Goal: Transaction & Acquisition: Purchase product/service

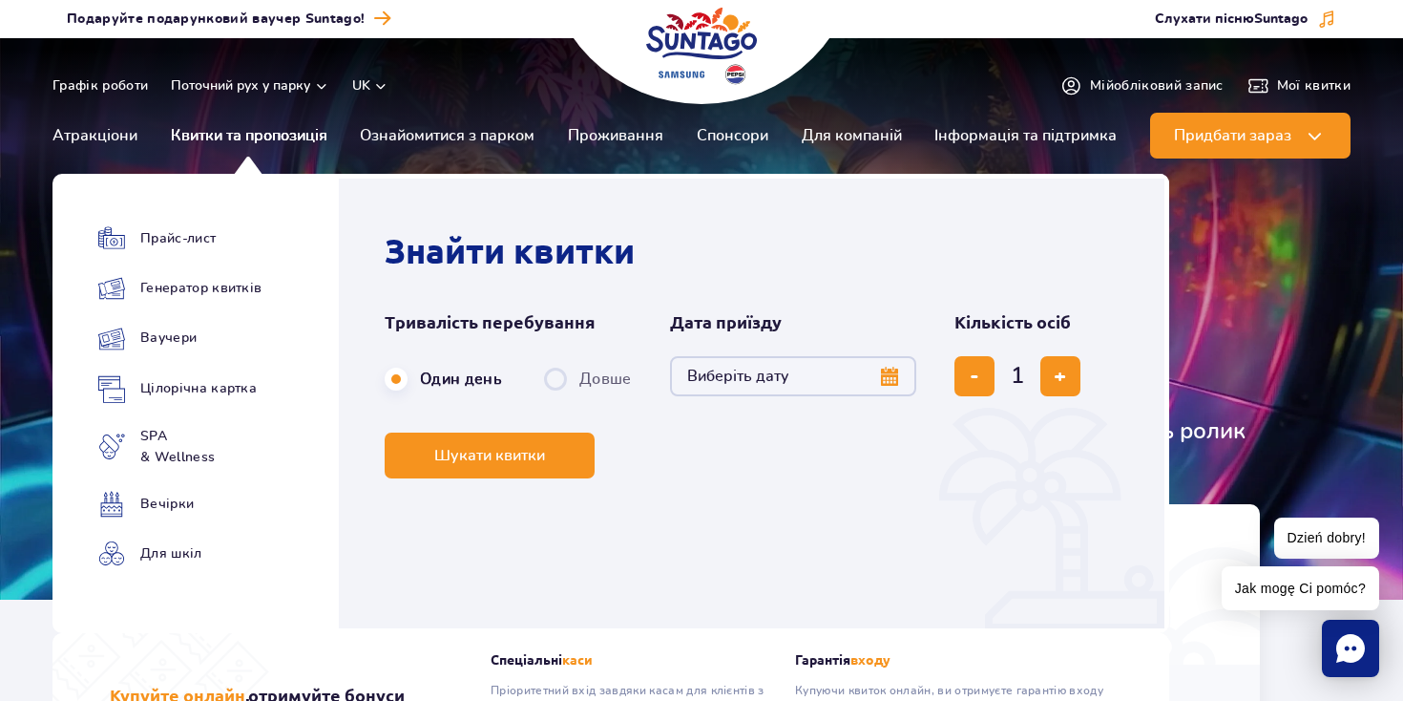
click at [260, 128] on link "Квитки та пропозиція" at bounding box center [249, 136] width 157 height 46
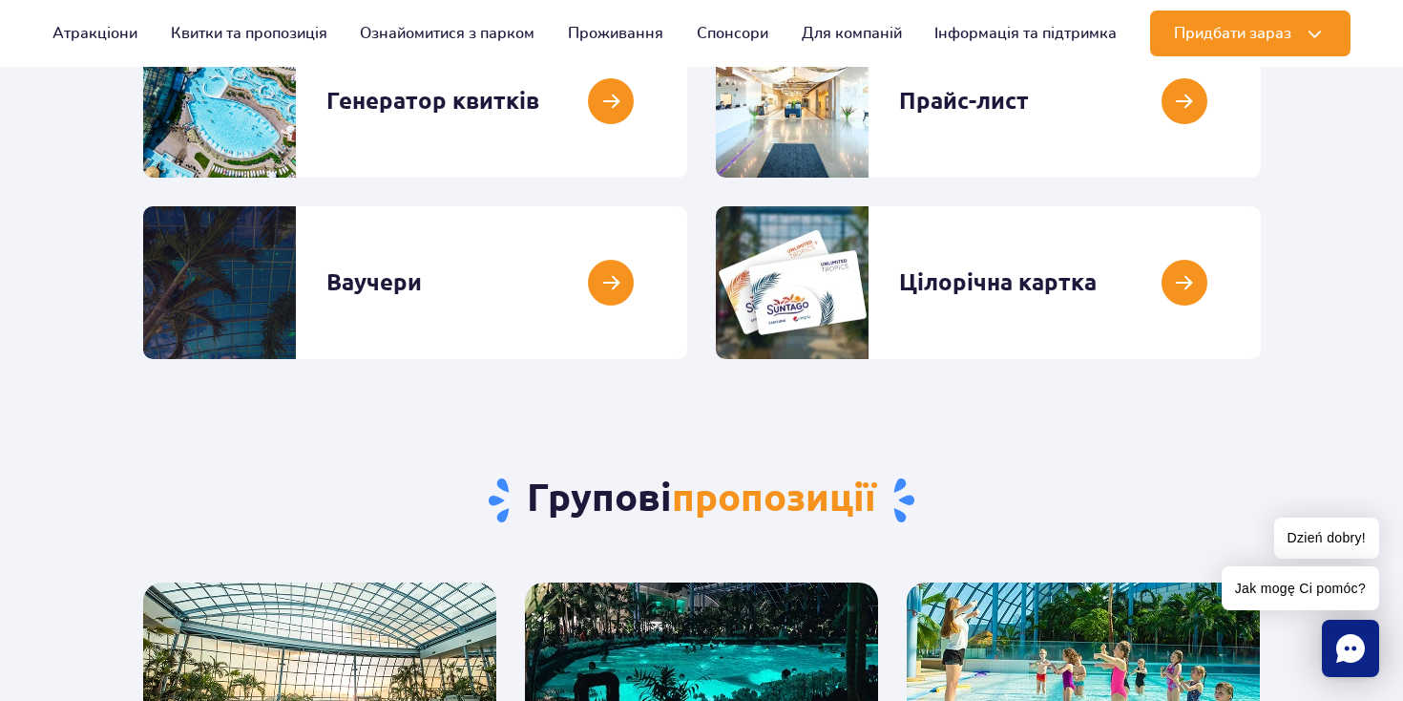
scroll to position [334, 0]
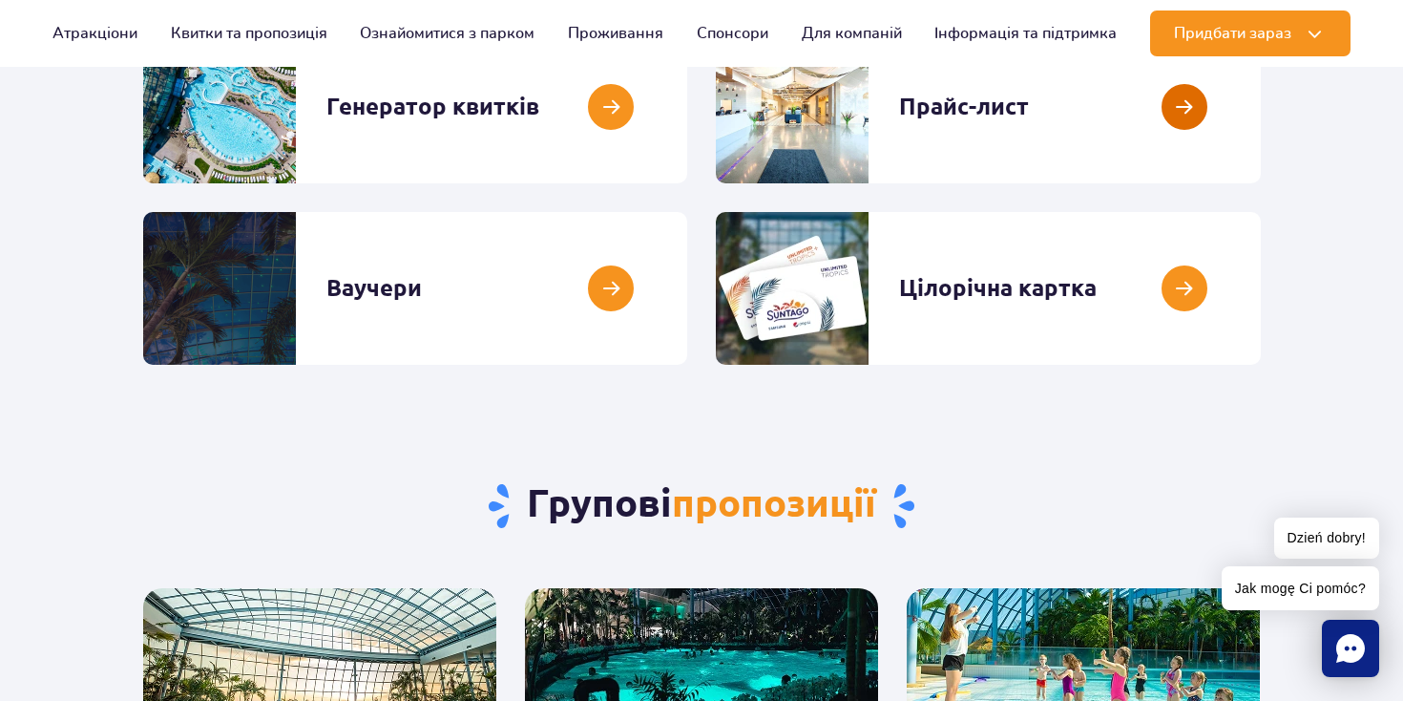
click at [1261, 173] on link at bounding box center [1261, 107] width 0 height 153
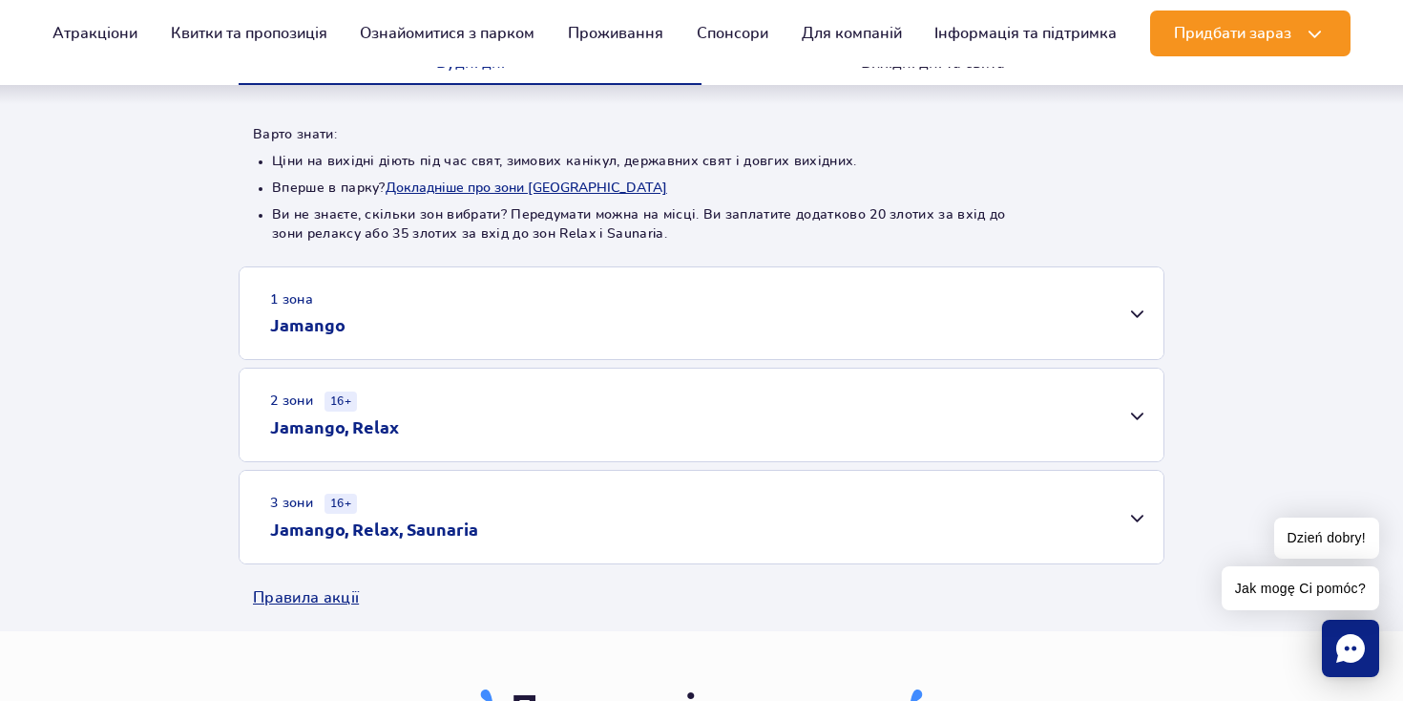
scroll to position [393, 0]
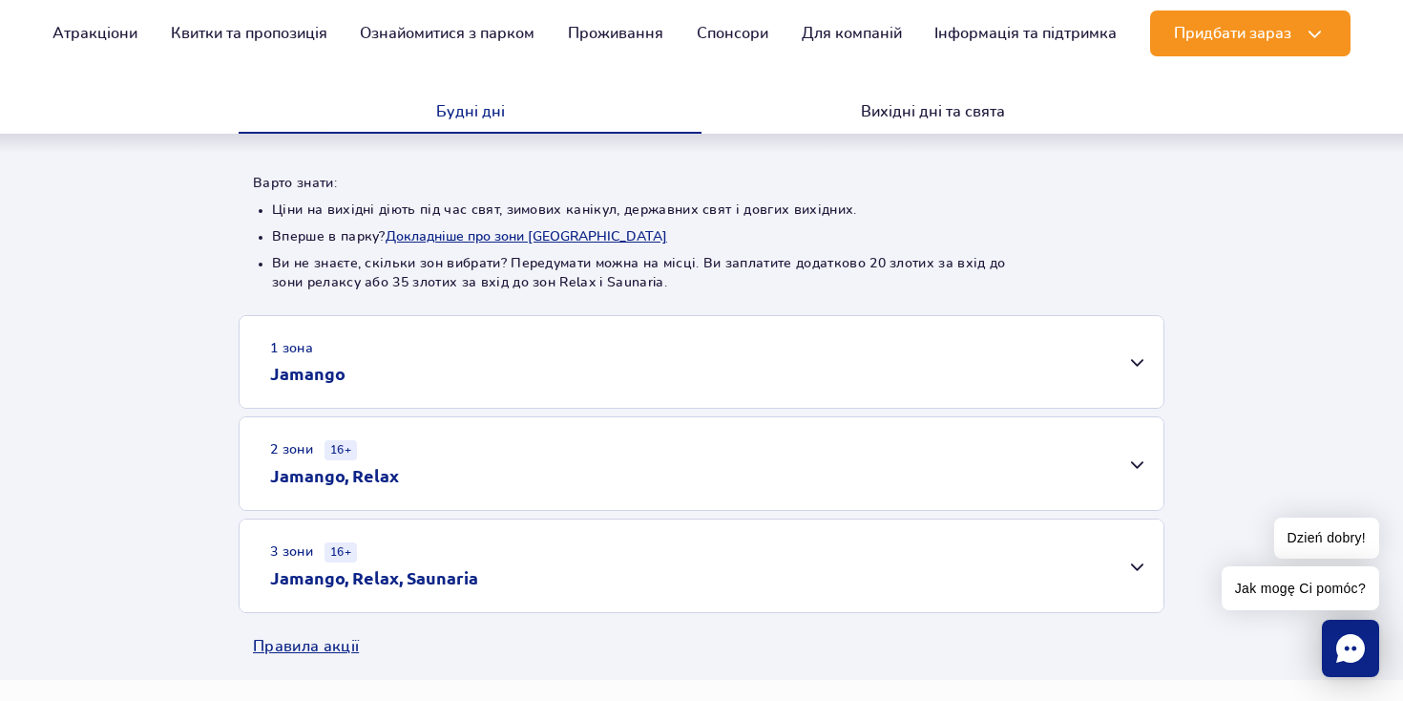
click at [584, 371] on div "1 зона Jamango" at bounding box center [702, 362] width 924 height 92
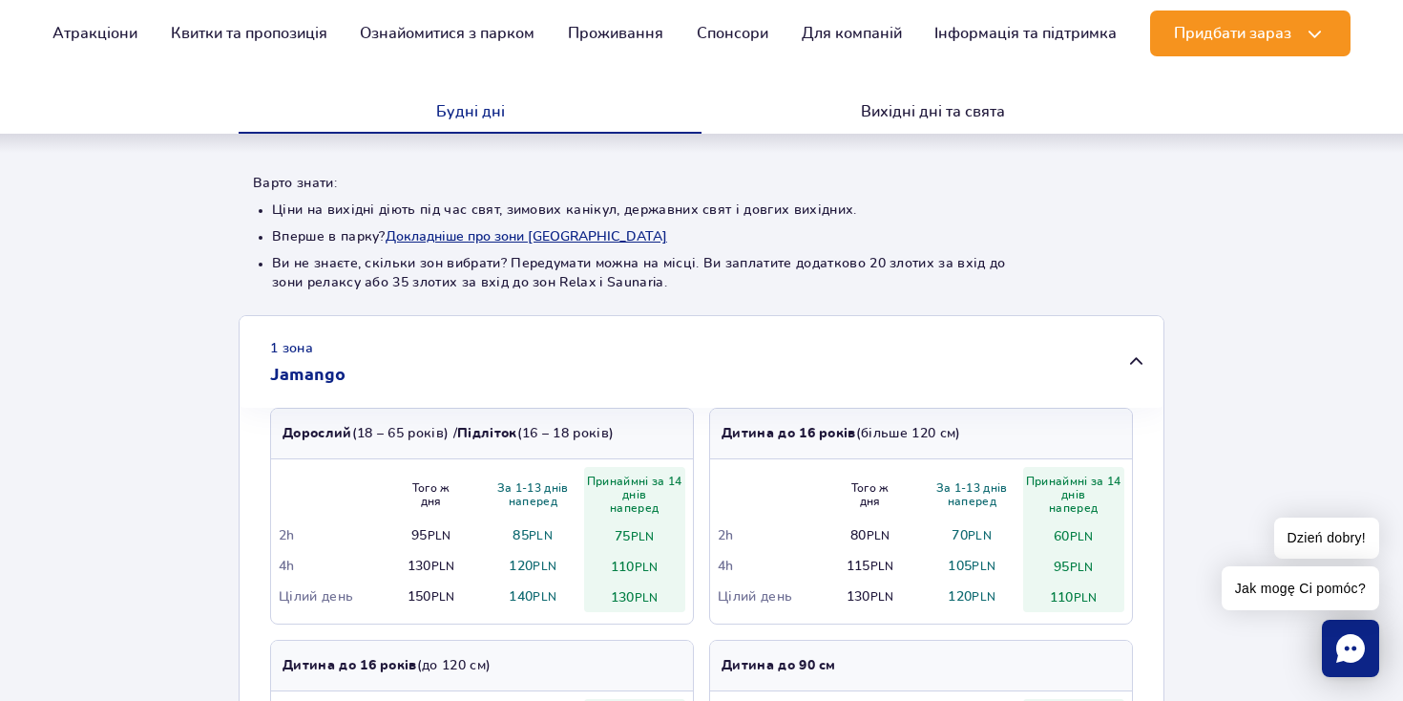
click at [584, 371] on div "1 зона Jamango" at bounding box center [702, 362] width 924 height 92
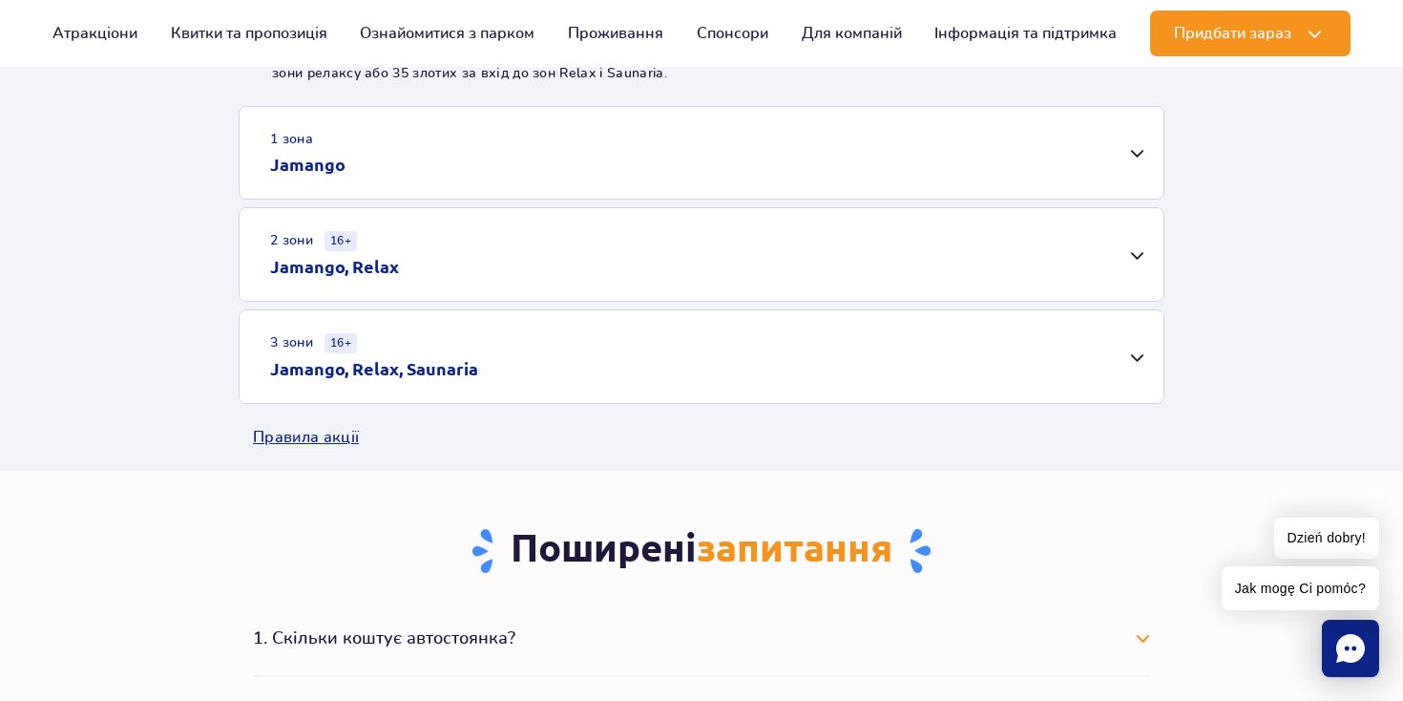
scroll to position [604, 0]
click at [584, 371] on div "3 зони 16+ Jamango, Relax, Saunaria" at bounding box center [702, 354] width 924 height 93
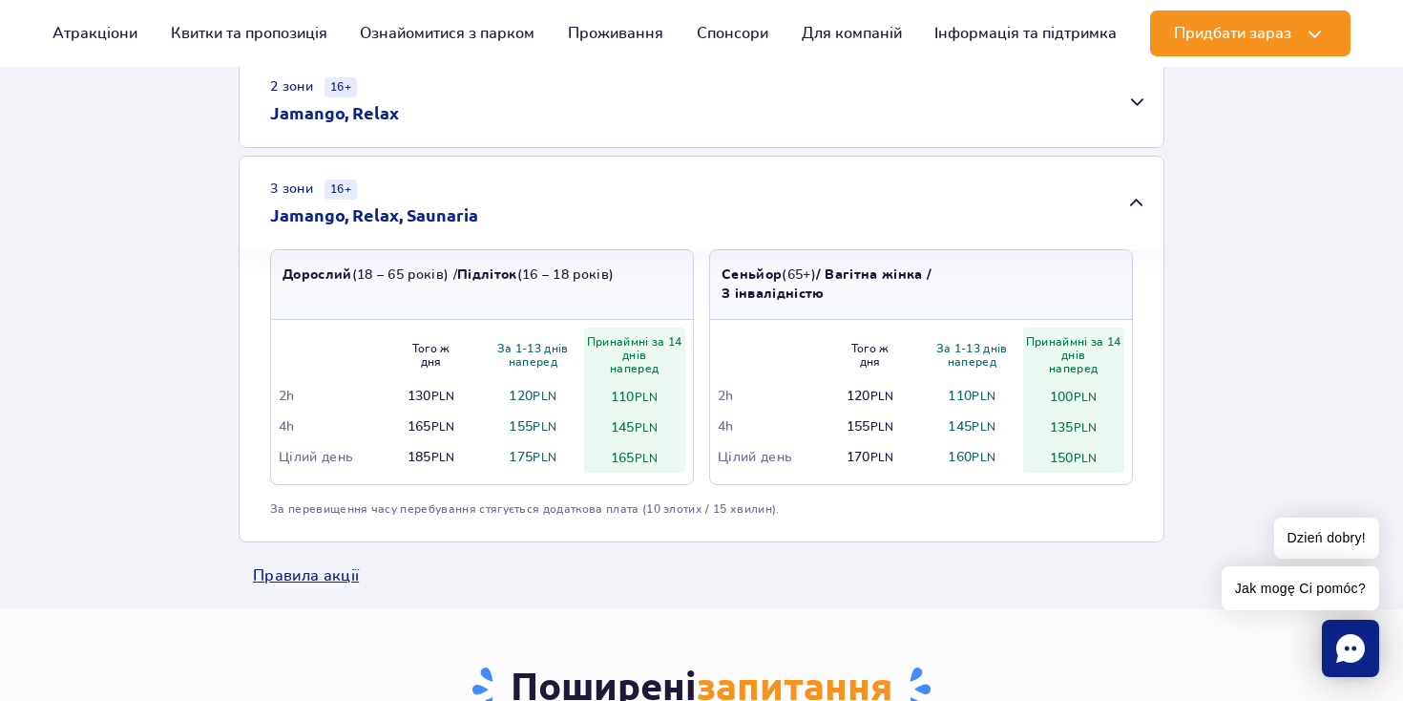
scroll to position [759, 0]
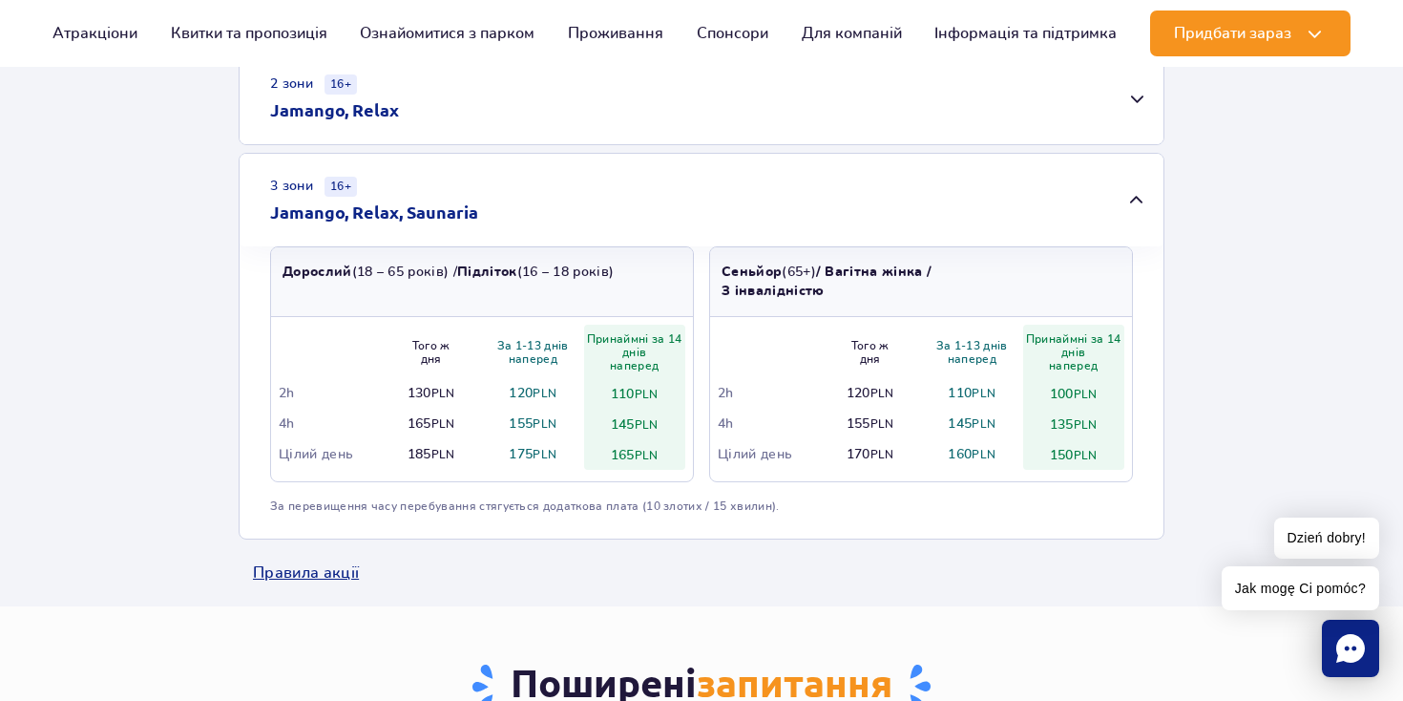
click at [645, 212] on div "3 зони 16+ Jamango, Relax, Saunaria" at bounding box center [702, 200] width 924 height 93
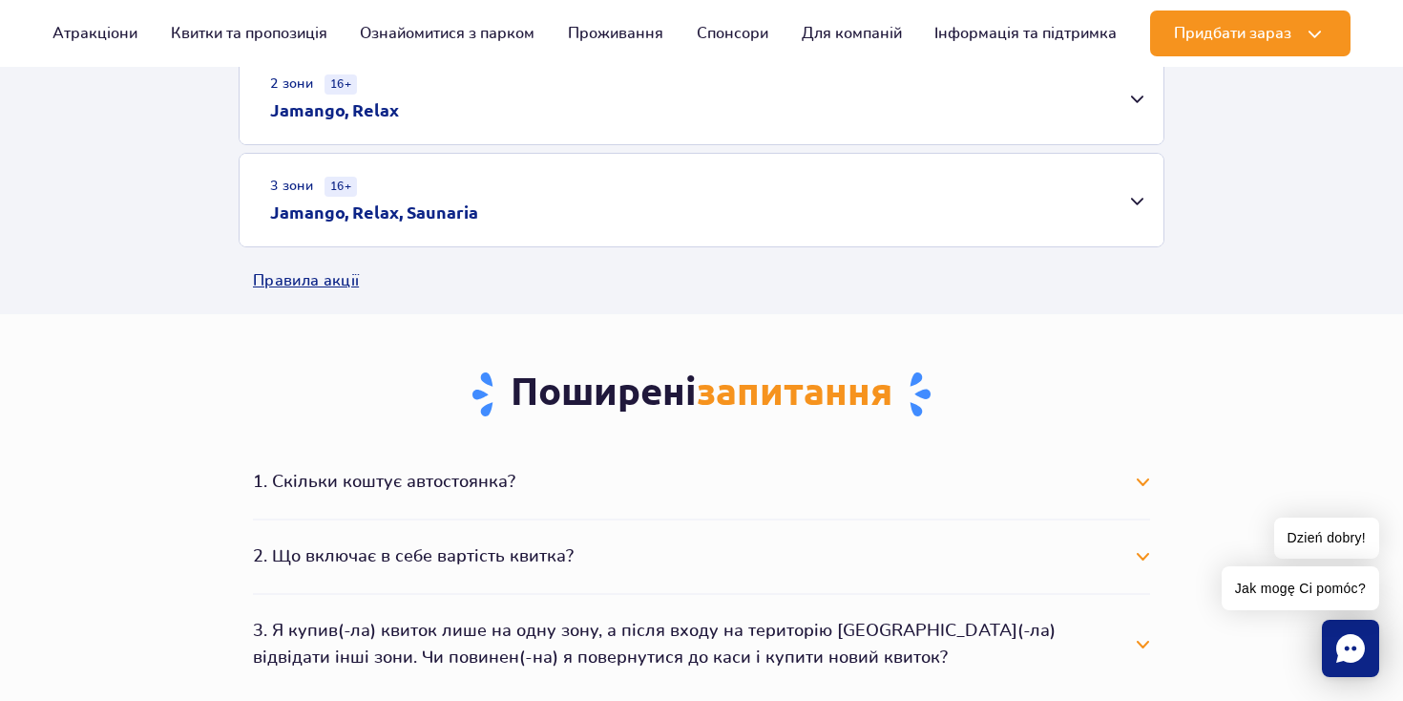
click at [618, 214] on div "3 зони 16+ Jamango, Relax, Saunaria" at bounding box center [702, 200] width 924 height 93
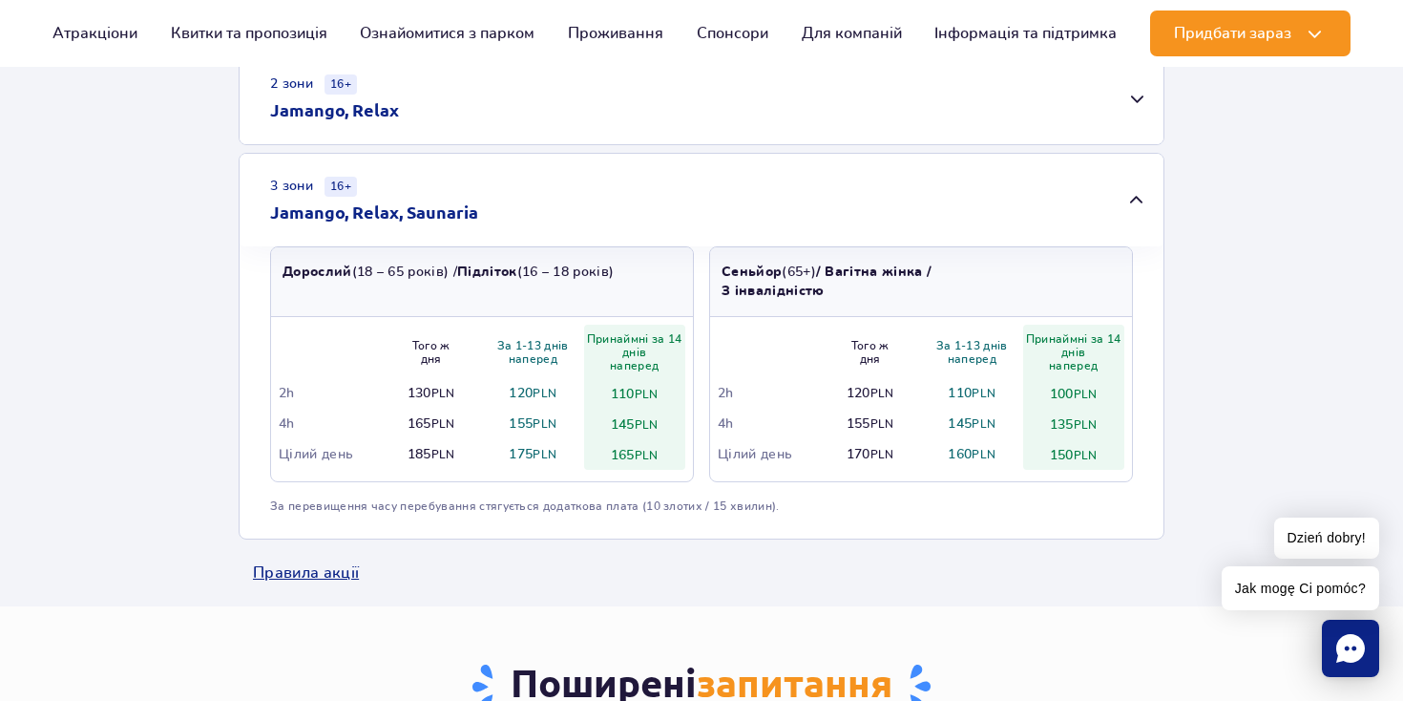
click at [607, 223] on div "3 зони 16+ Jamango, Relax, Saunaria" at bounding box center [702, 200] width 924 height 93
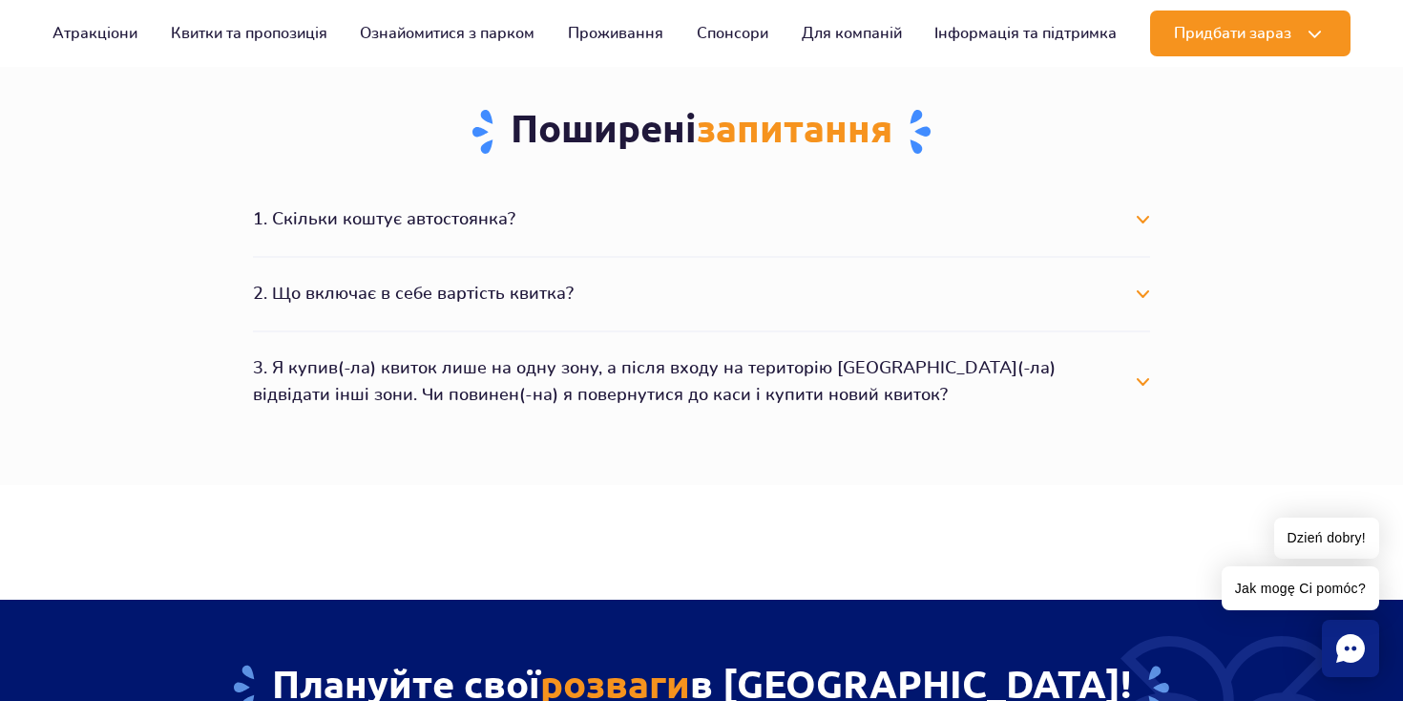
scroll to position [977, 0]
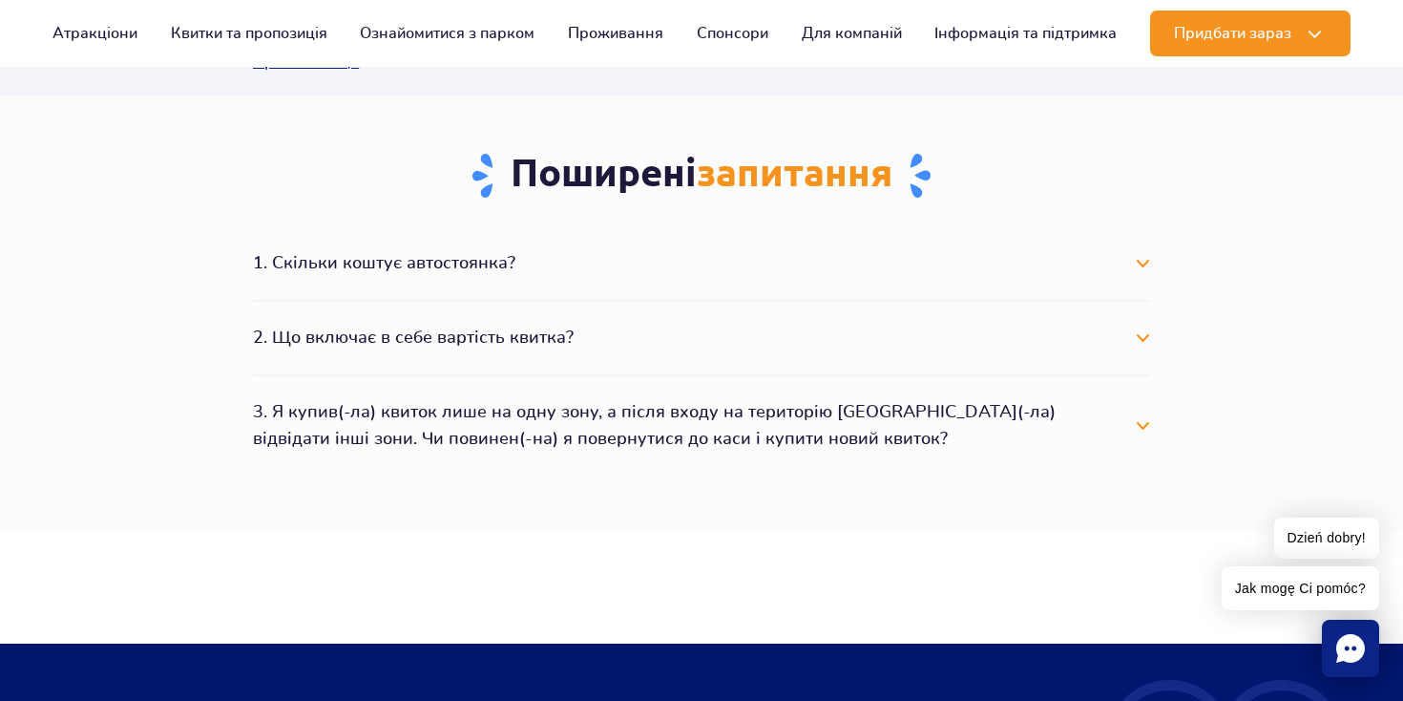
click at [554, 331] on button "2. Що включає в себе вартість квитка?" at bounding box center [701, 338] width 897 height 42
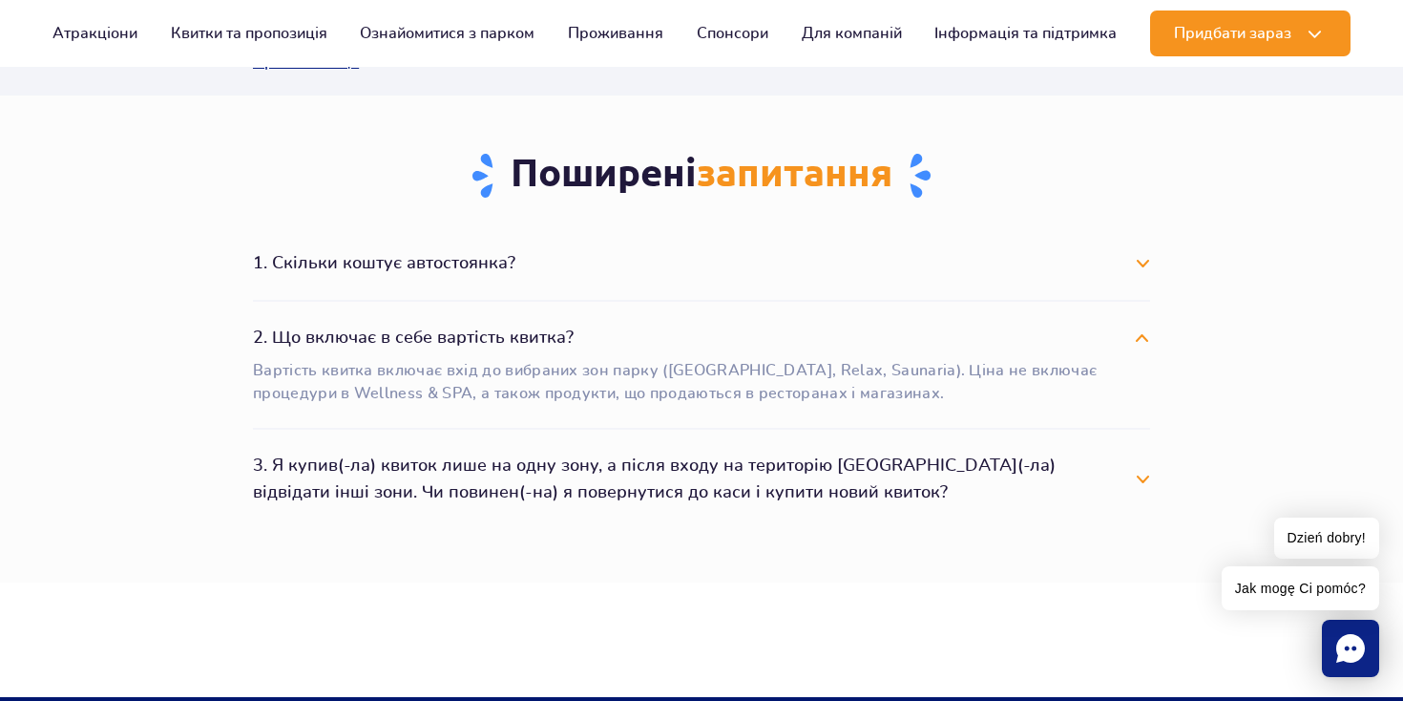
click at [554, 331] on button "2. Що включає в себе вартість квитка?" at bounding box center [701, 338] width 897 height 42
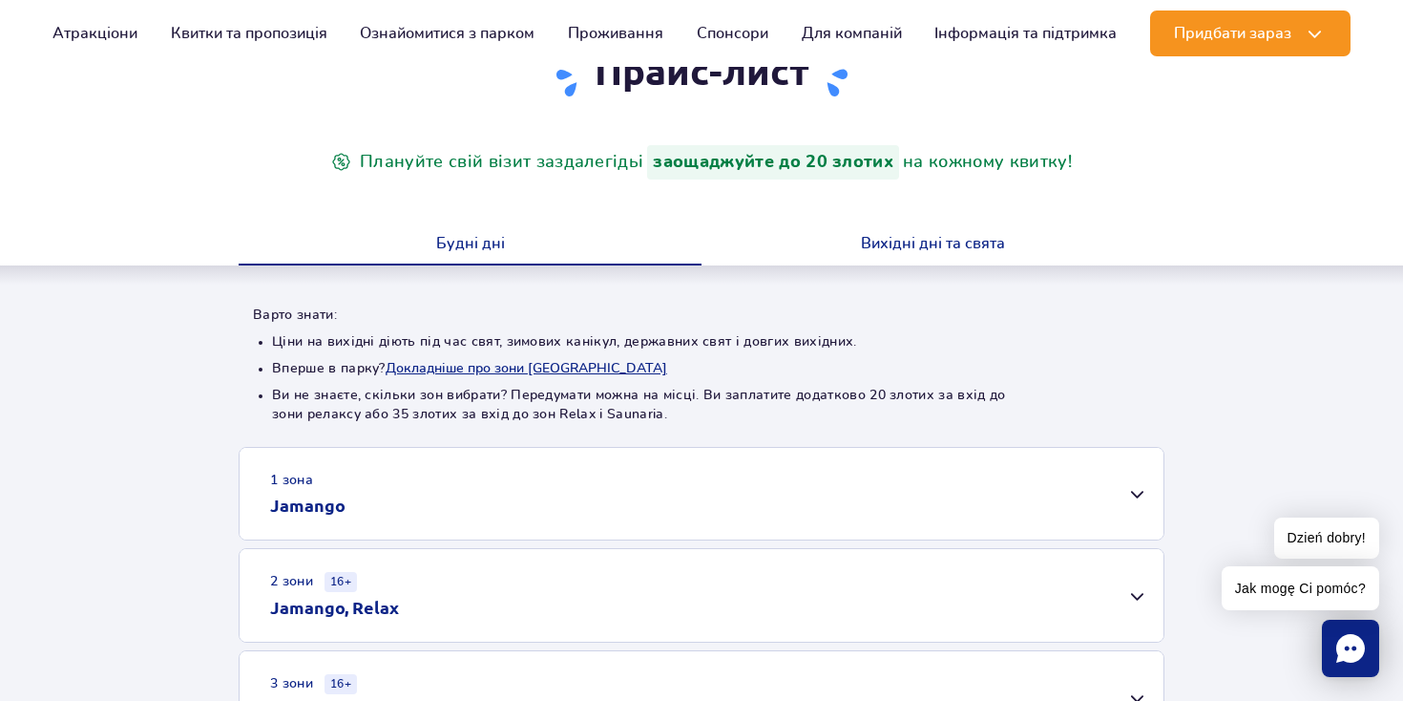
scroll to position [278, 0]
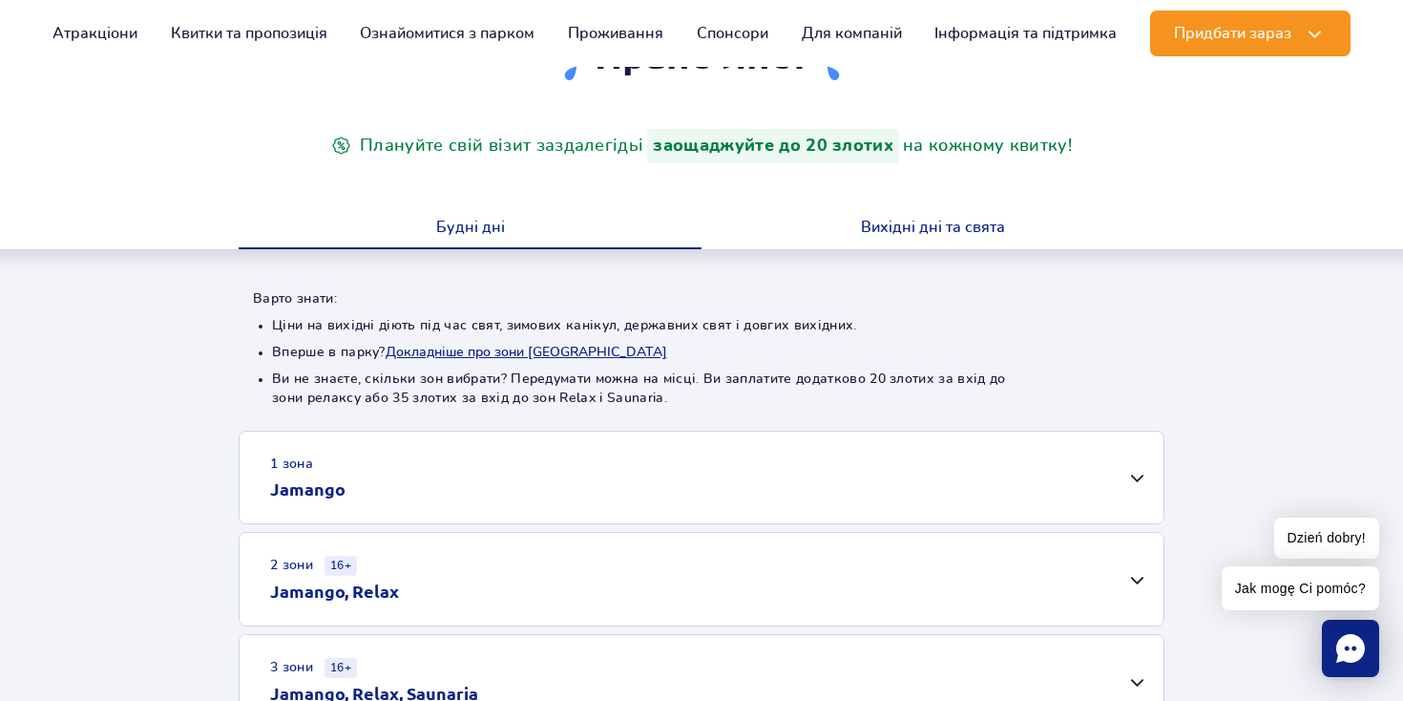
click at [915, 233] on button "Вихідні дні та свята" at bounding box center [933, 229] width 463 height 40
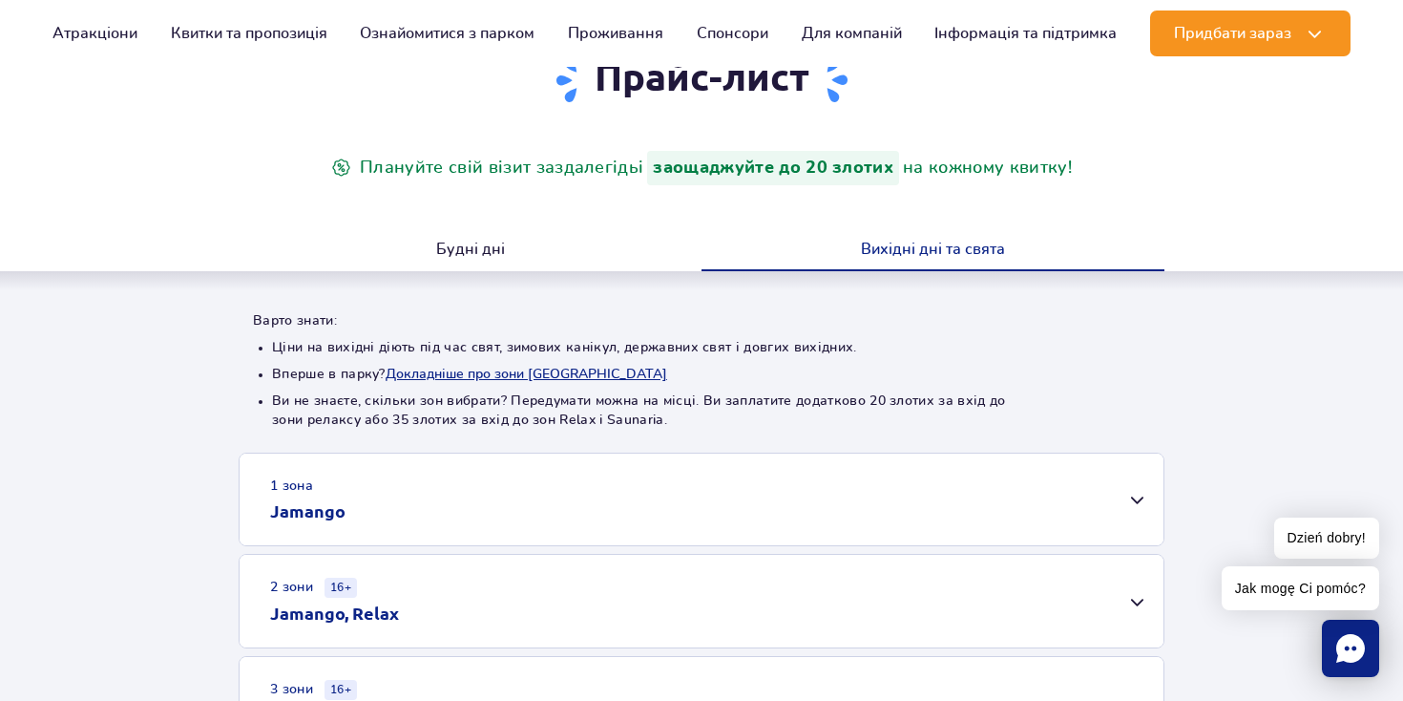
scroll to position [213, 0]
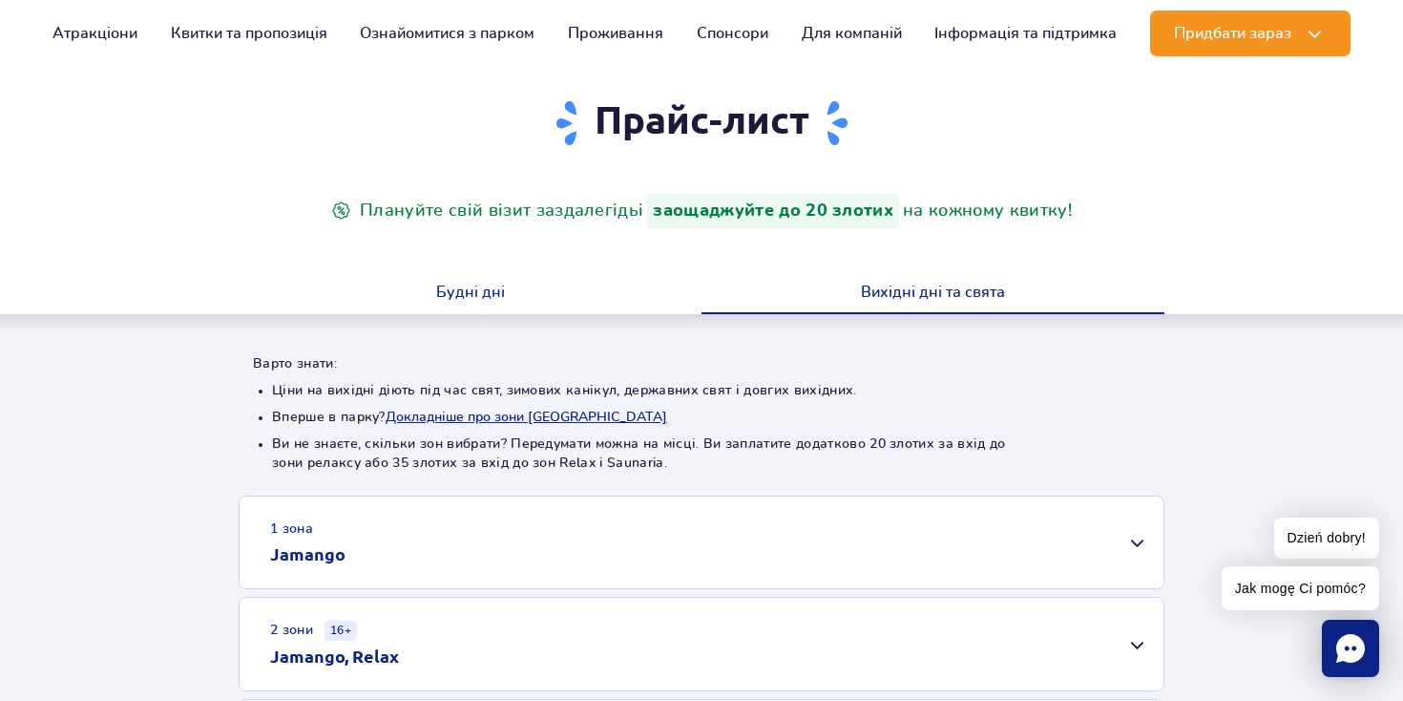
click at [530, 289] on button "Будні дні" at bounding box center [470, 294] width 463 height 40
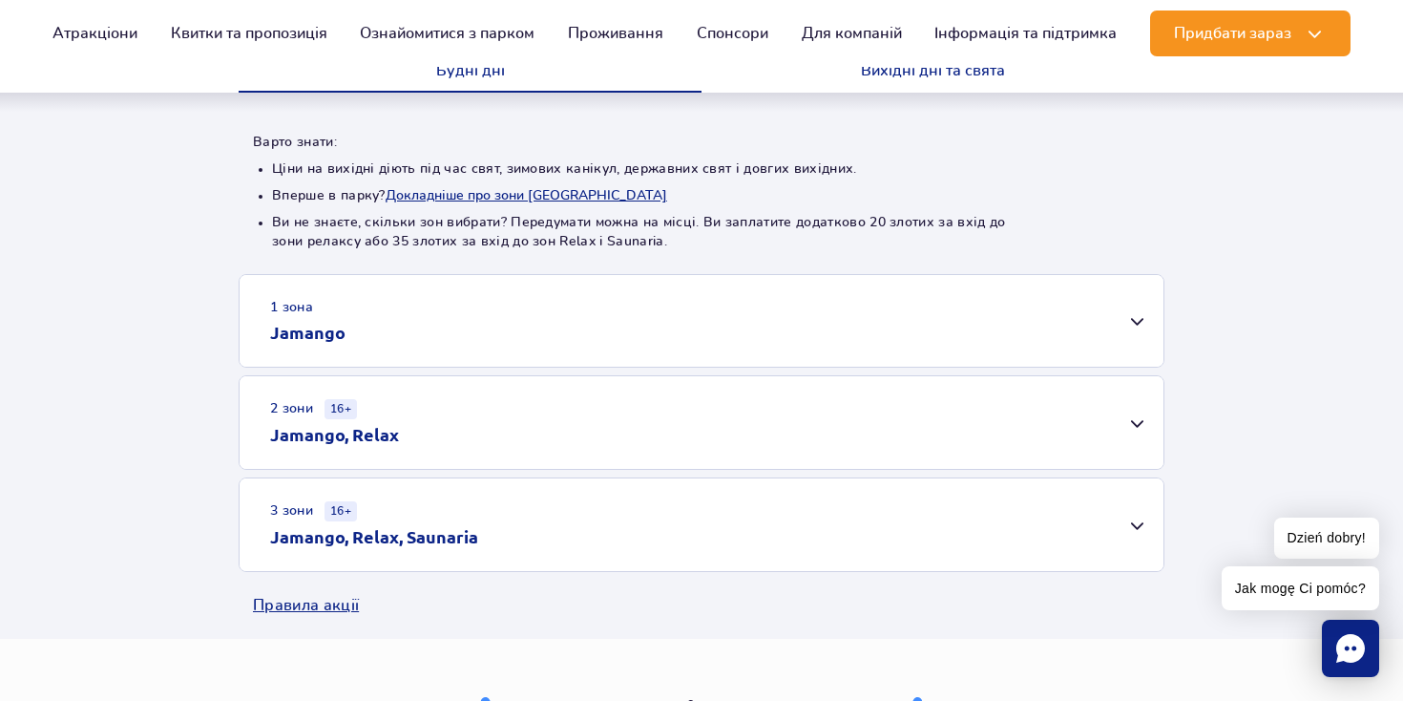
scroll to position [447, 0]
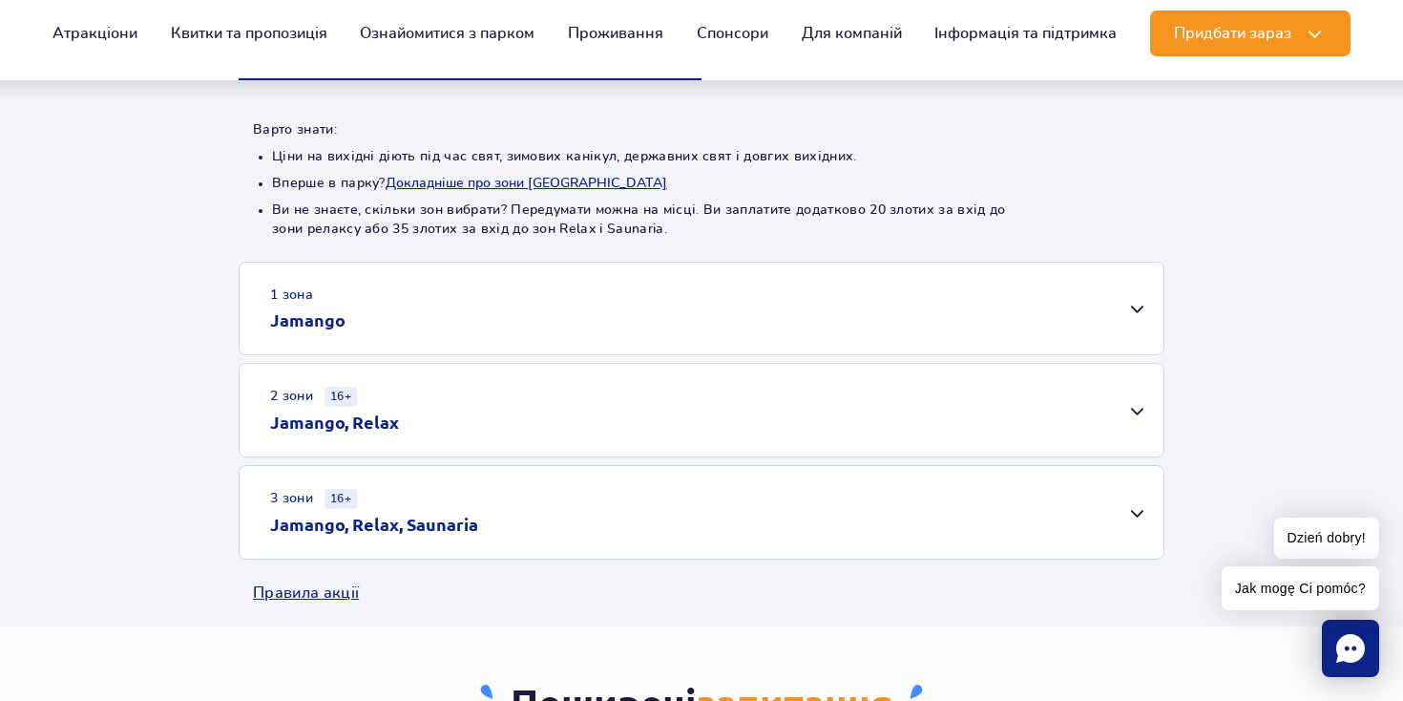
click at [805, 393] on div "2 зони 16+ Jamango, Relax" at bounding box center [702, 410] width 924 height 93
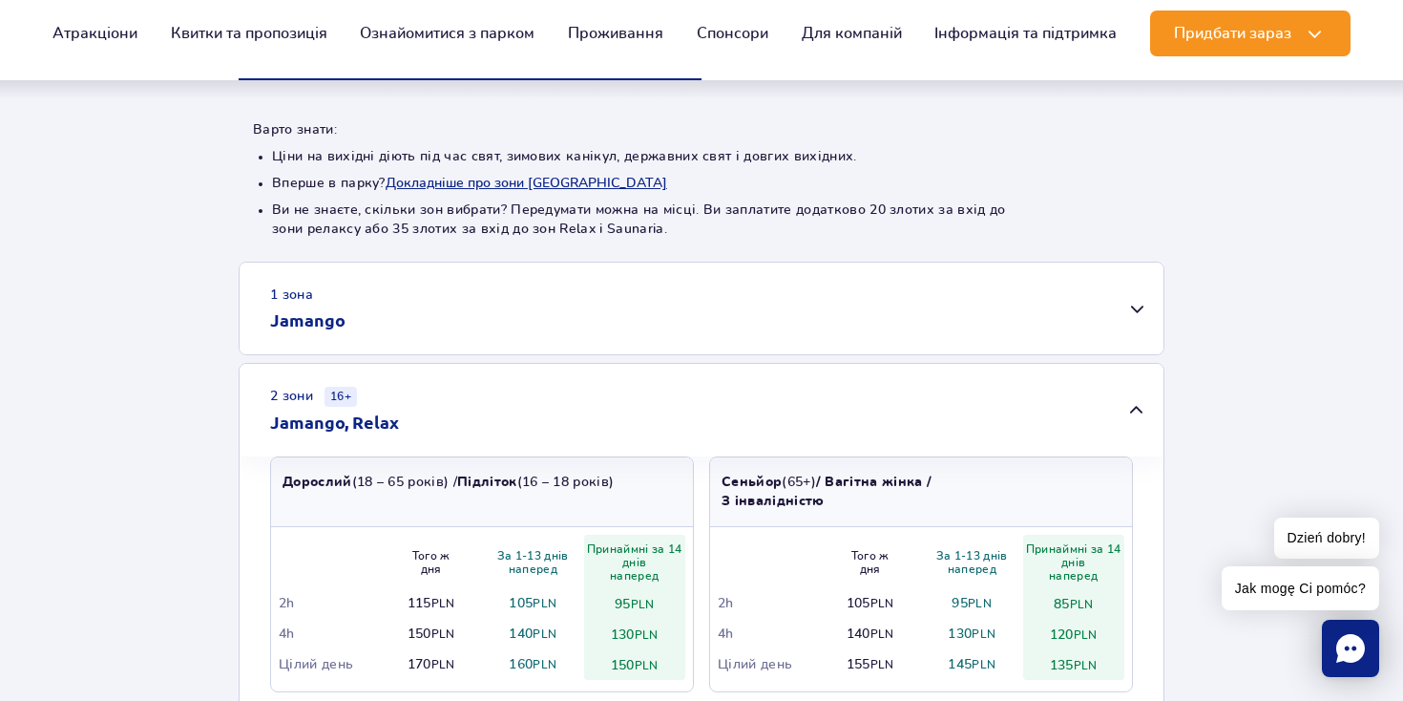
click at [805, 393] on div "2 зони 16+ Jamango, Relax" at bounding box center [702, 410] width 924 height 93
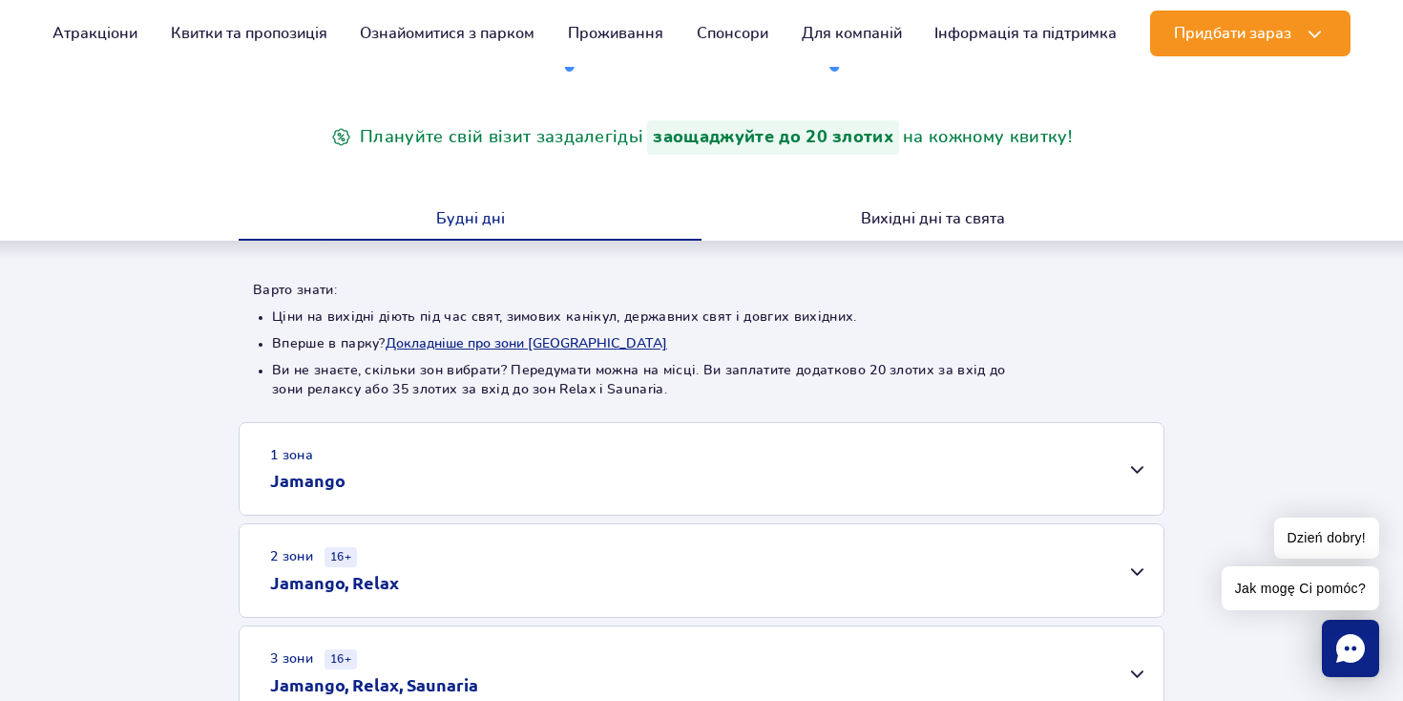
scroll to position [0, 0]
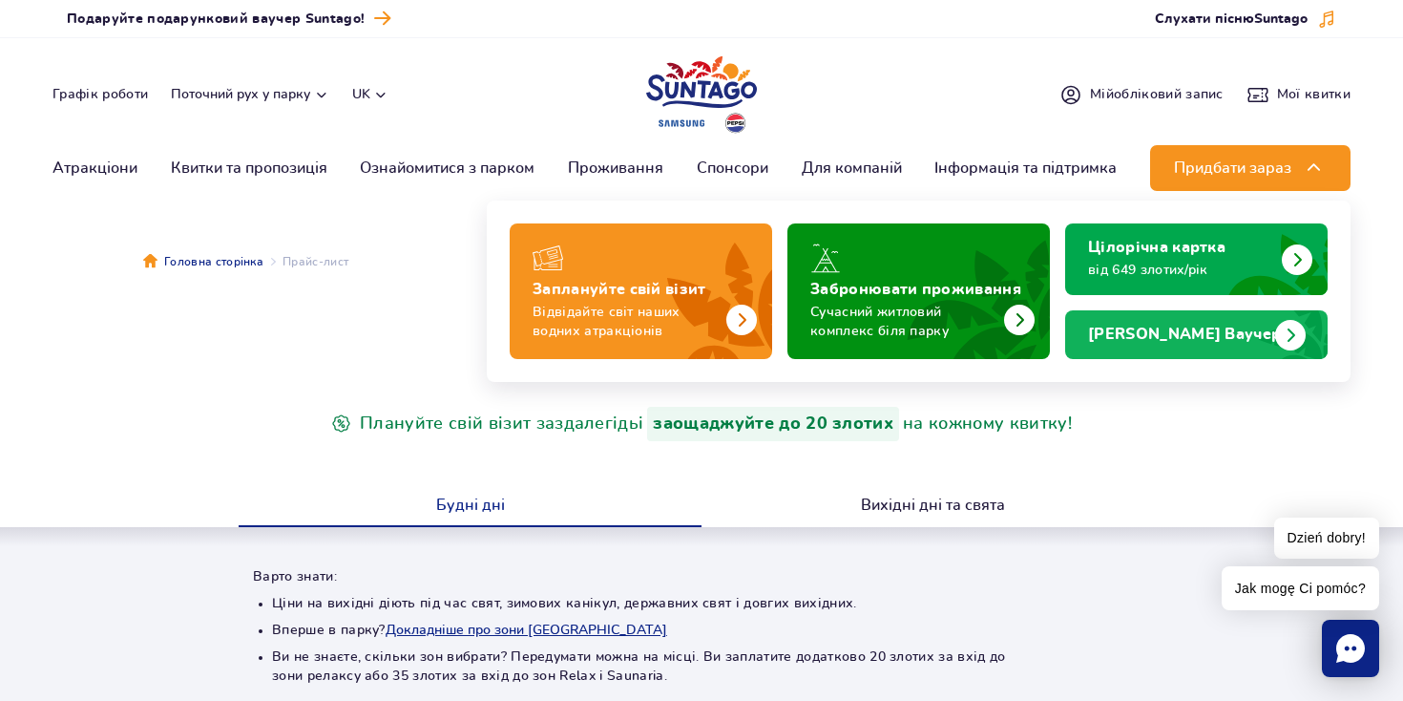
click at [1142, 328] on strong "Подарункові Ваучери" at bounding box center [1189, 333] width 203 height 15
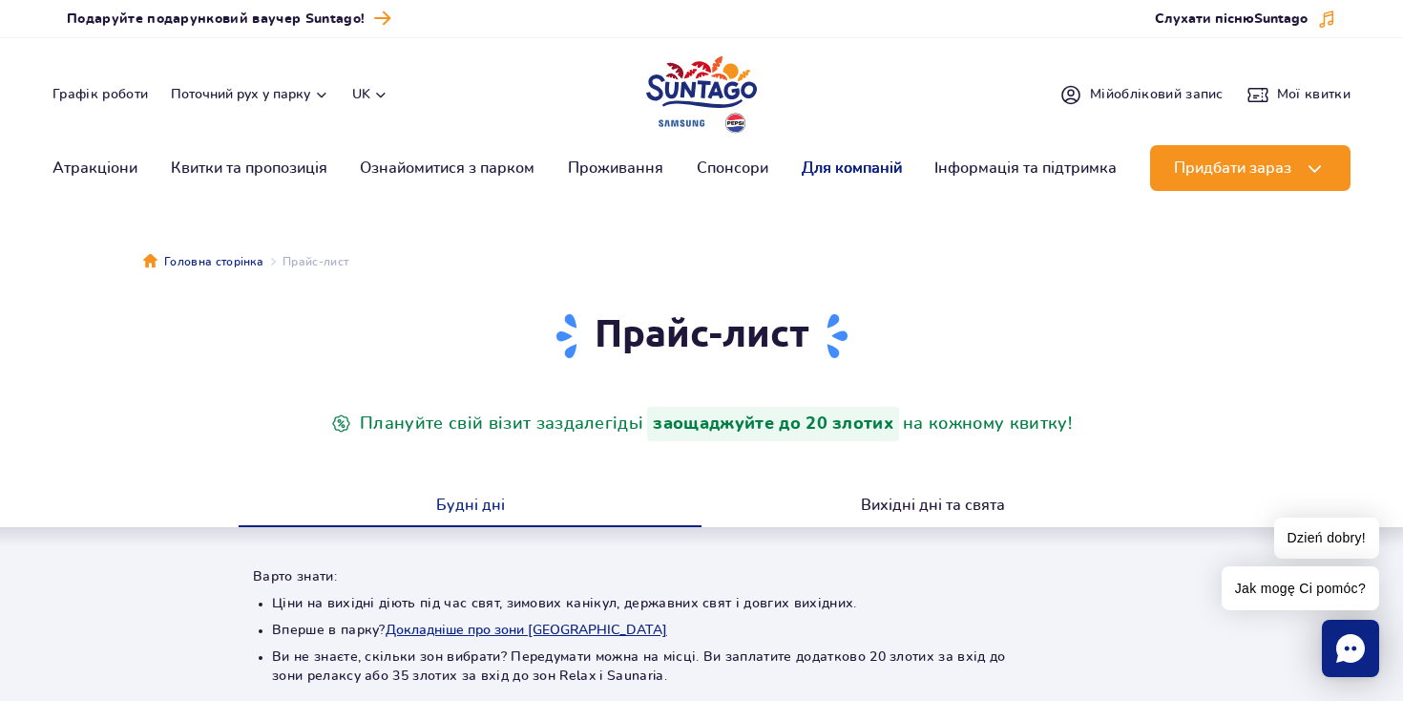
click at [846, 174] on link "Для компаній" at bounding box center [852, 168] width 100 height 46
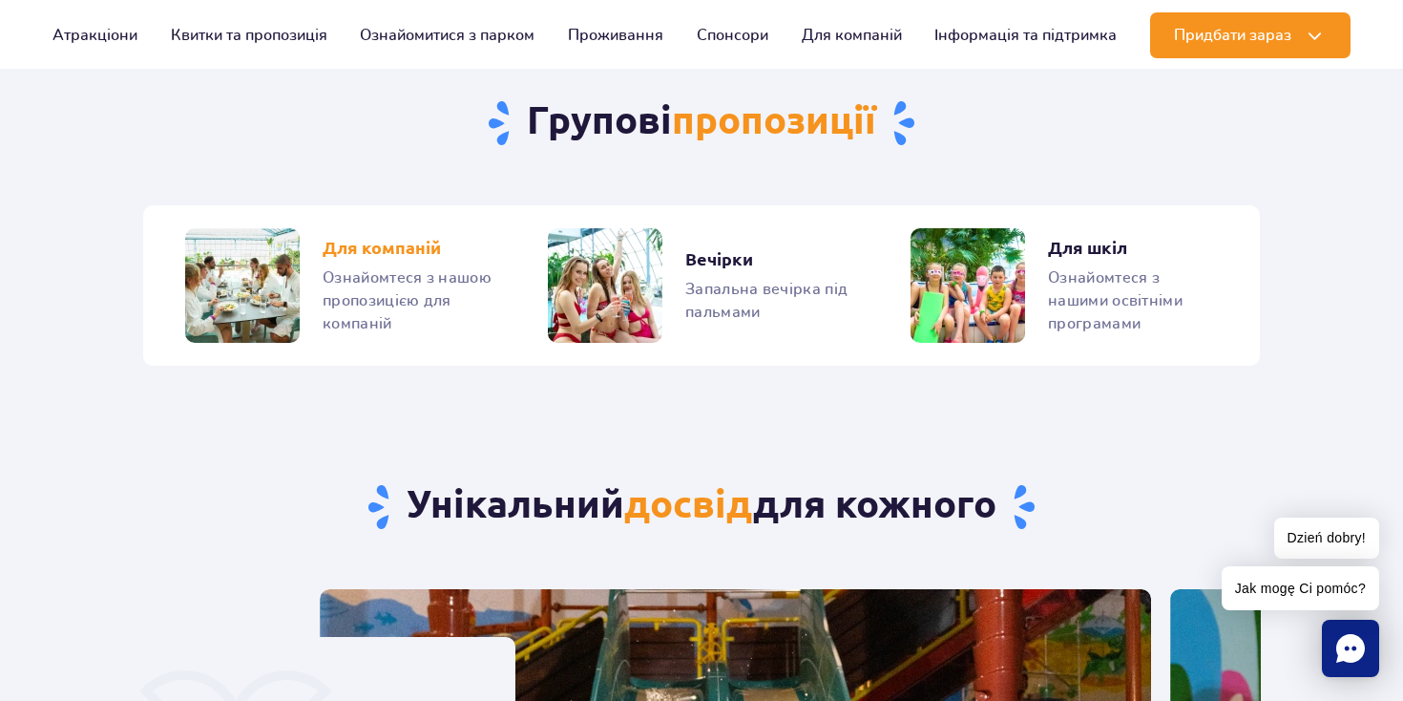
scroll to position [4656, 0]
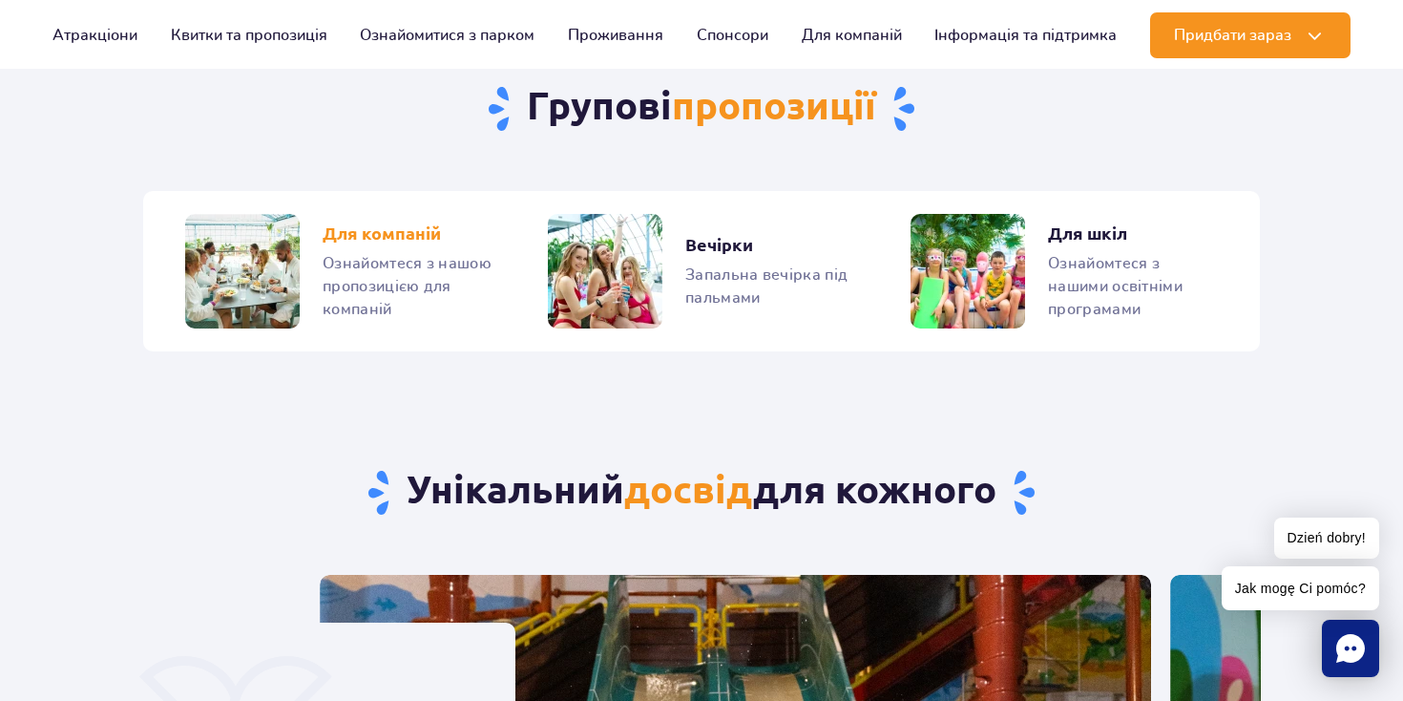
click at [261, 229] on link "Для компаній" at bounding box center [338, 271] width 307 height 115
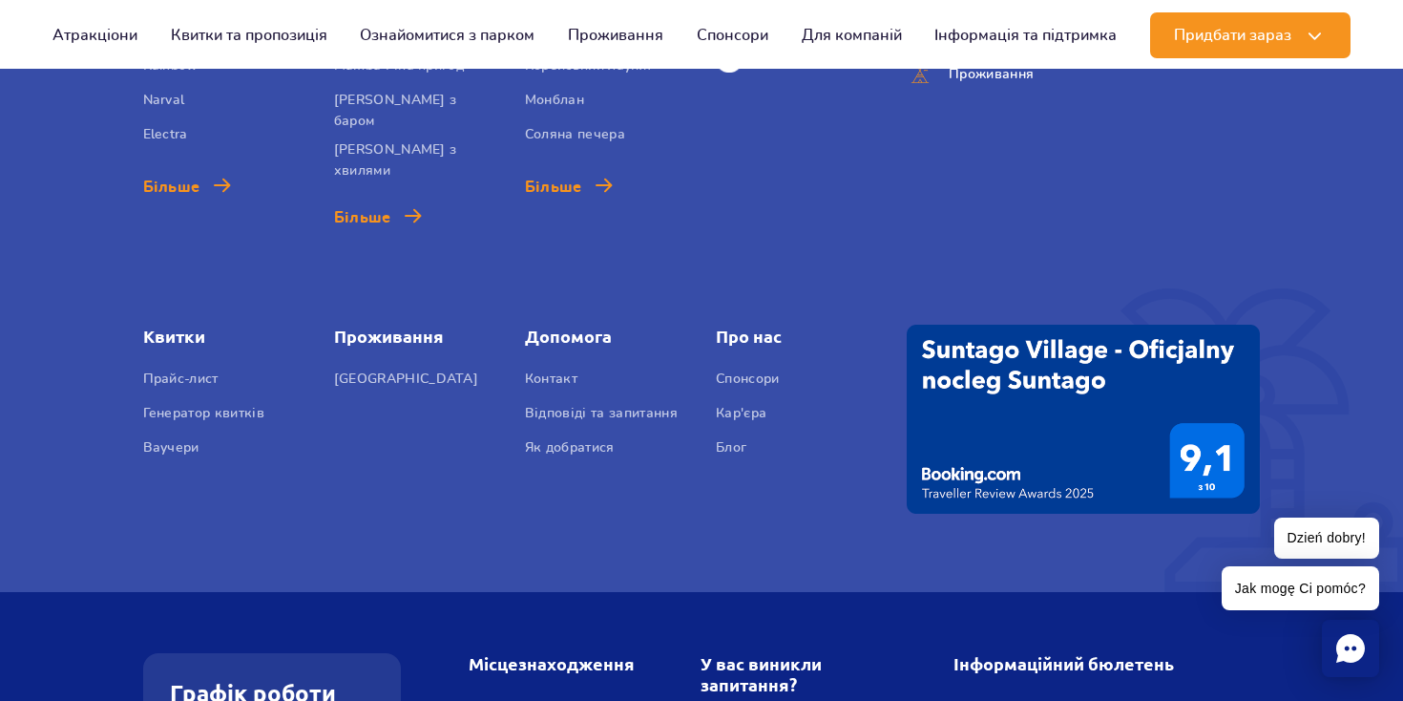
scroll to position [2461, 0]
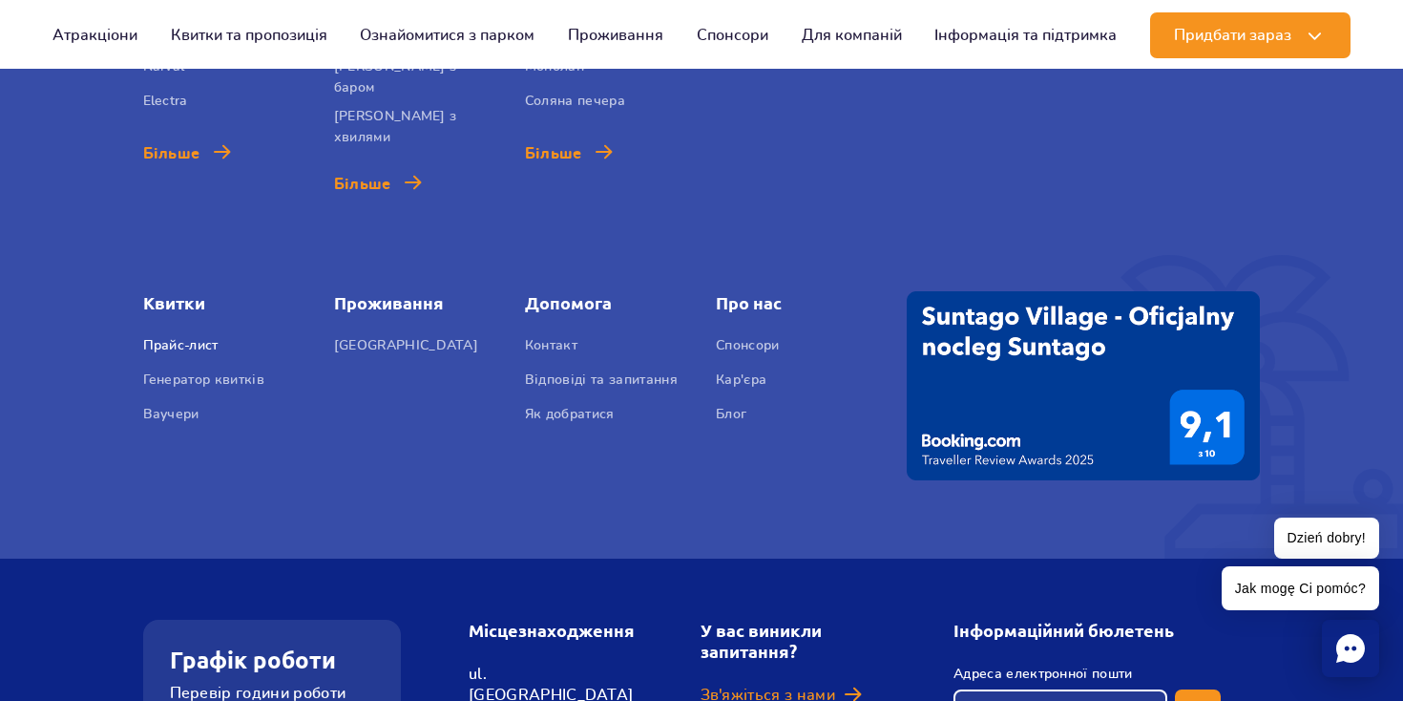
click at [211, 335] on link "Прайс-лист" at bounding box center [180, 348] width 75 height 27
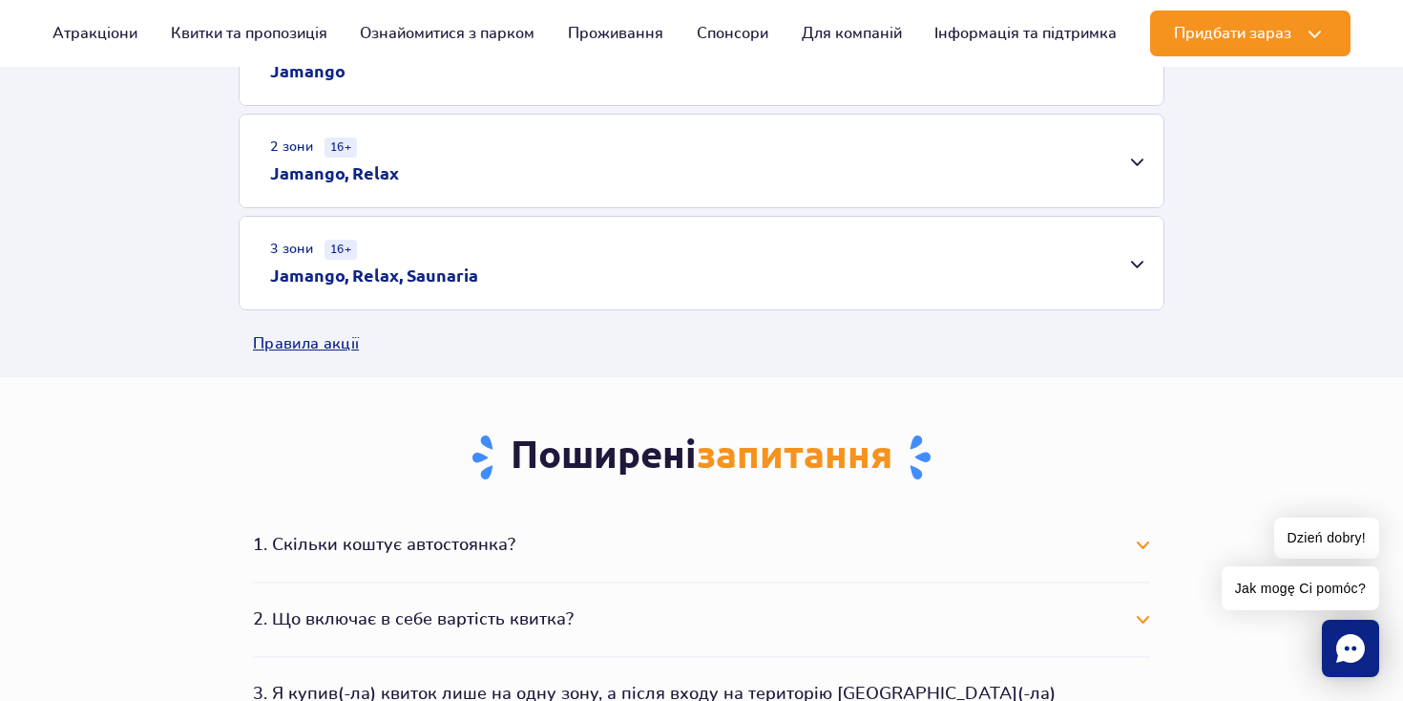
scroll to position [590, 0]
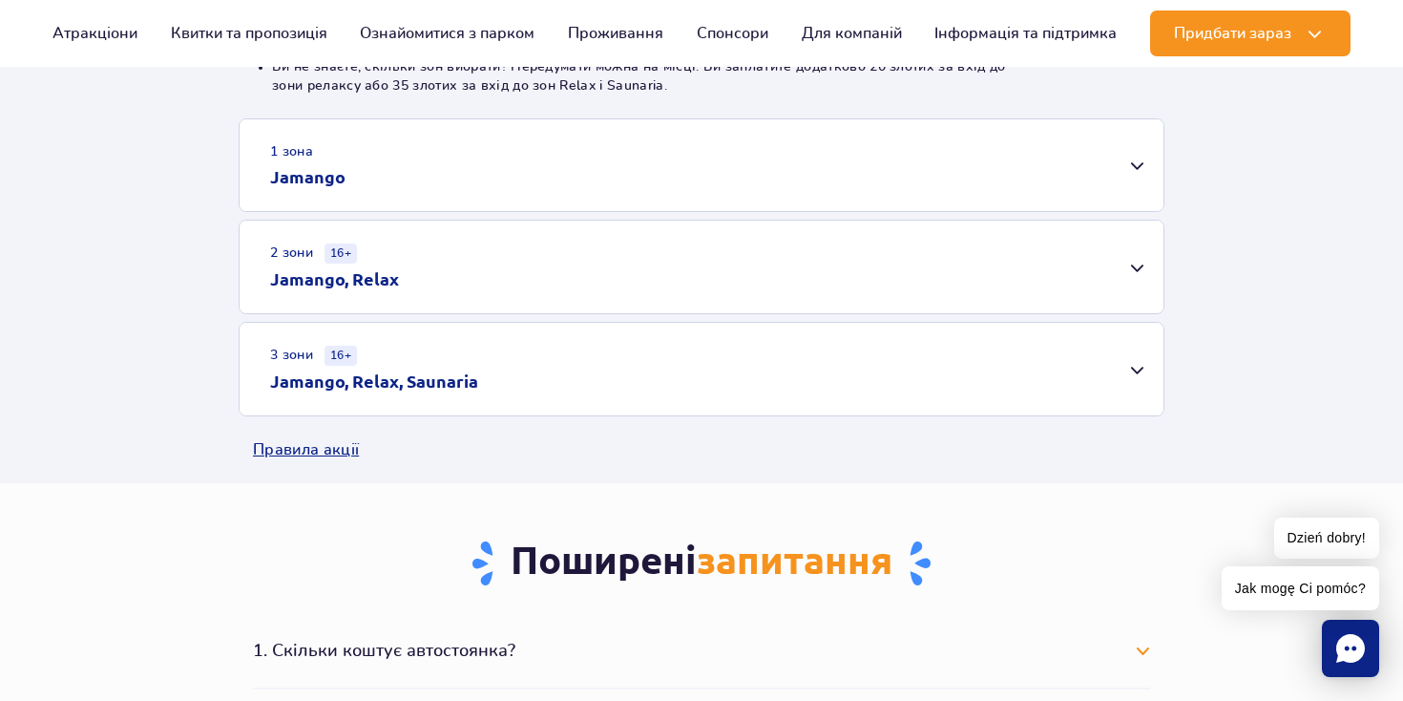
click at [523, 363] on div "3 зони 16+ Jamango, Relax, Saunaria" at bounding box center [702, 369] width 924 height 93
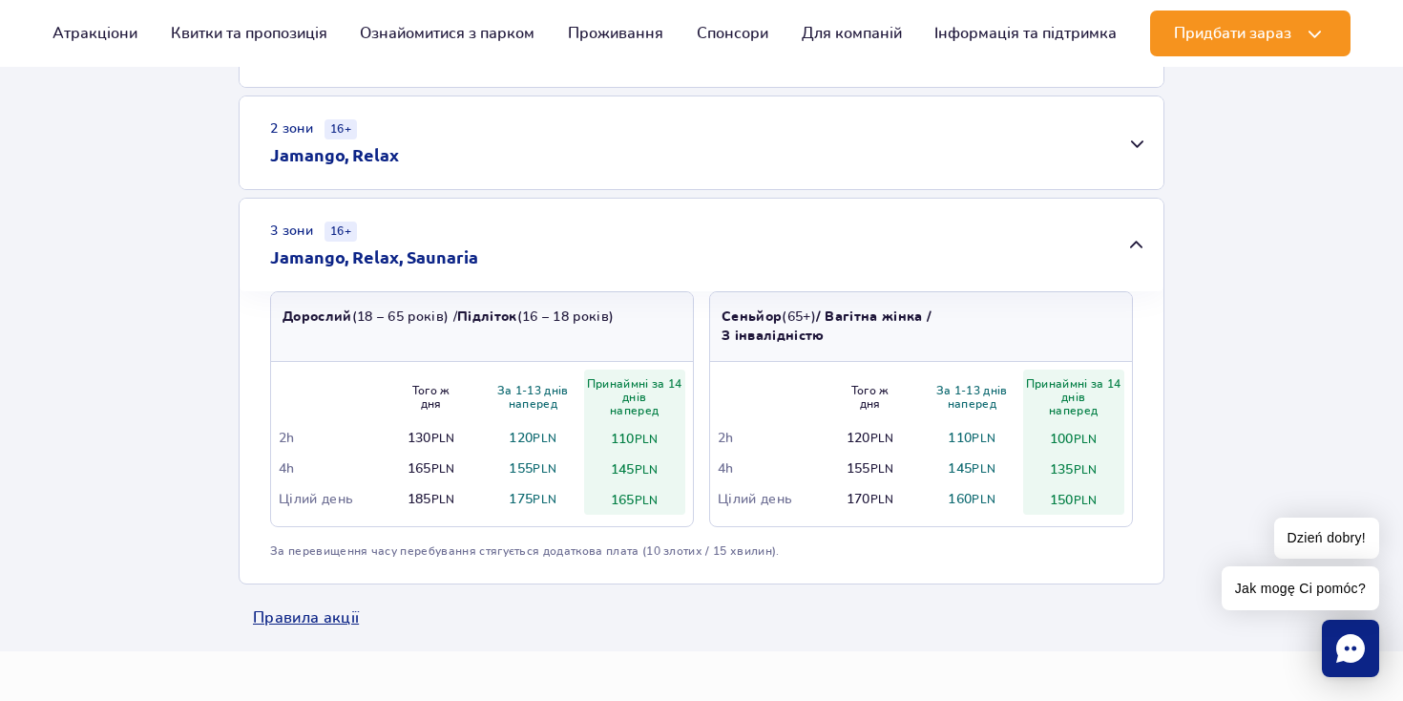
scroll to position [731, 0]
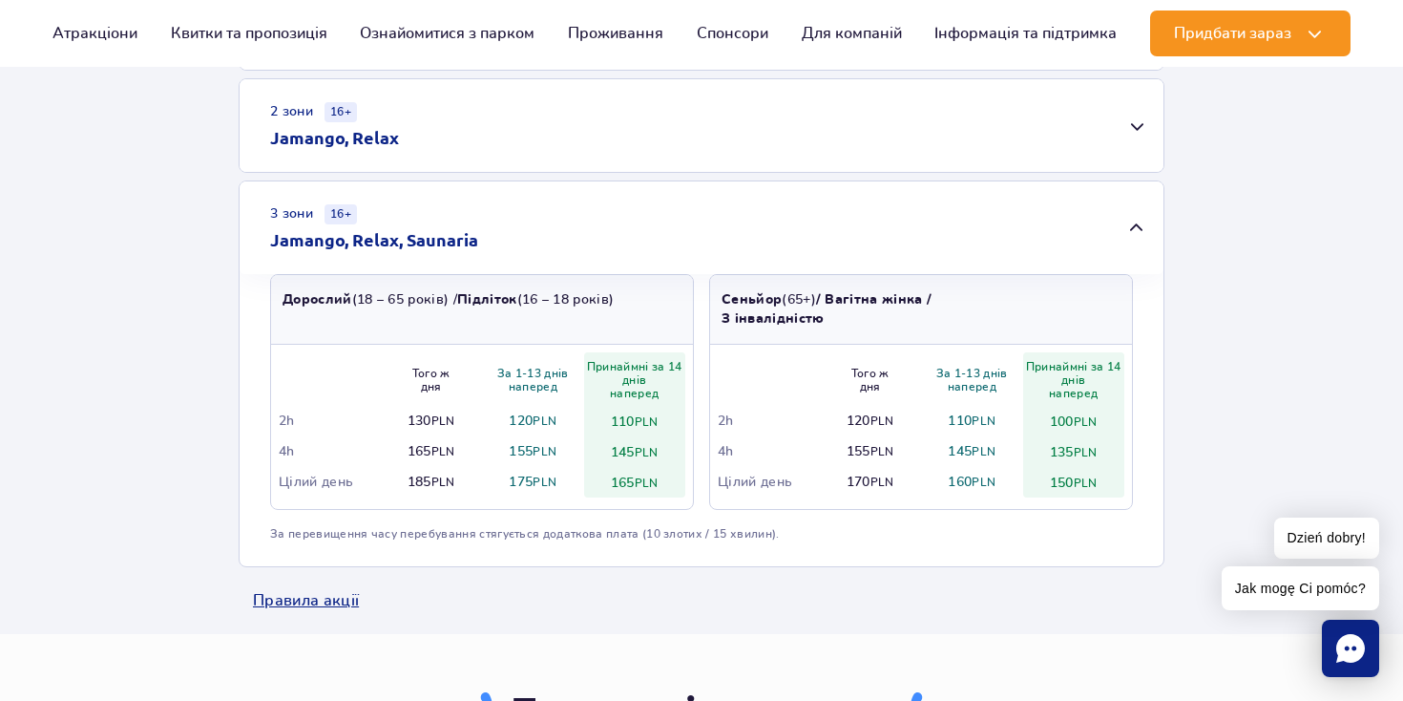
click at [546, 239] on div "3 зони 16+ Jamango, Relax, Saunaria" at bounding box center [702, 227] width 924 height 93
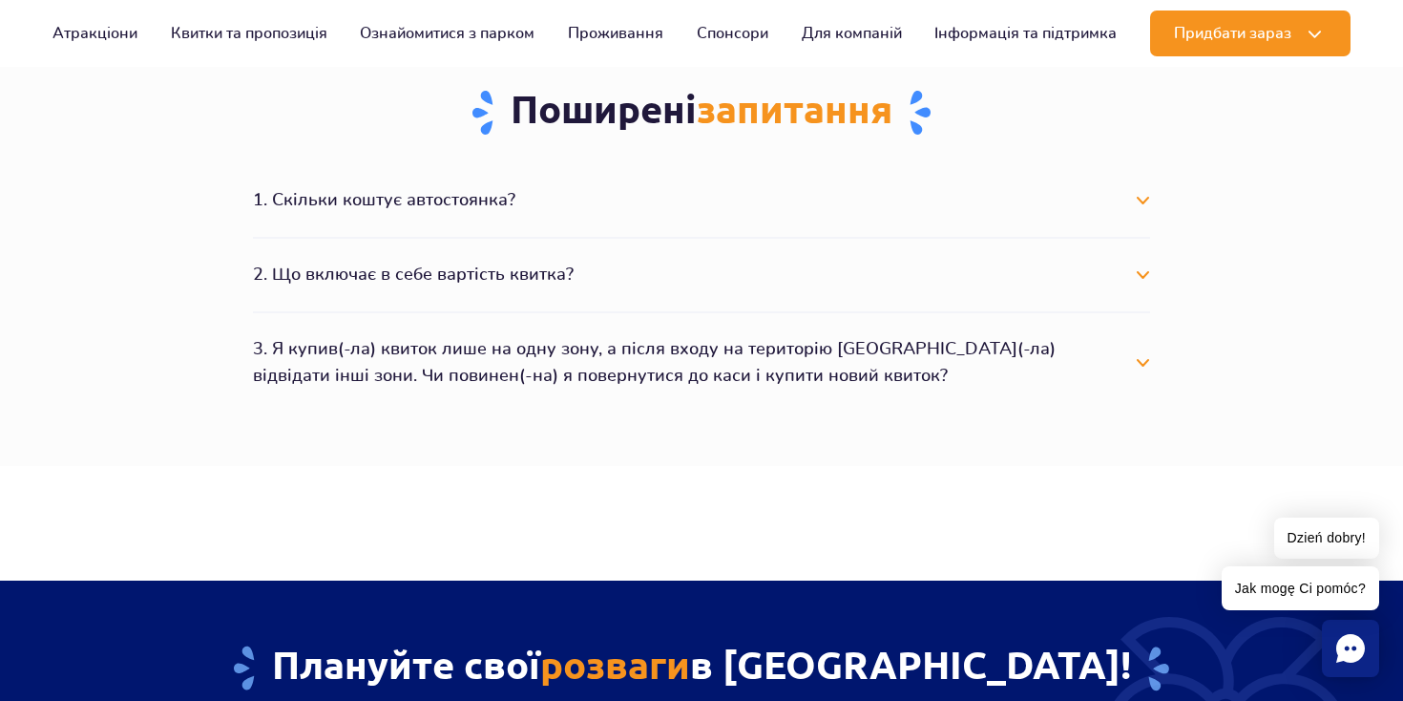
scroll to position [1049, 0]
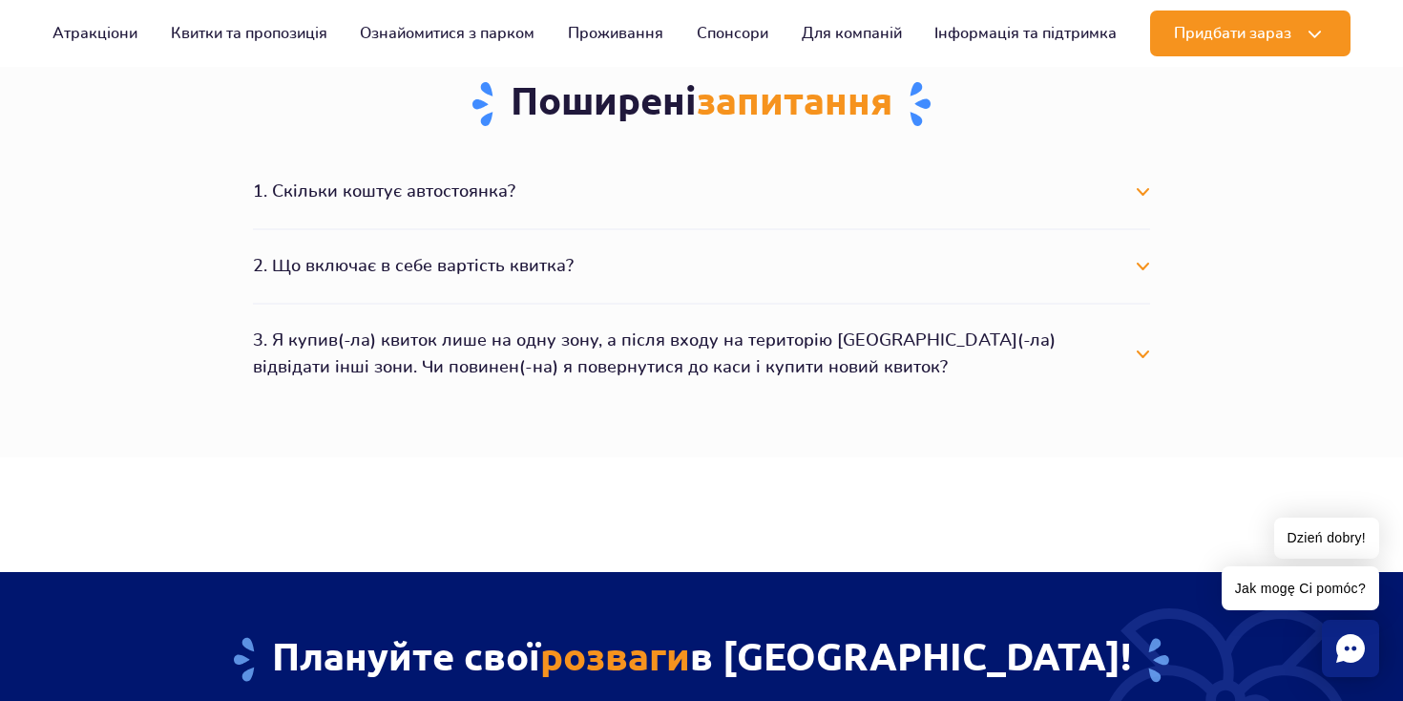
click at [680, 376] on button "3. Я купив(-ла) квиток лише на одну зону, а після входу на територію Парку вирі…" at bounding box center [701, 354] width 897 height 69
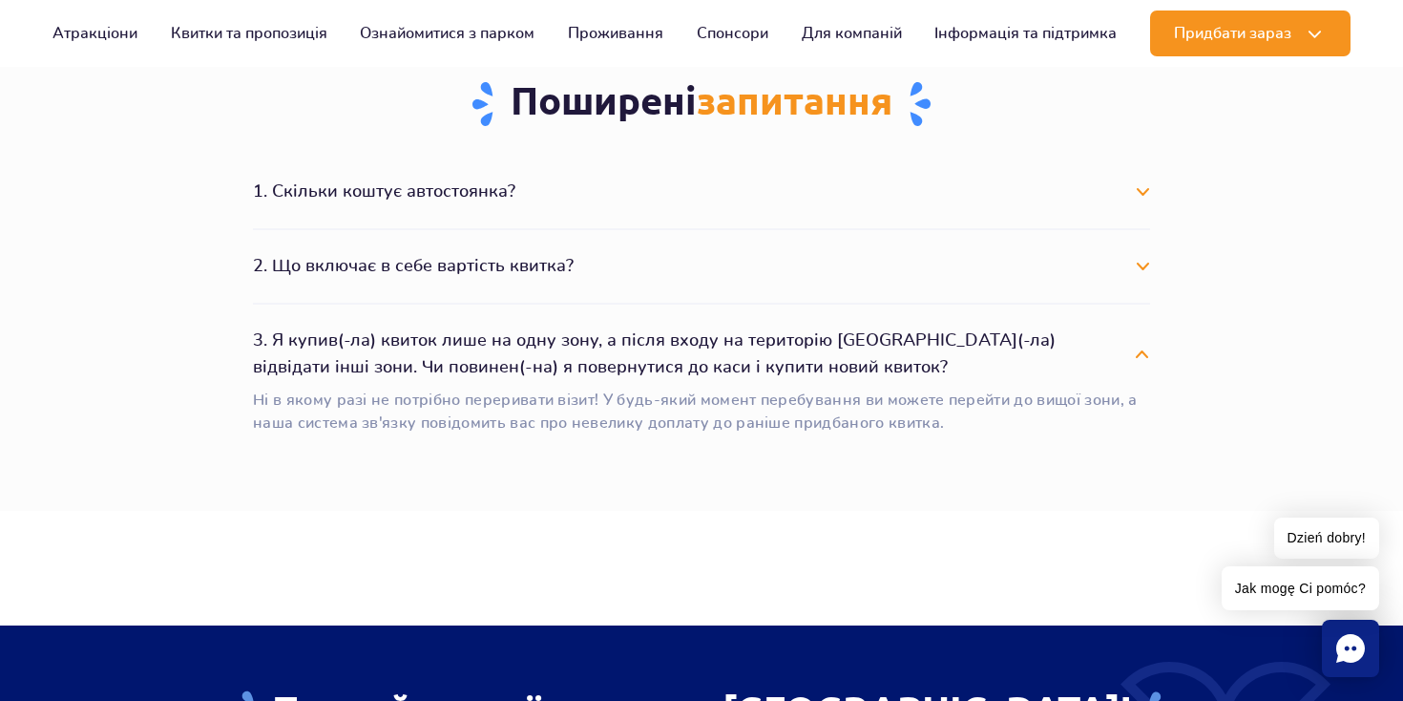
click at [679, 374] on button "3. Я купив(-ла) квиток лише на одну зону, а після входу на територію Парку вирі…" at bounding box center [701, 354] width 897 height 69
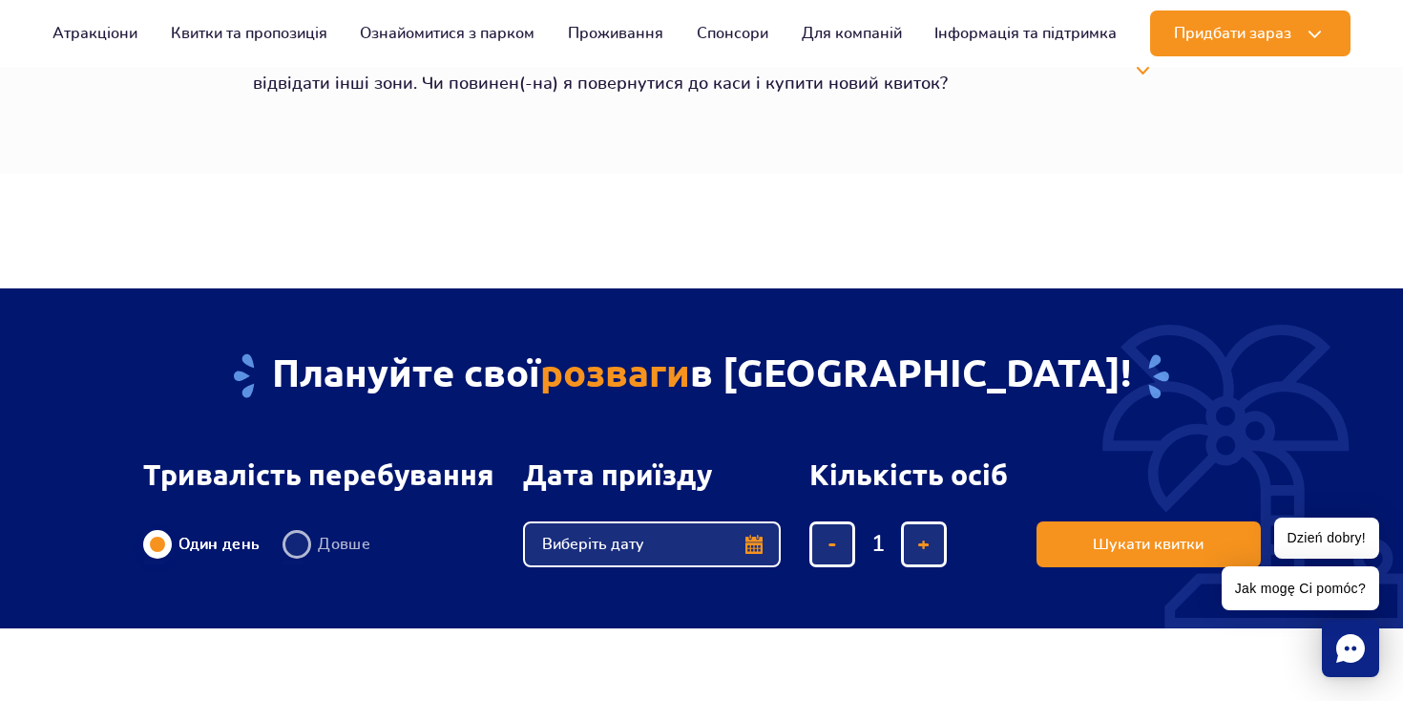
scroll to position [1143, 0]
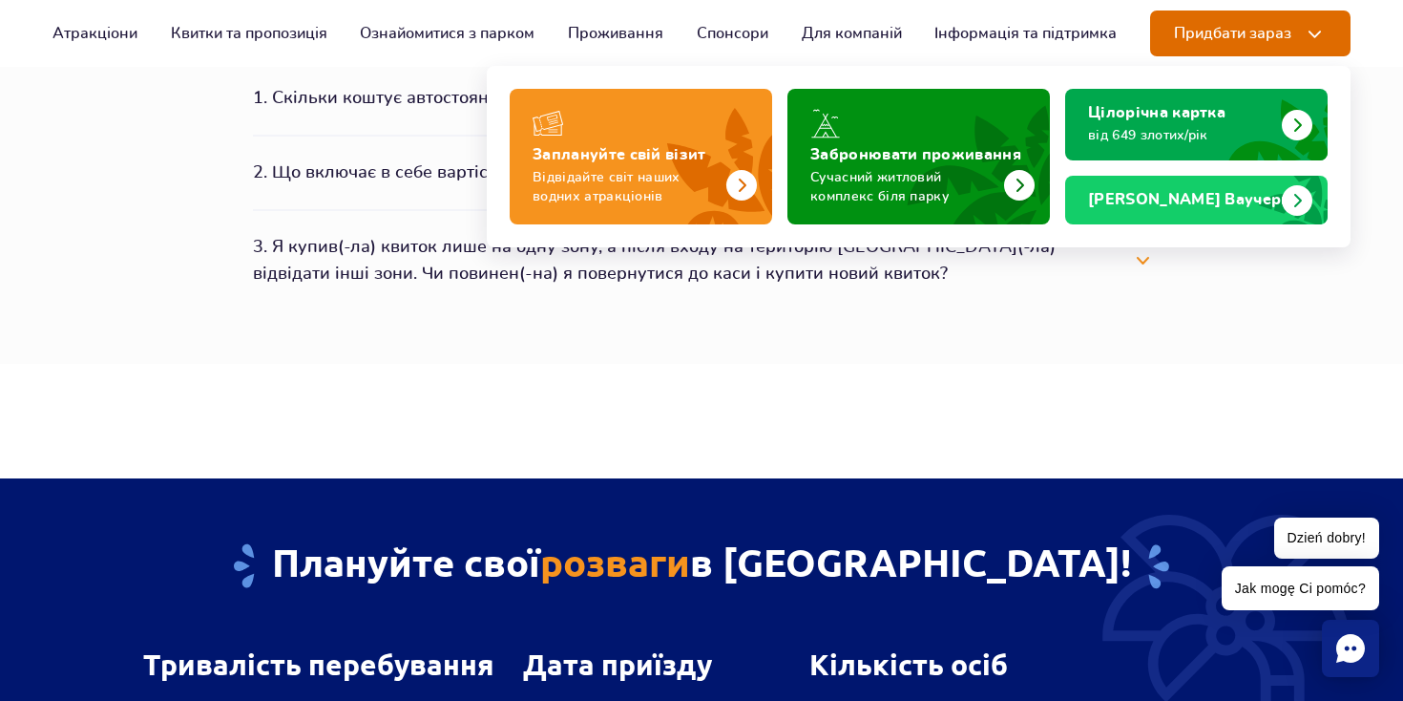
click at [1215, 37] on span "Придбати зараз" at bounding box center [1232, 33] width 117 height 17
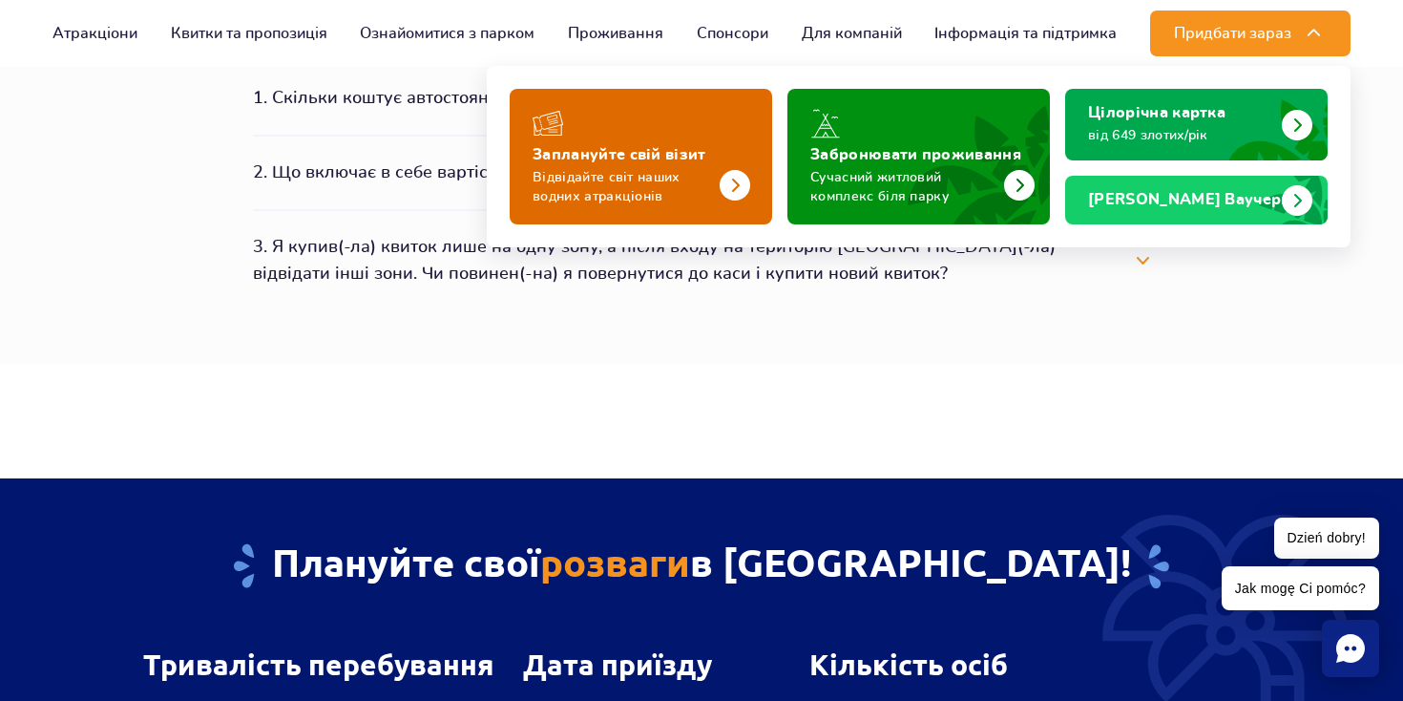
click at [682, 141] on img "Заплануйте свій візит" at bounding box center [696, 149] width 152 height 149
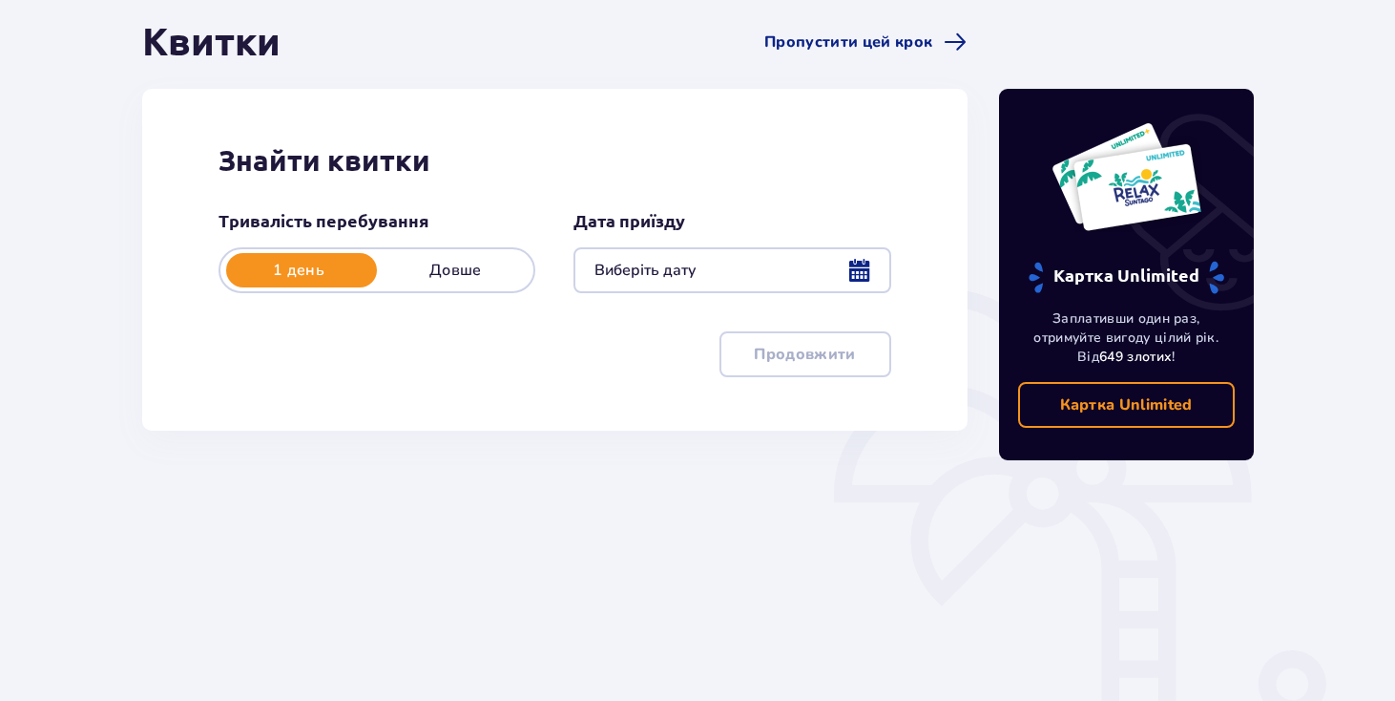
scroll to position [191, 0]
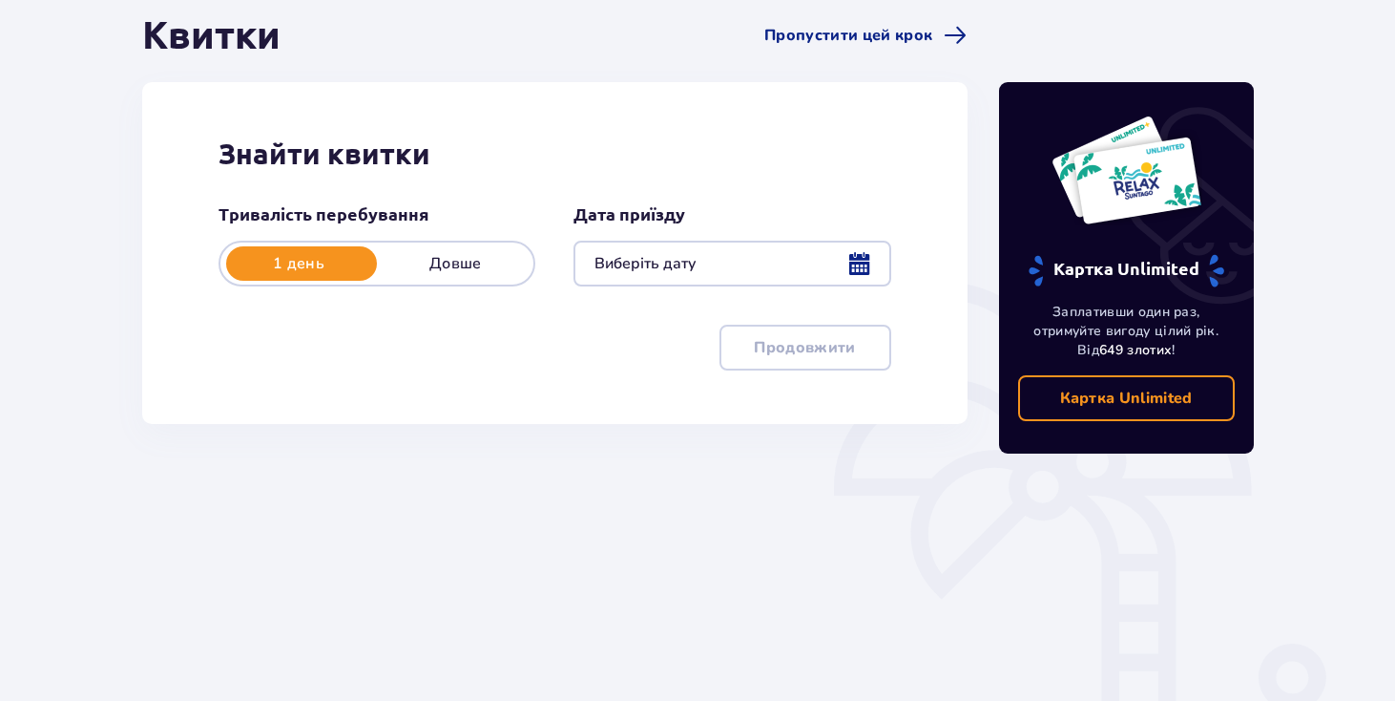
click at [836, 262] on div at bounding box center [732, 264] width 317 height 46
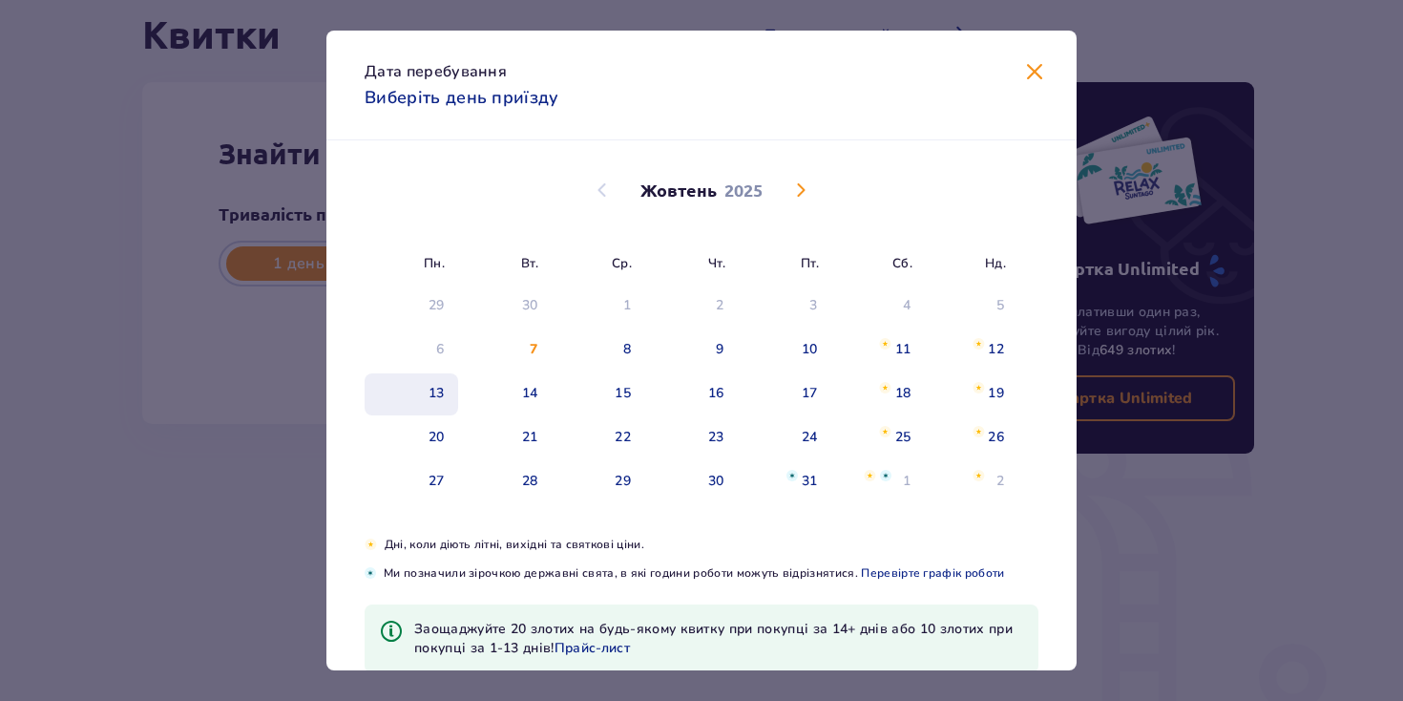
click at [436, 390] on div "13" at bounding box center [437, 393] width 16 height 19
type input "[DATE]"
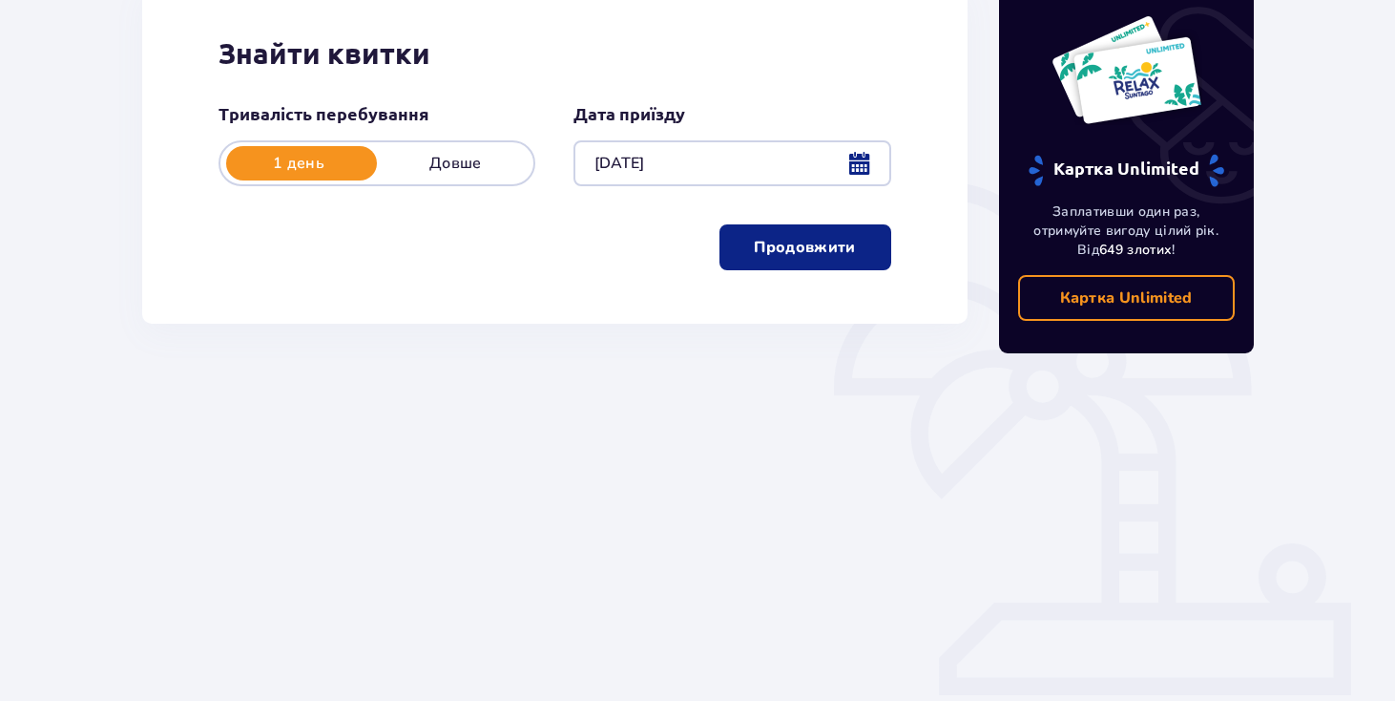
scroll to position [288, 0]
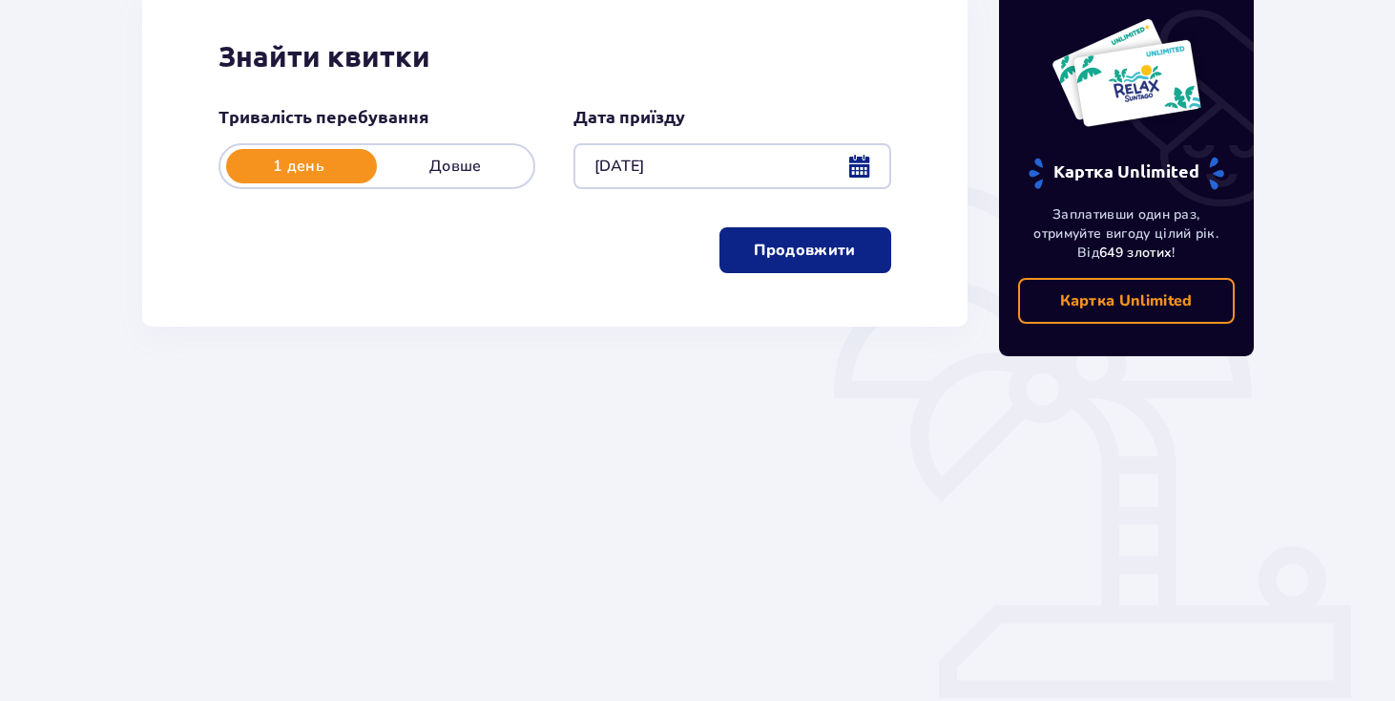
click at [806, 250] on p "Продовжити" at bounding box center [804, 250] width 101 height 21
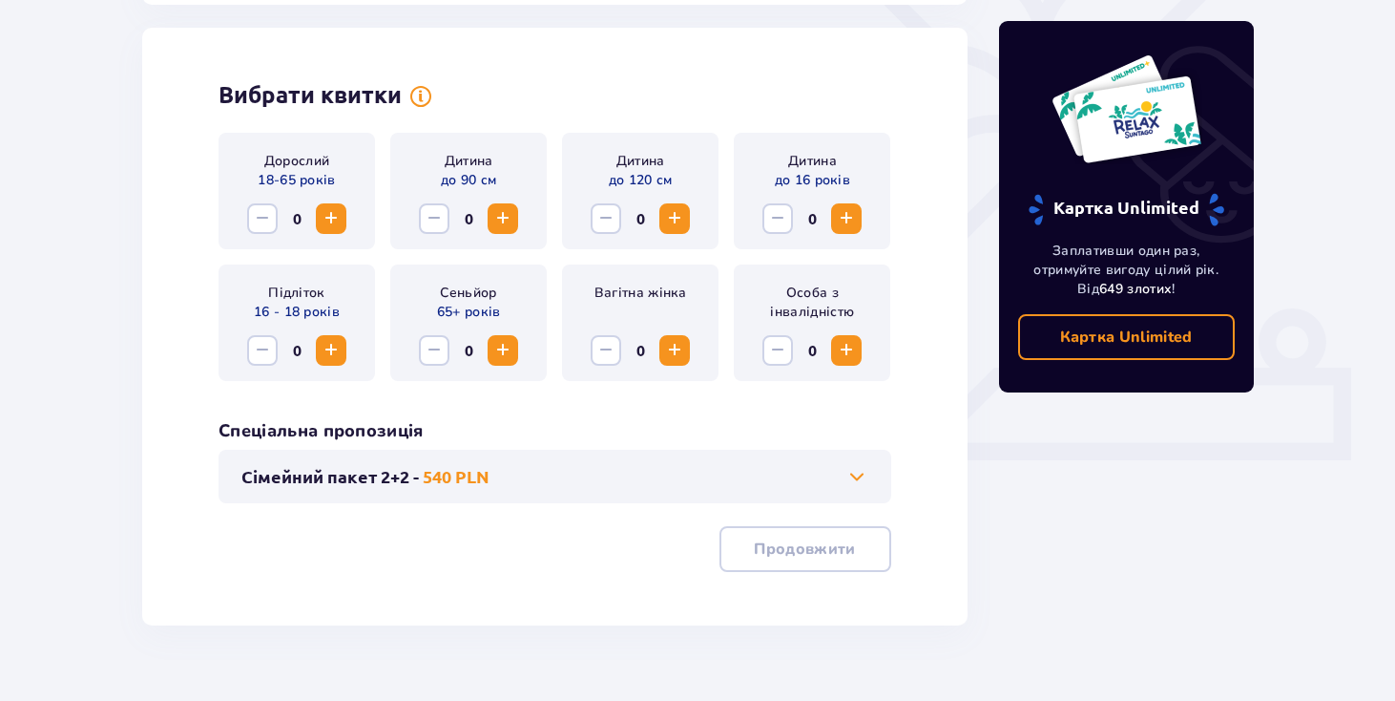
scroll to position [531, 0]
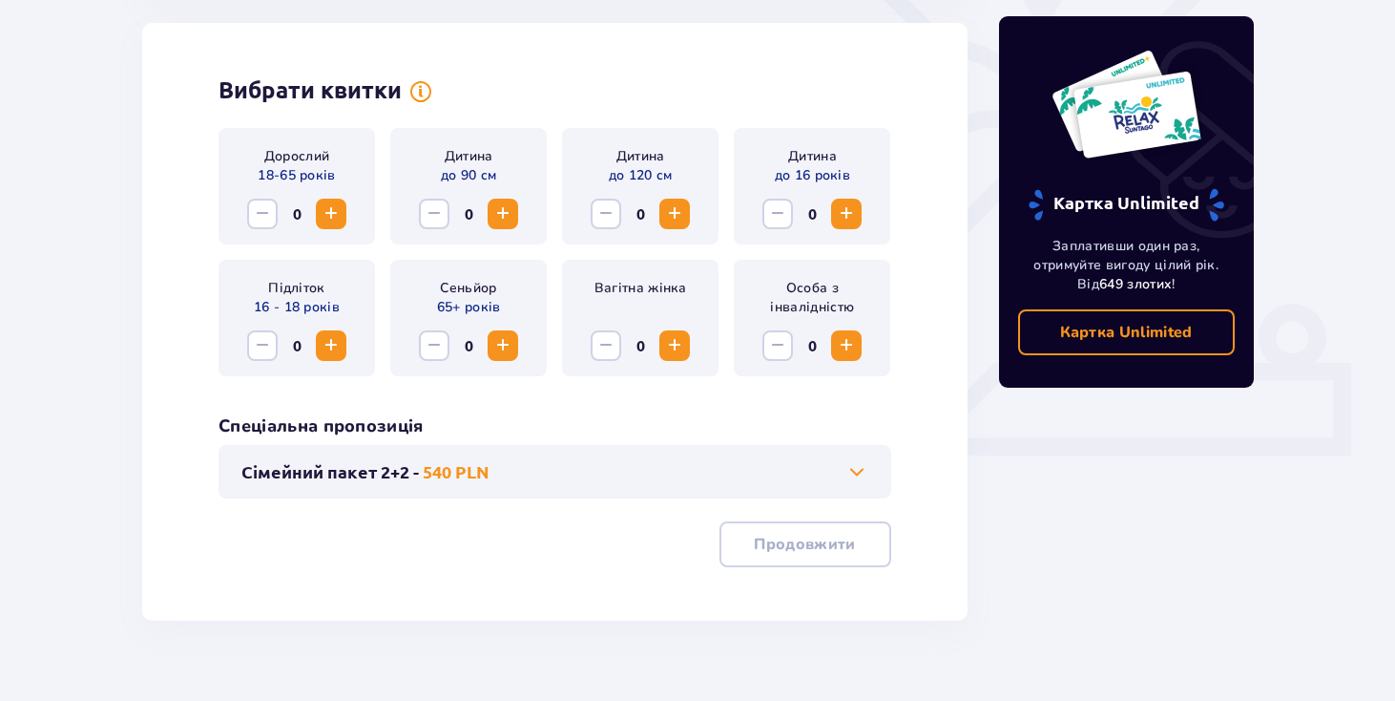
click at [522, 473] on button "Сімейний пакет 2+2 - 540 PLN" at bounding box center [554, 471] width 627 height 23
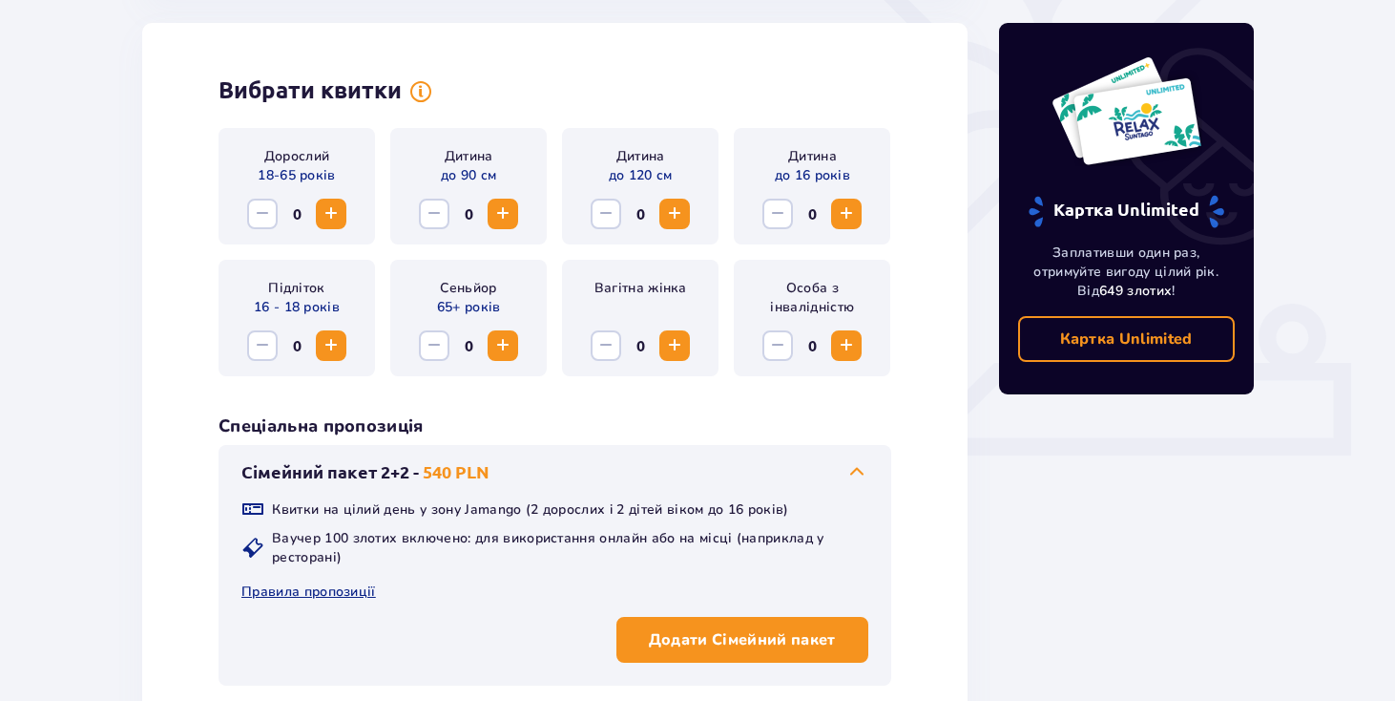
click at [513, 472] on button "Сімейний пакет 2+2 - 540 PLN" at bounding box center [554, 471] width 627 height 23
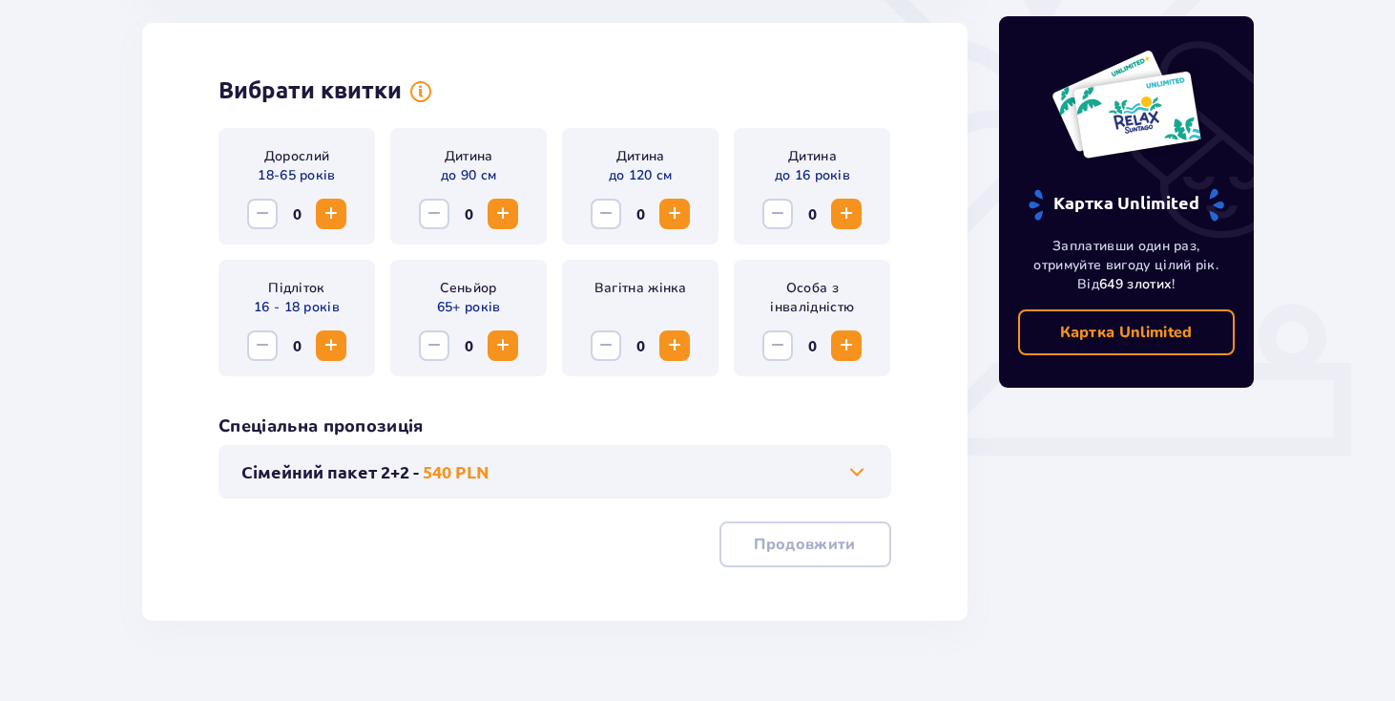
click at [329, 211] on span "Збільшити" at bounding box center [331, 213] width 23 height 23
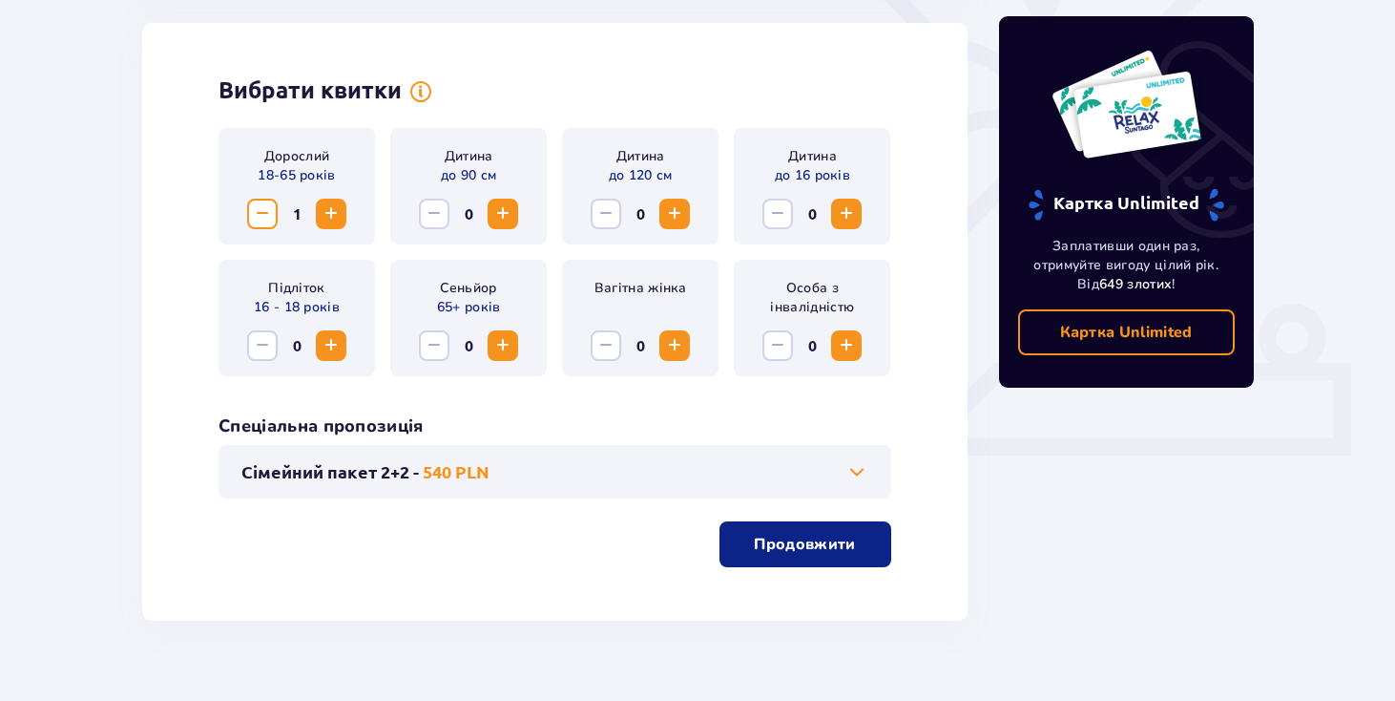
click at [329, 211] on span "Збільшити" at bounding box center [331, 213] width 23 height 23
click at [827, 576] on div "Вибрати квитки Дорослий 18-65 років 3 Дитина до 90 см 0 Дитина до 120 см 0 Дити…" at bounding box center [555, 322] width 826 height 598
click at [828, 552] on p "Продовжити" at bounding box center [804, 544] width 101 height 21
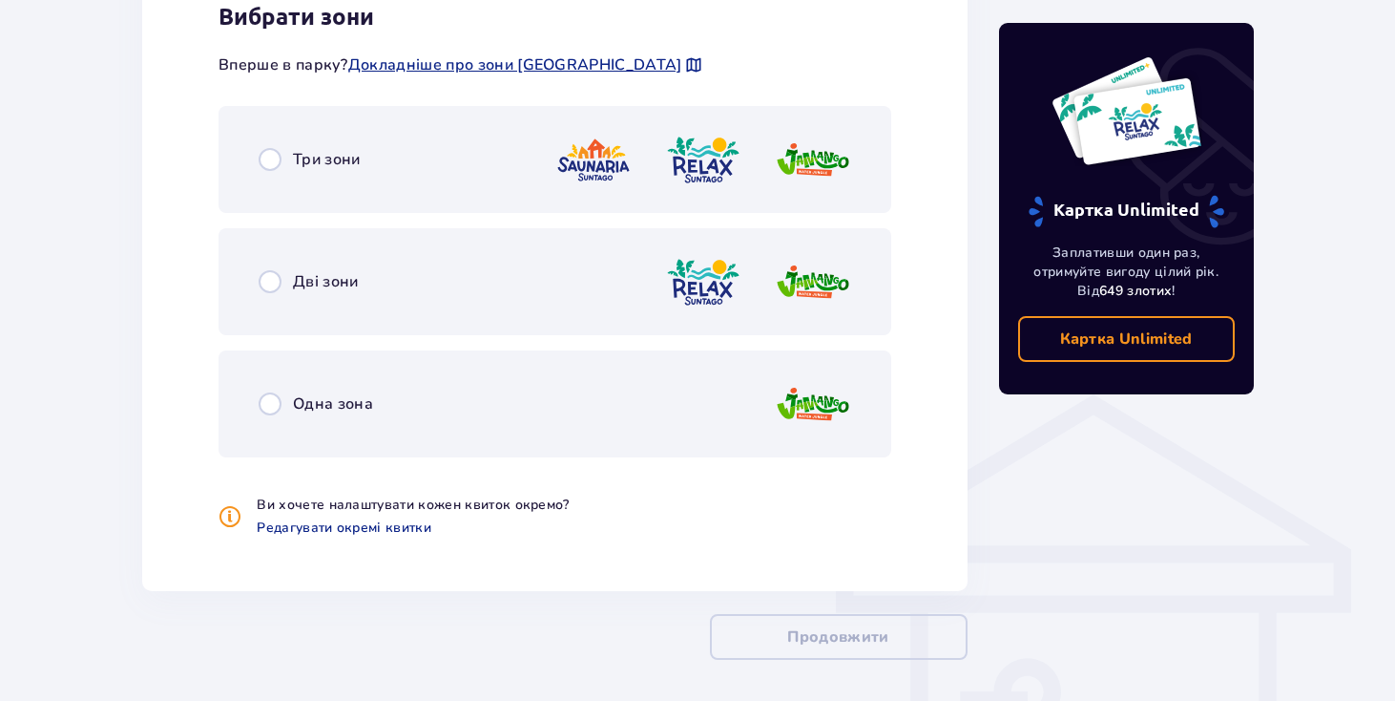
scroll to position [1184, 0]
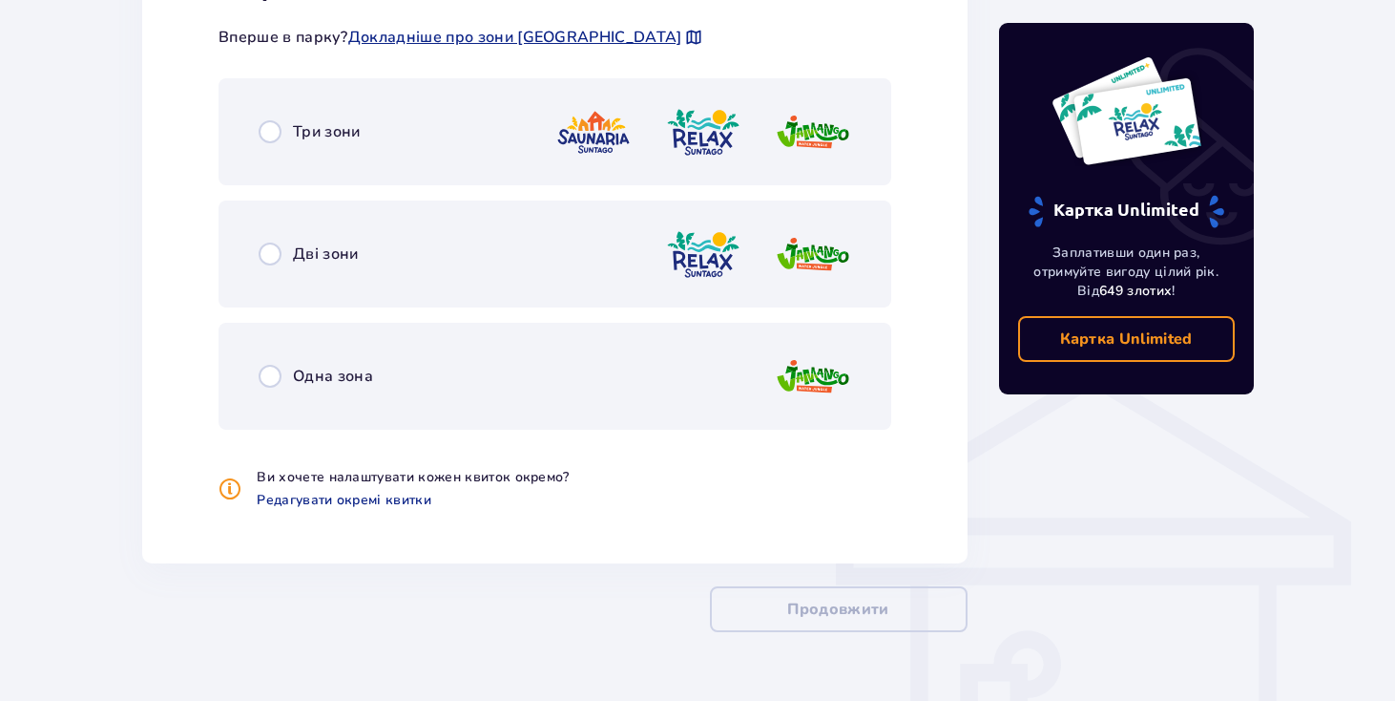
click at [353, 159] on div "Три зони" at bounding box center [555, 131] width 673 height 107
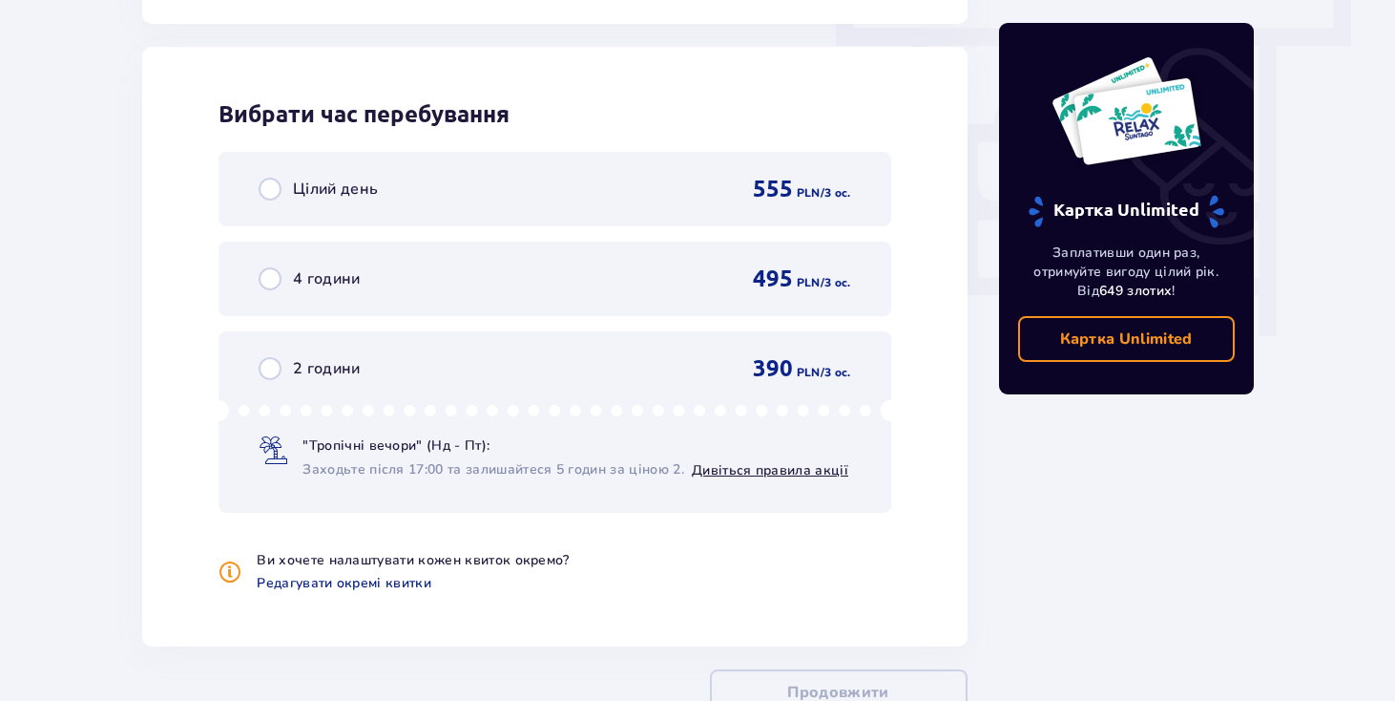
scroll to position [1724, 0]
click at [345, 194] on span "Цілий день" at bounding box center [335, 188] width 85 height 21
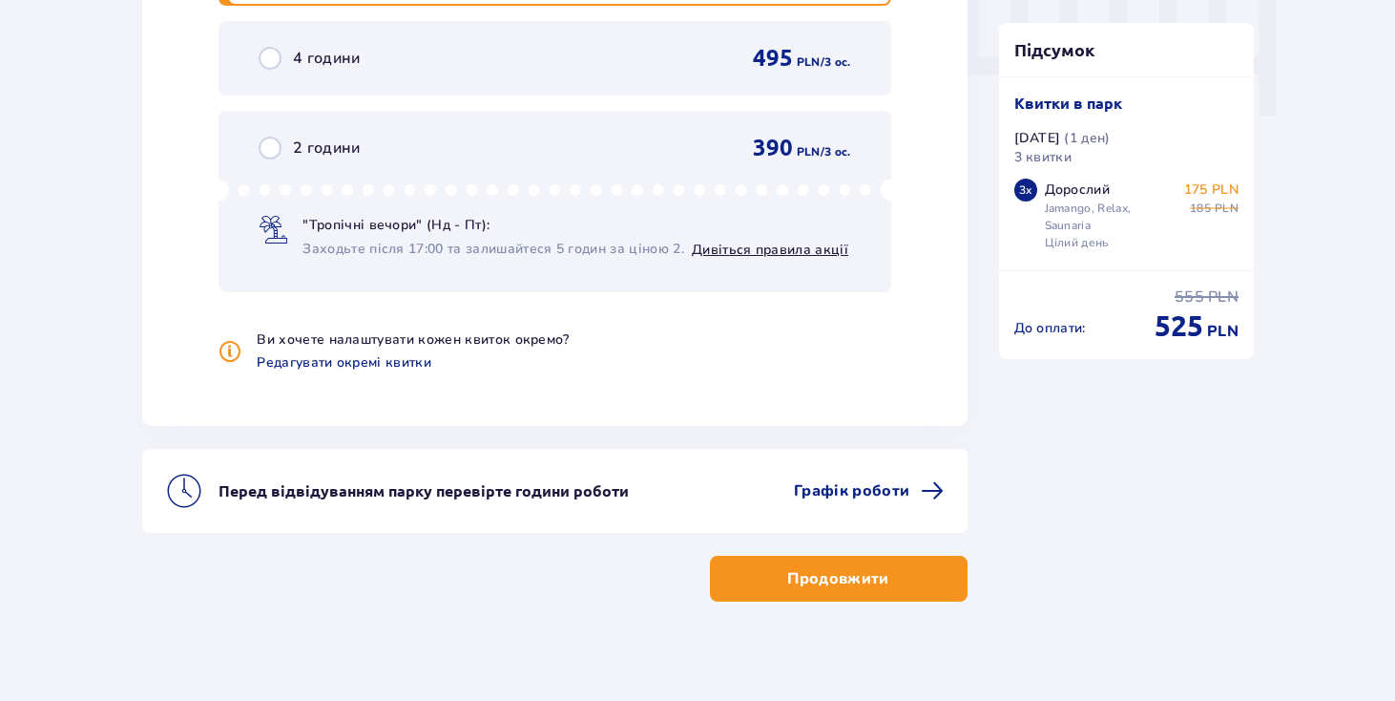
scroll to position [1959, 0]
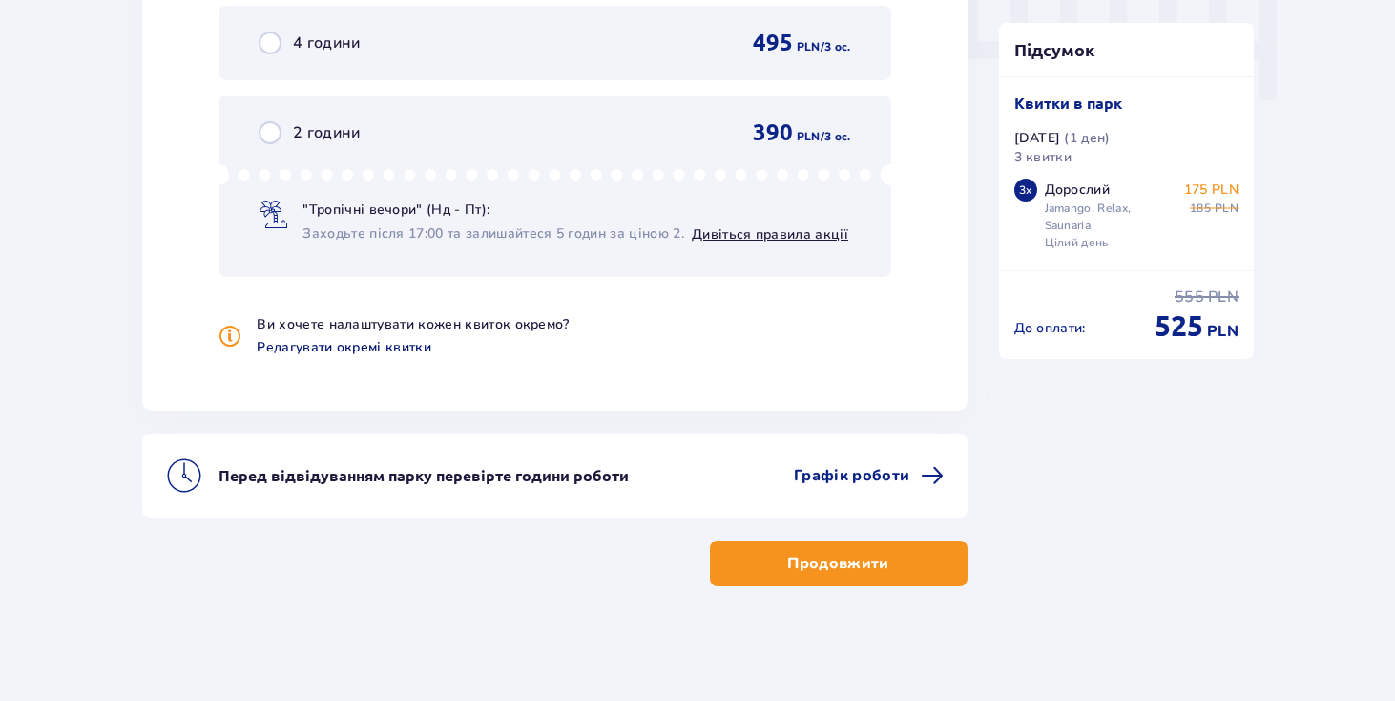
click at [330, 350] on span "Редагувати окремі квитки" at bounding box center [344, 347] width 175 height 19
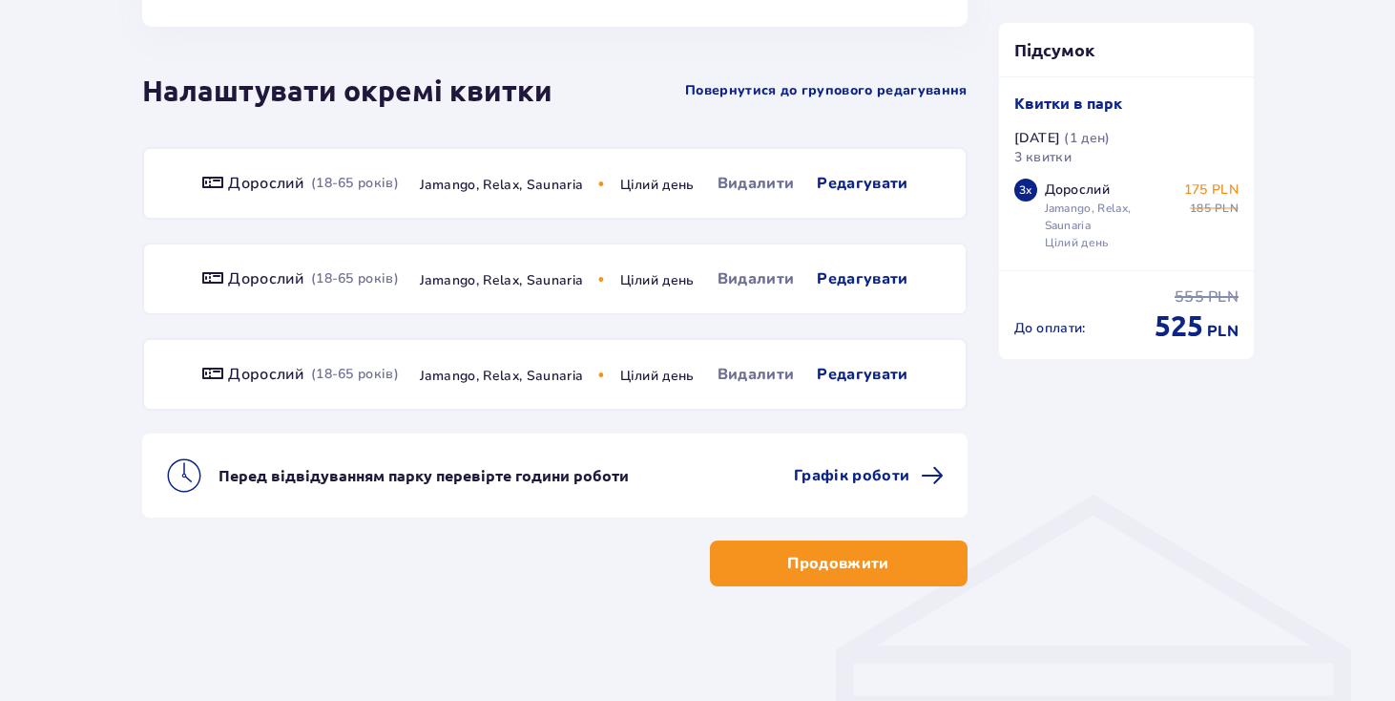
scroll to position [1056, 0]
click at [841, 187] on span "Редагувати" at bounding box center [862, 183] width 91 height 23
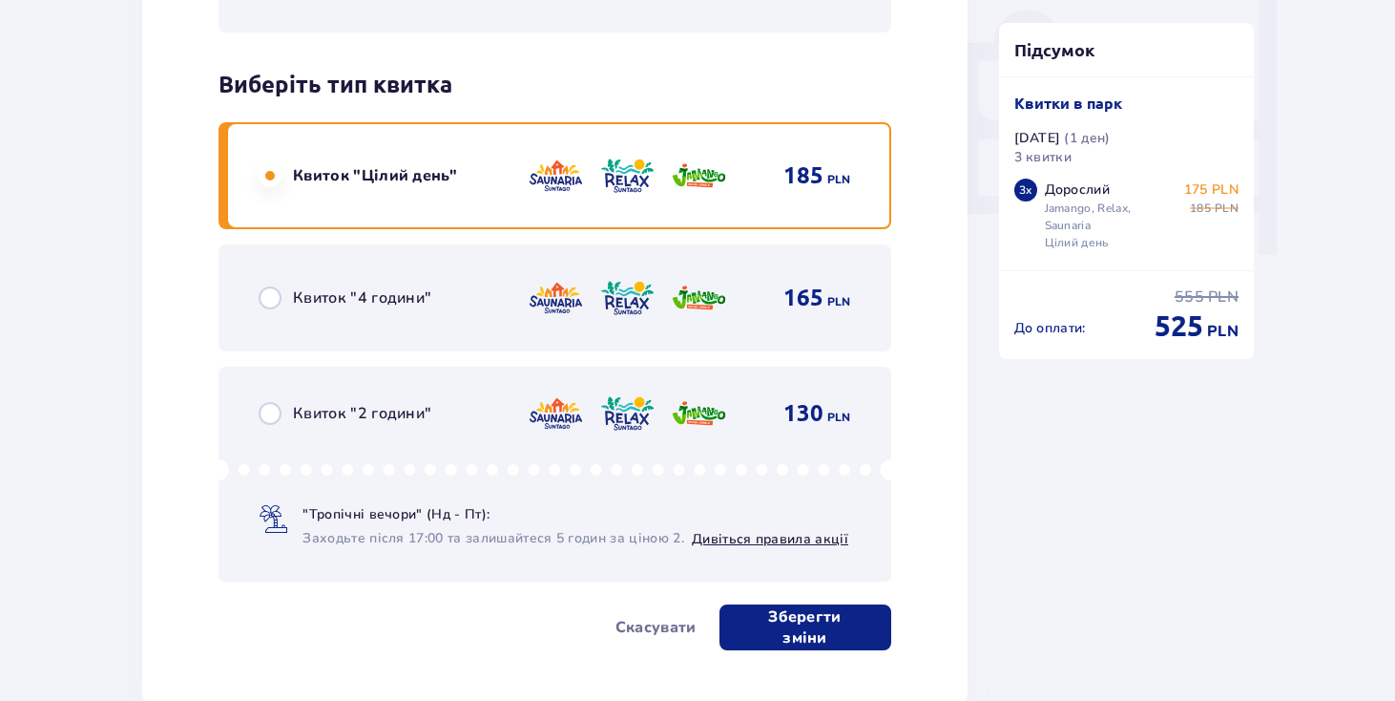
scroll to position [2181, 0]
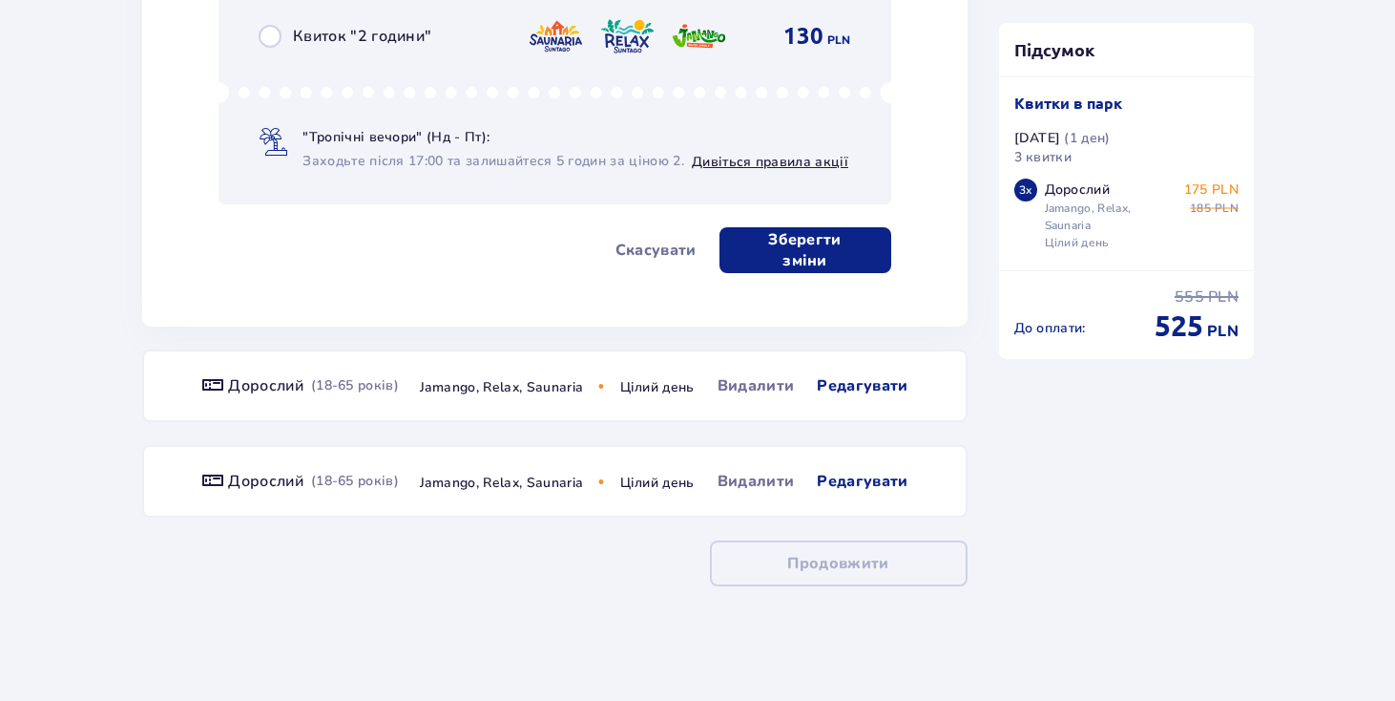
click at [851, 248] on button "Зберегти зміни" at bounding box center [806, 250] width 172 height 46
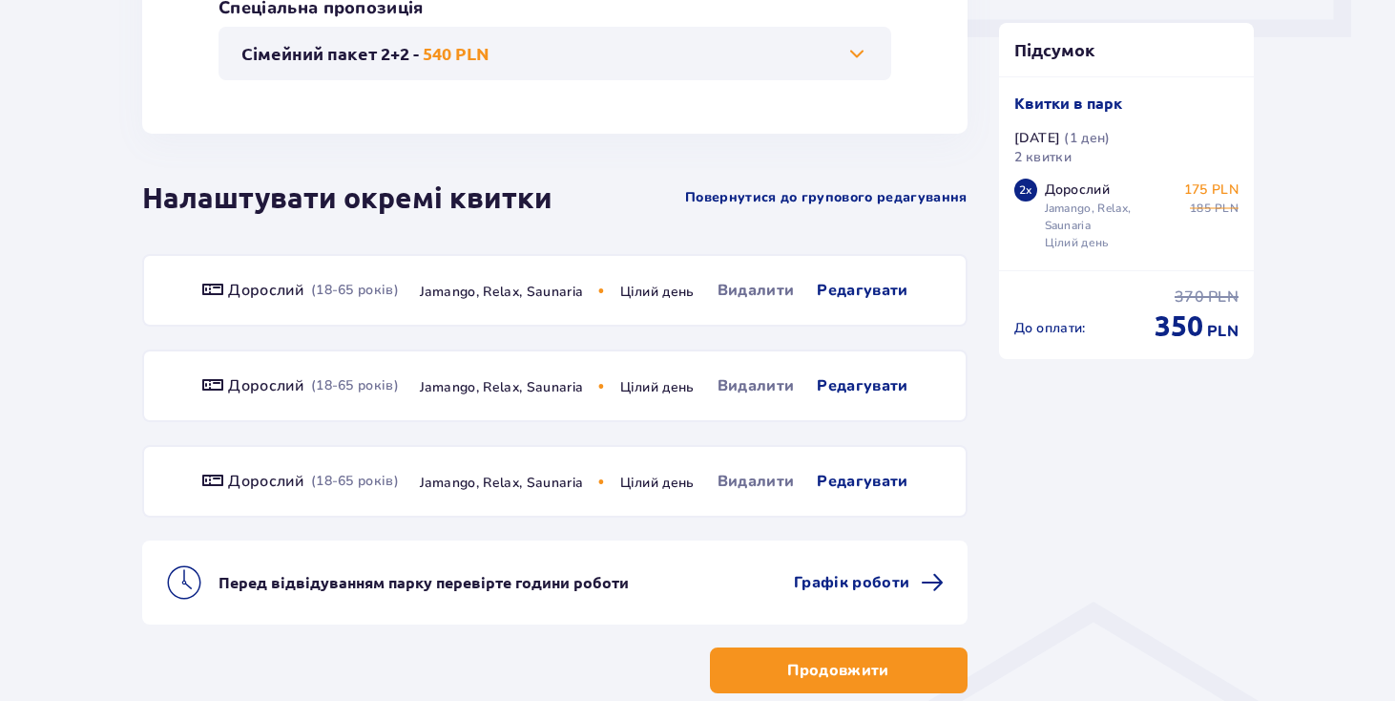
scroll to position [1056, 0]
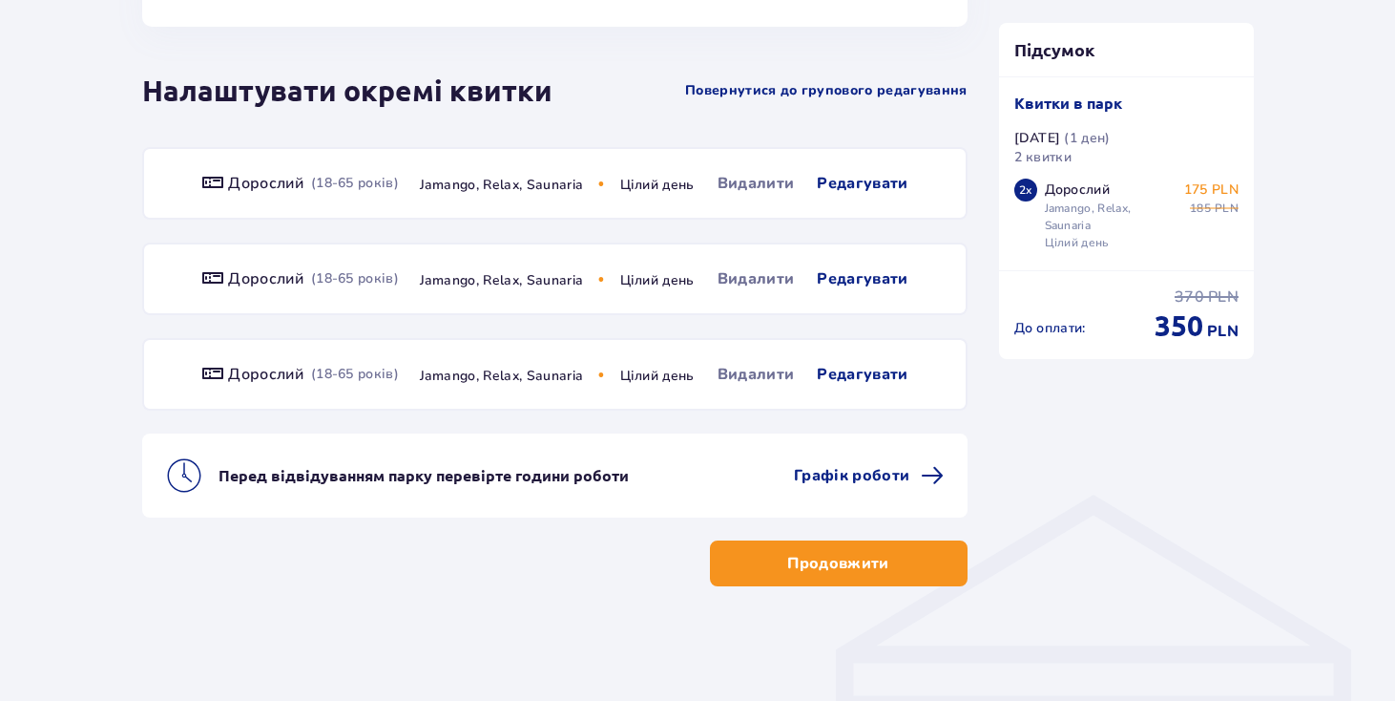
click at [857, 531] on div "Продовжити" at bounding box center [555, 551] width 826 height 69
click at [850, 567] on p "Продовжити" at bounding box center [837, 563] width 101 height 21
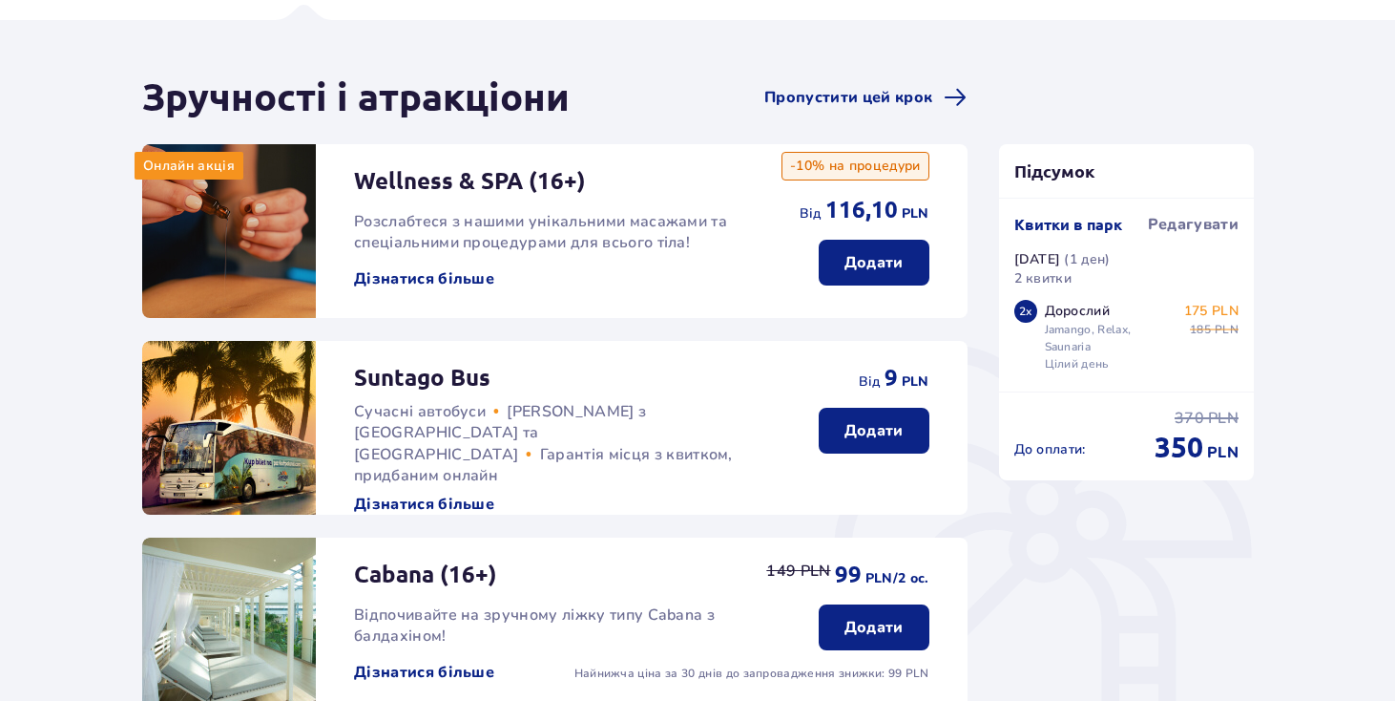
scroll to position [124, 0]
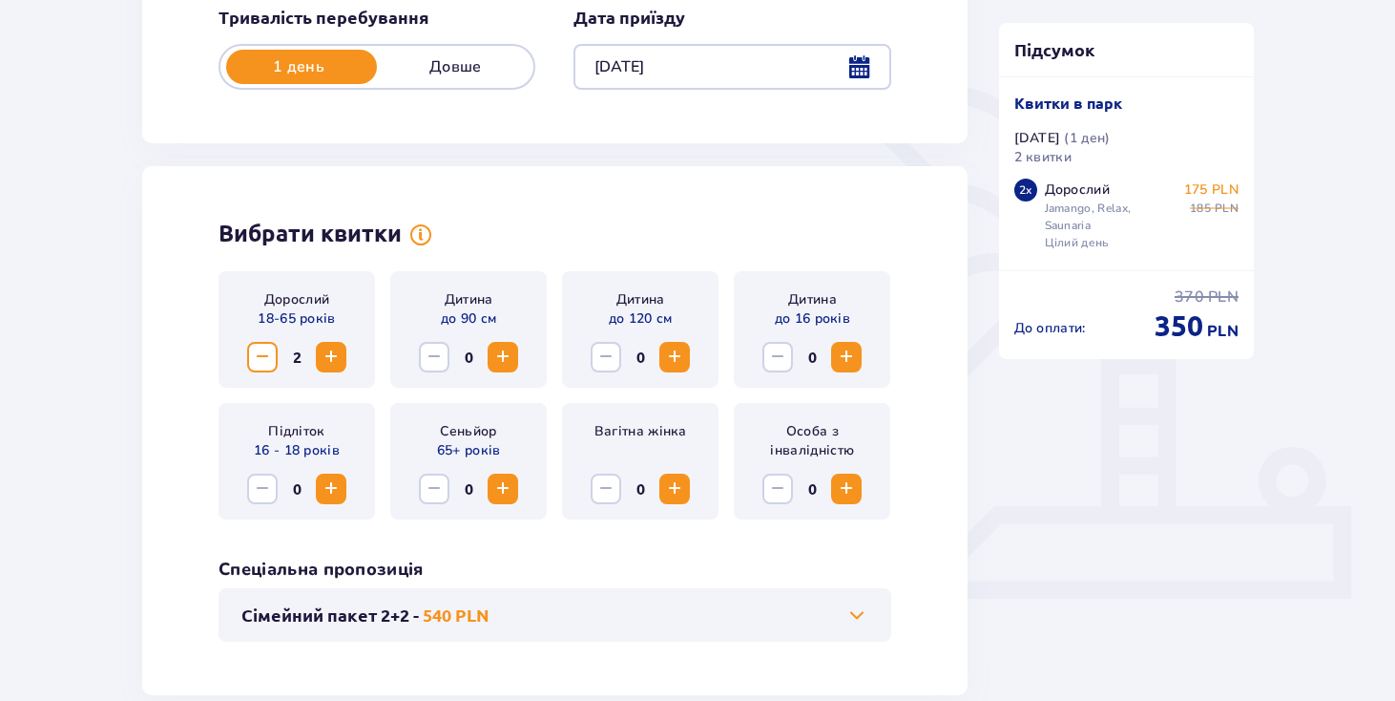
scroll to position [462, 0]
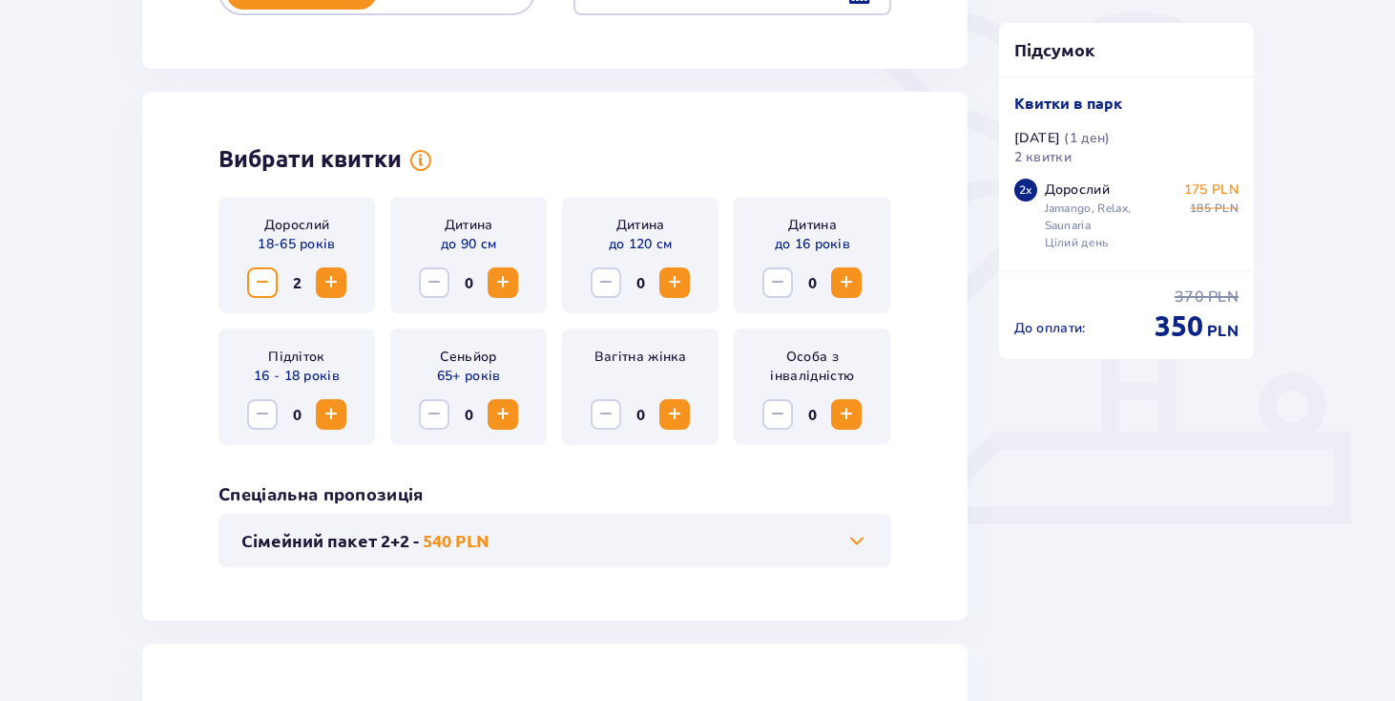
click at [335, 283] on span "Збільшити" at bounding box center [331, 282] width 23 height 23
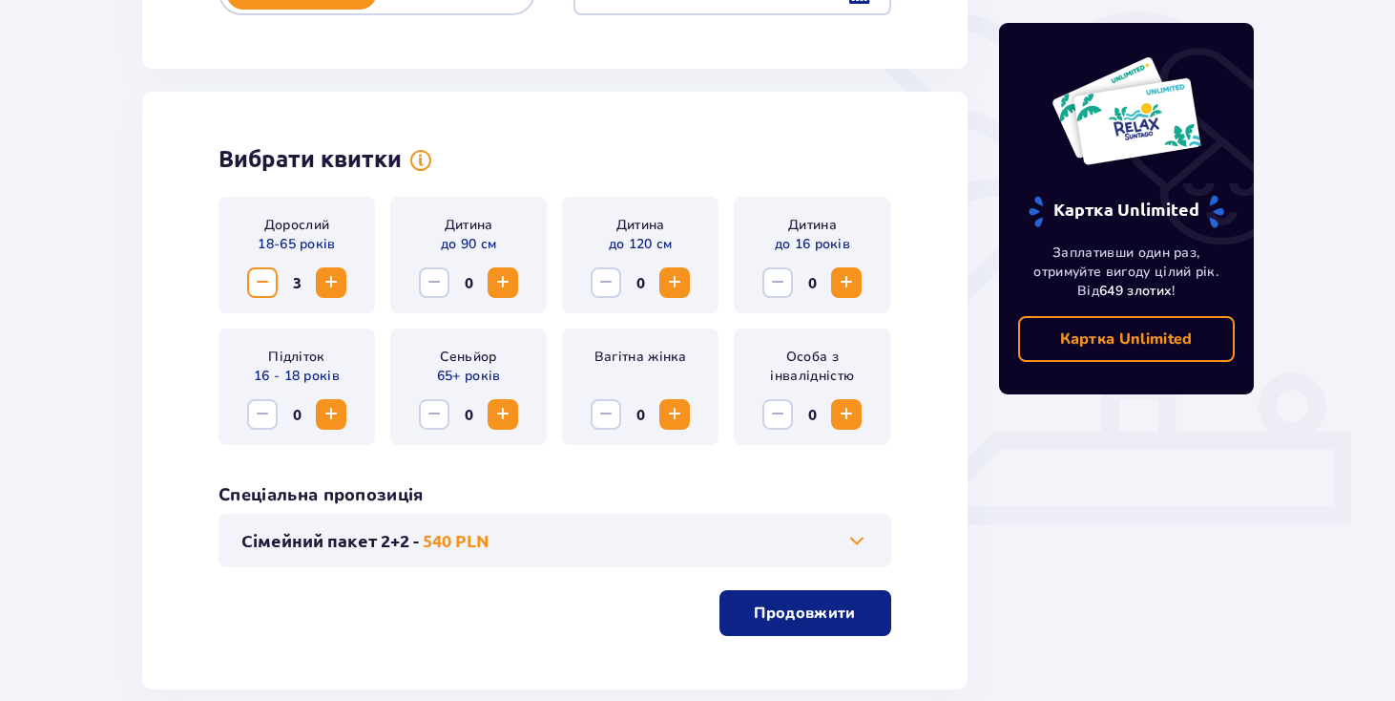
scroll to position [565, 0]
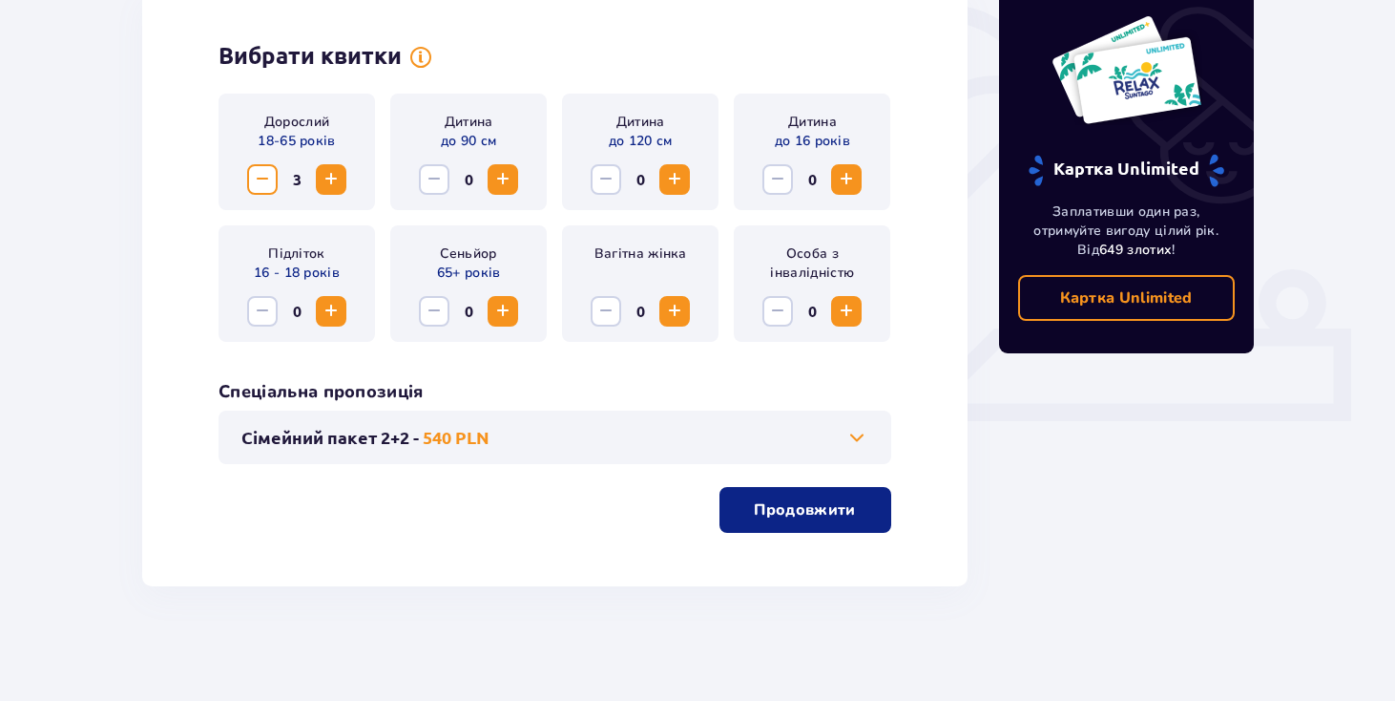
click at [814, 511] on p "Продовжити" at bounding box center [804, 509] width 101 height 21
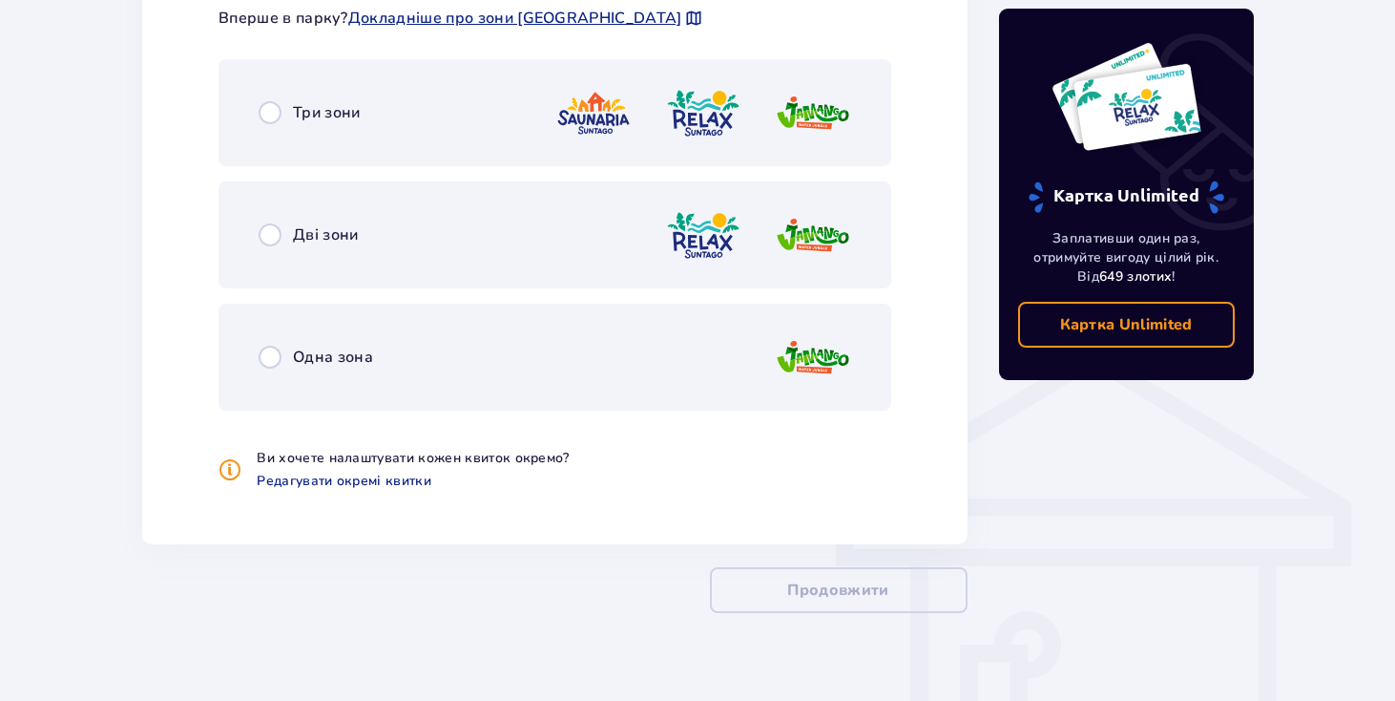
scroll to position [1229, 0]
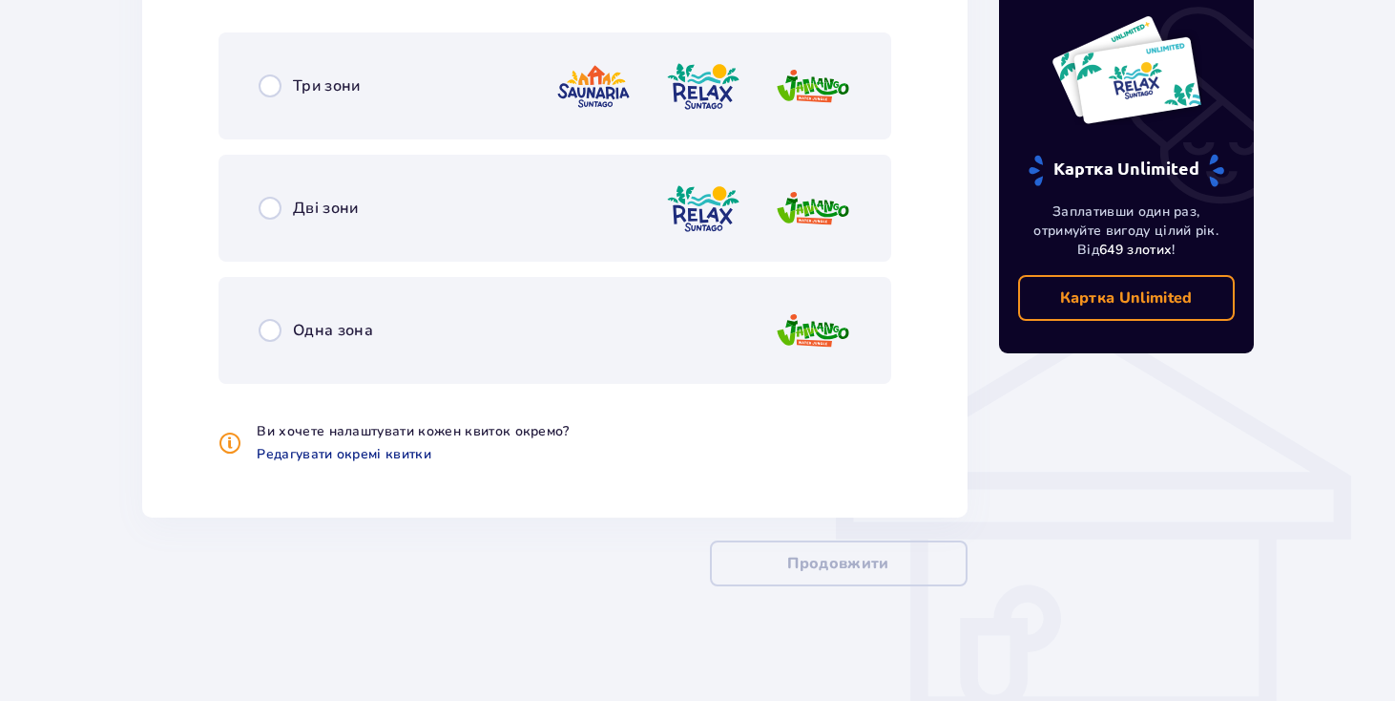
click at [286, 115] on div "Три зони" at bounding box center [555, 85] width 673 height 107
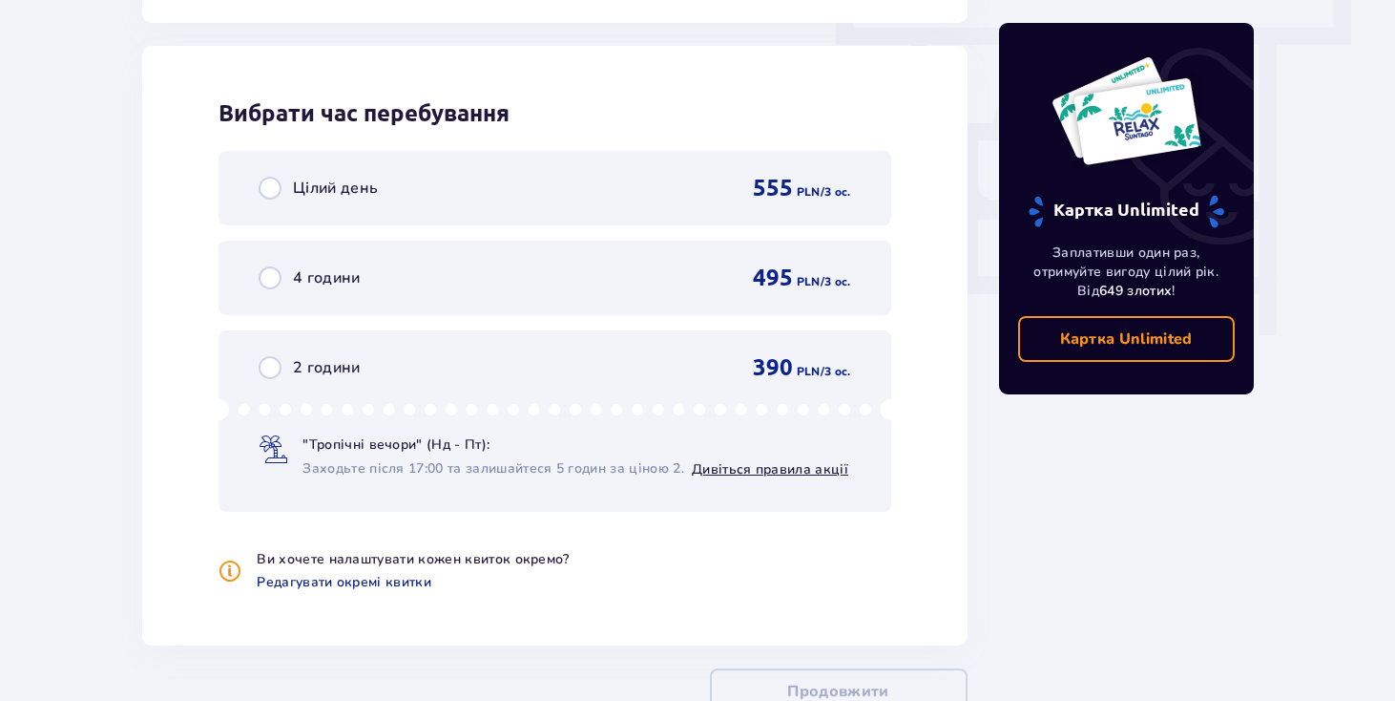
scroll to position [1852, 0]
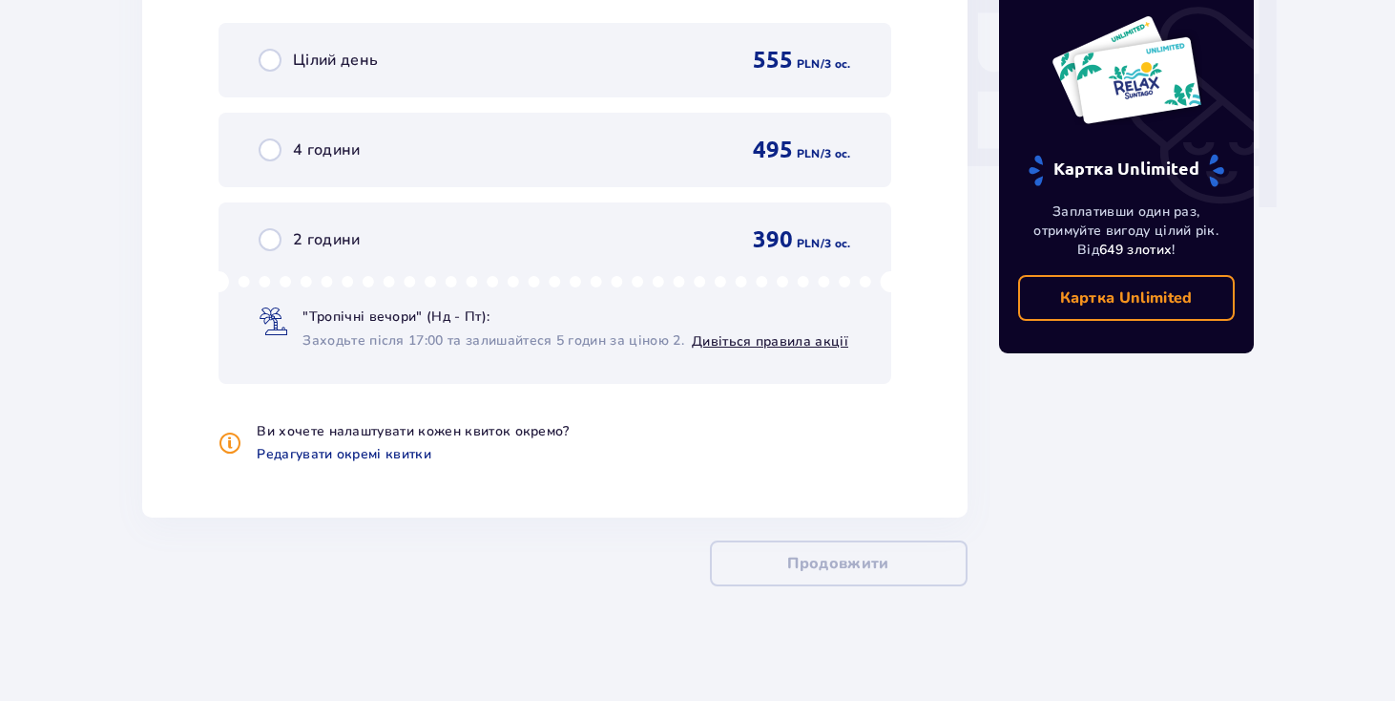
click at [495, 52] on div "Цілий день 555 PLN / 3 oc." at bounding box center [555, 60] width 593 height 29
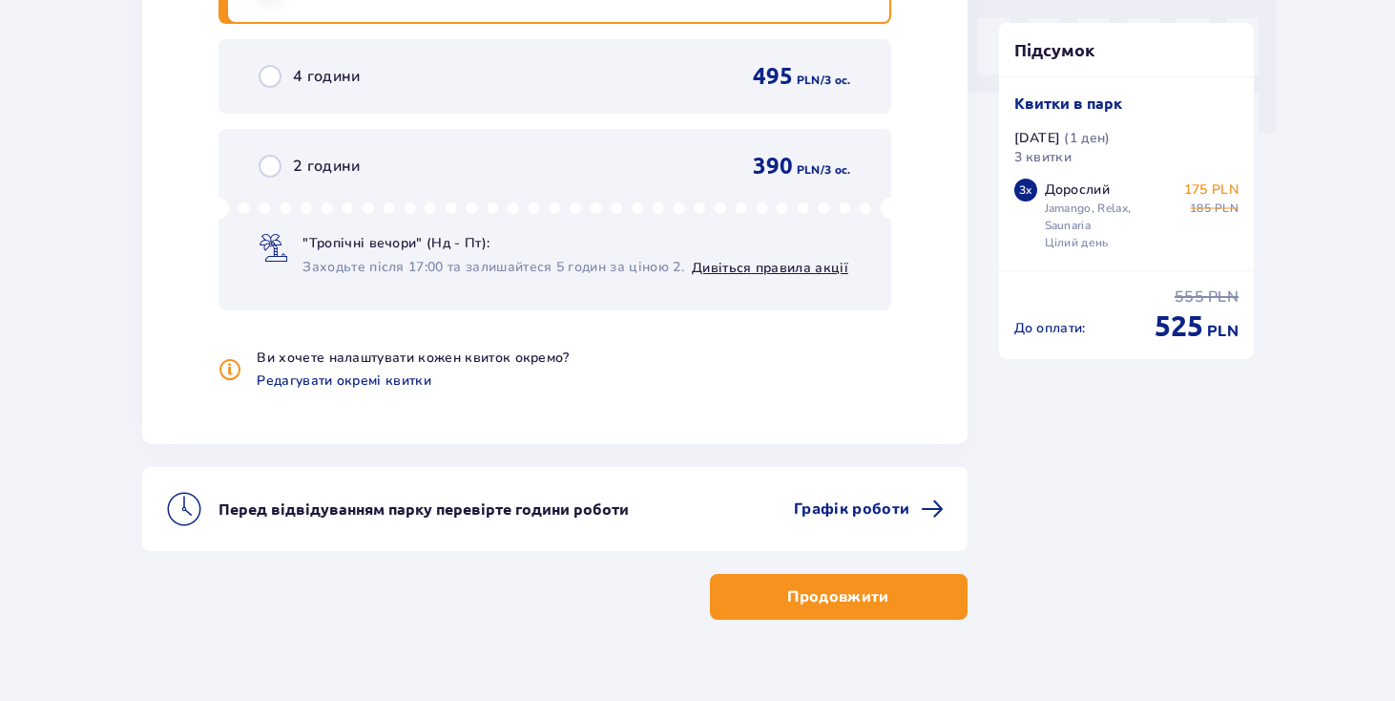
scroll to position [1939, 0]
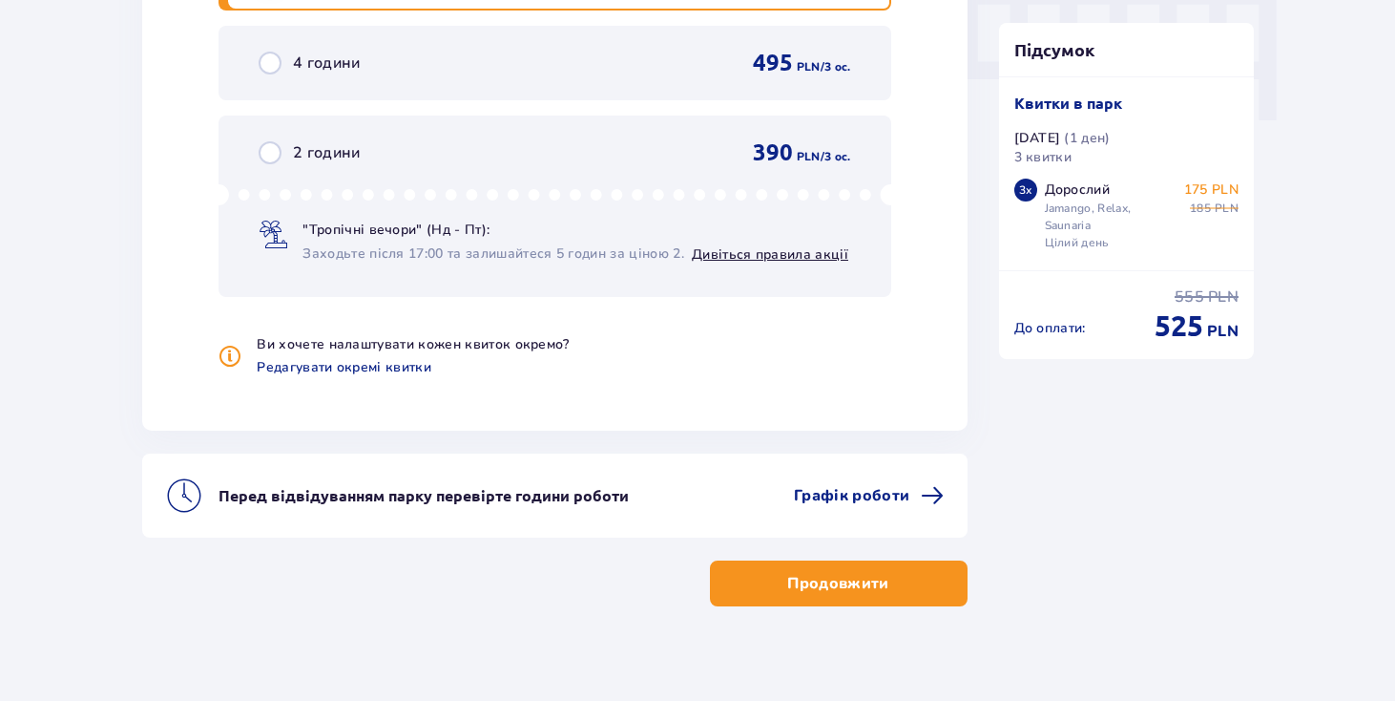
click at [822, 592] on p "Продовжити" at bounding box center [837, 583] width 101 height 21
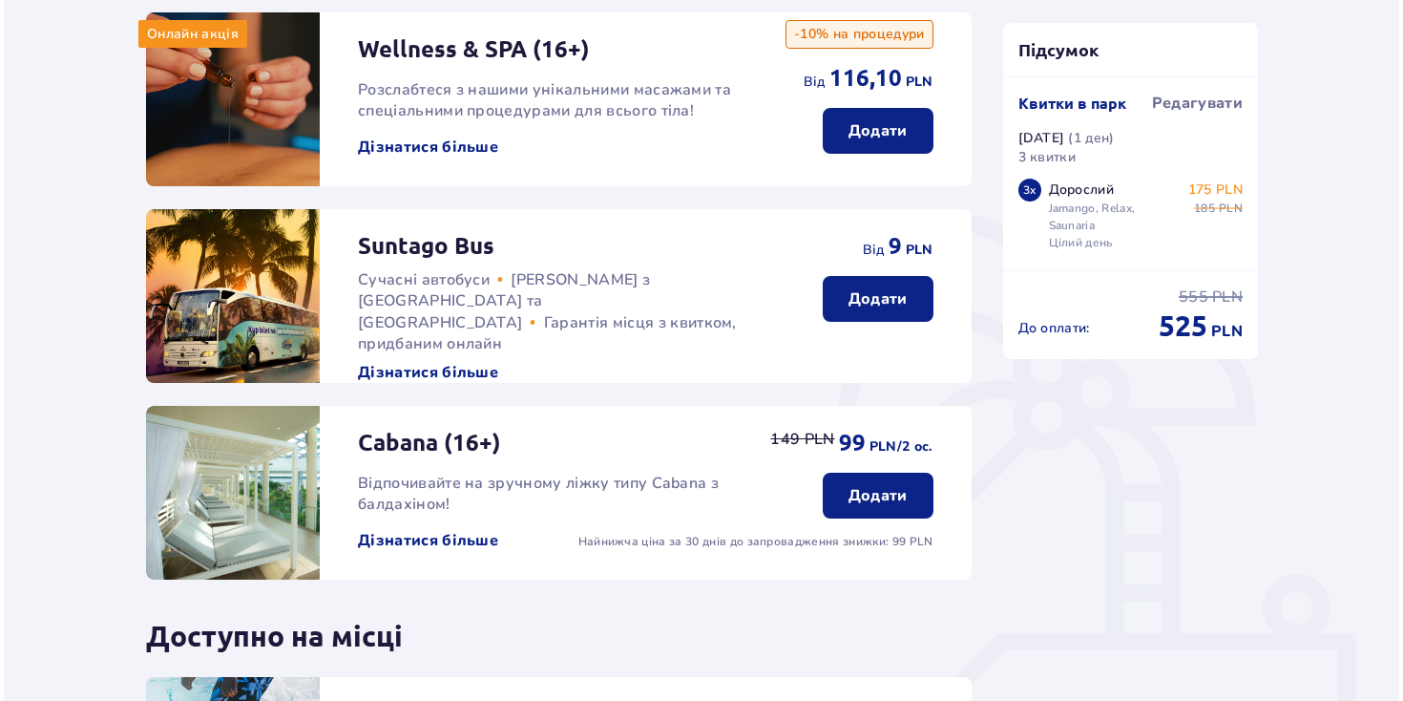
scroll to position [259, 0]
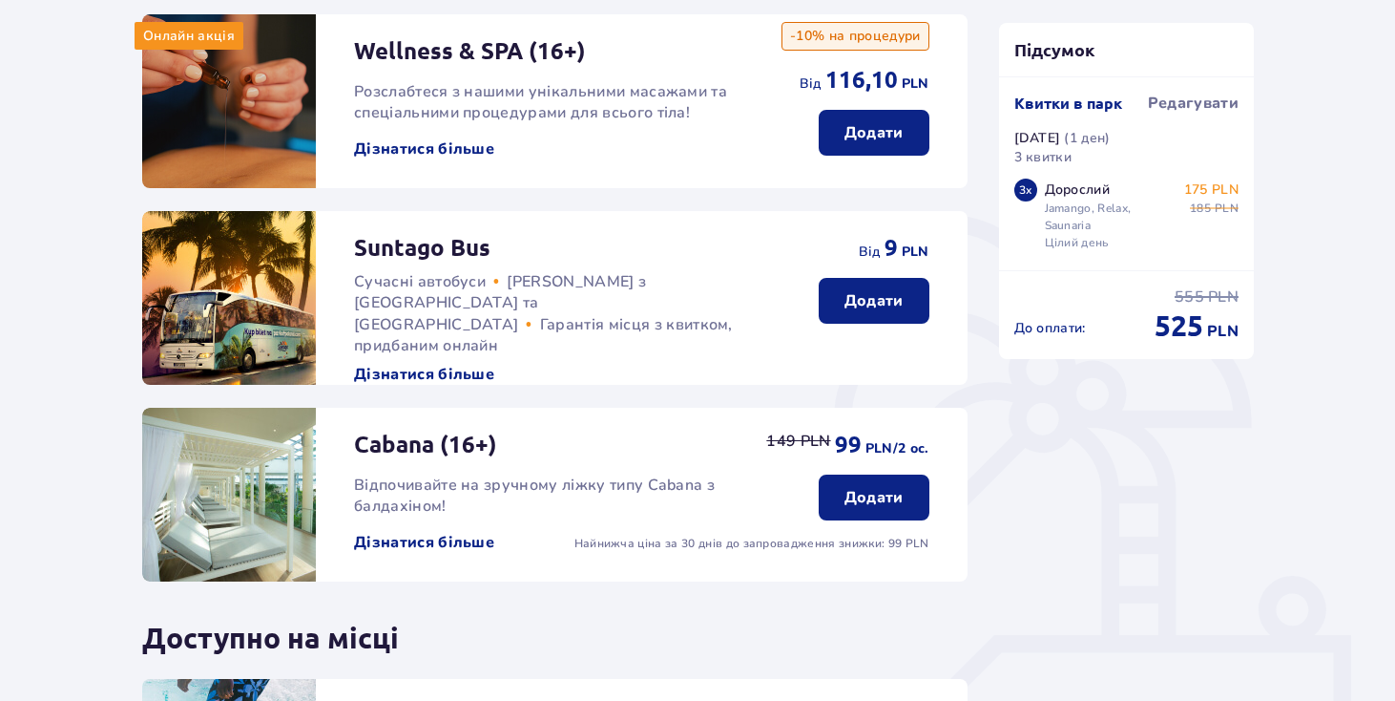
click at [445, 364] on button "Дізнатися більше" at bounding box center [424, 374] width 140 height 21
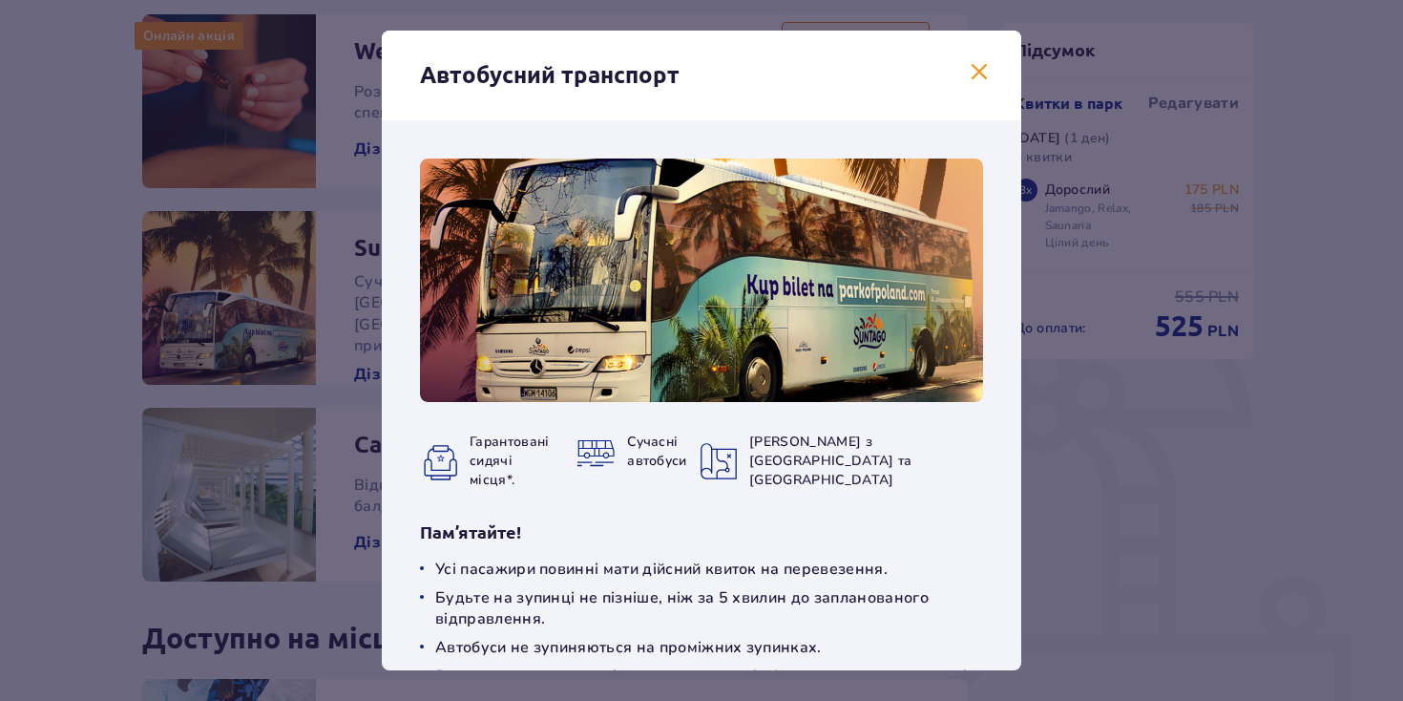
click at [976, 73] on span at bounding box center [979, 72] width 23 height 23
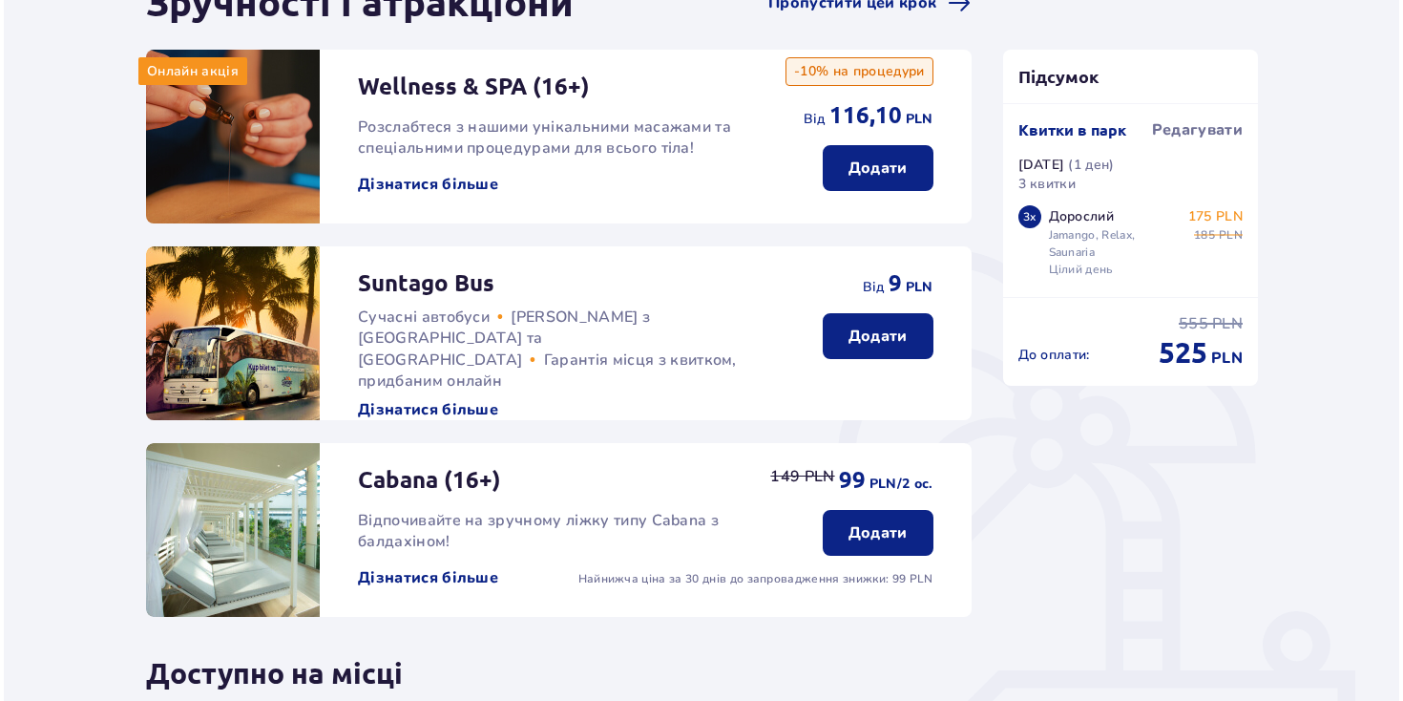
scroll to position [208, 0]
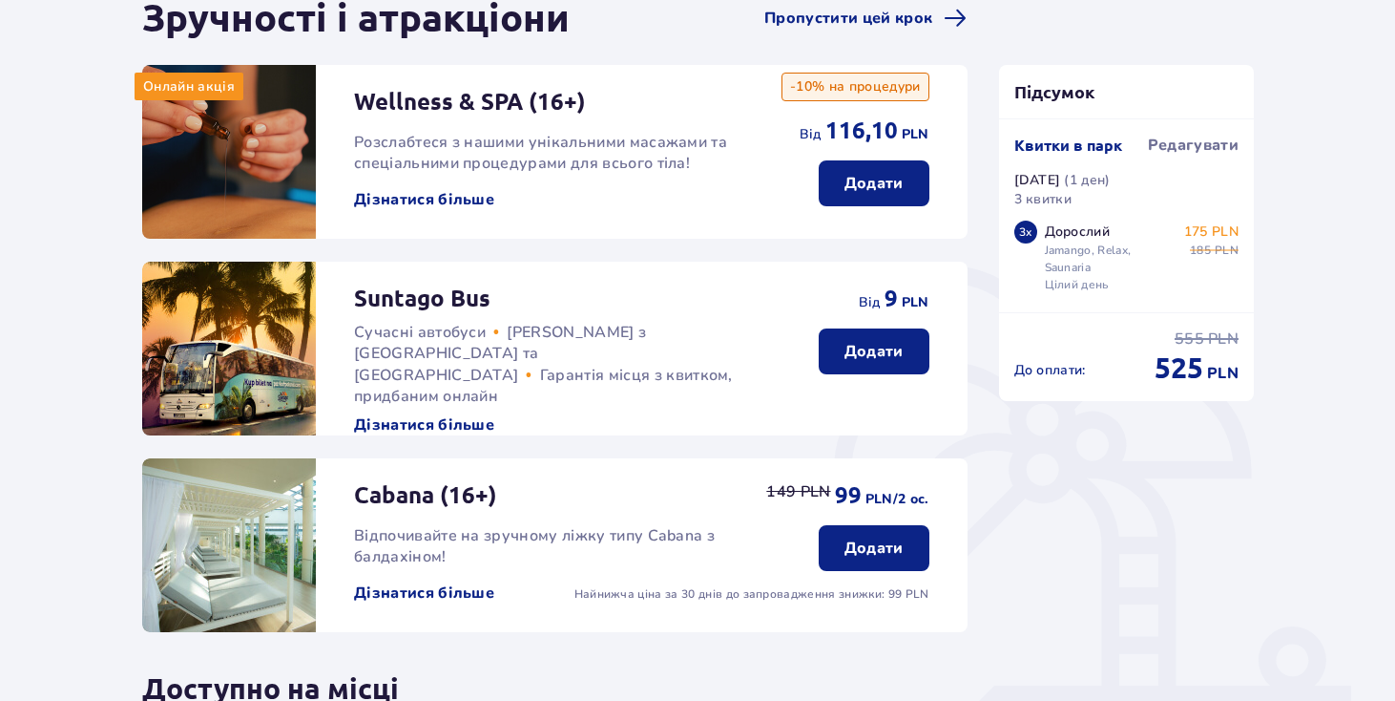
click at [443, 203] on button "Дізнатися більше" at bounding box center [424, 199] width 140 height 21
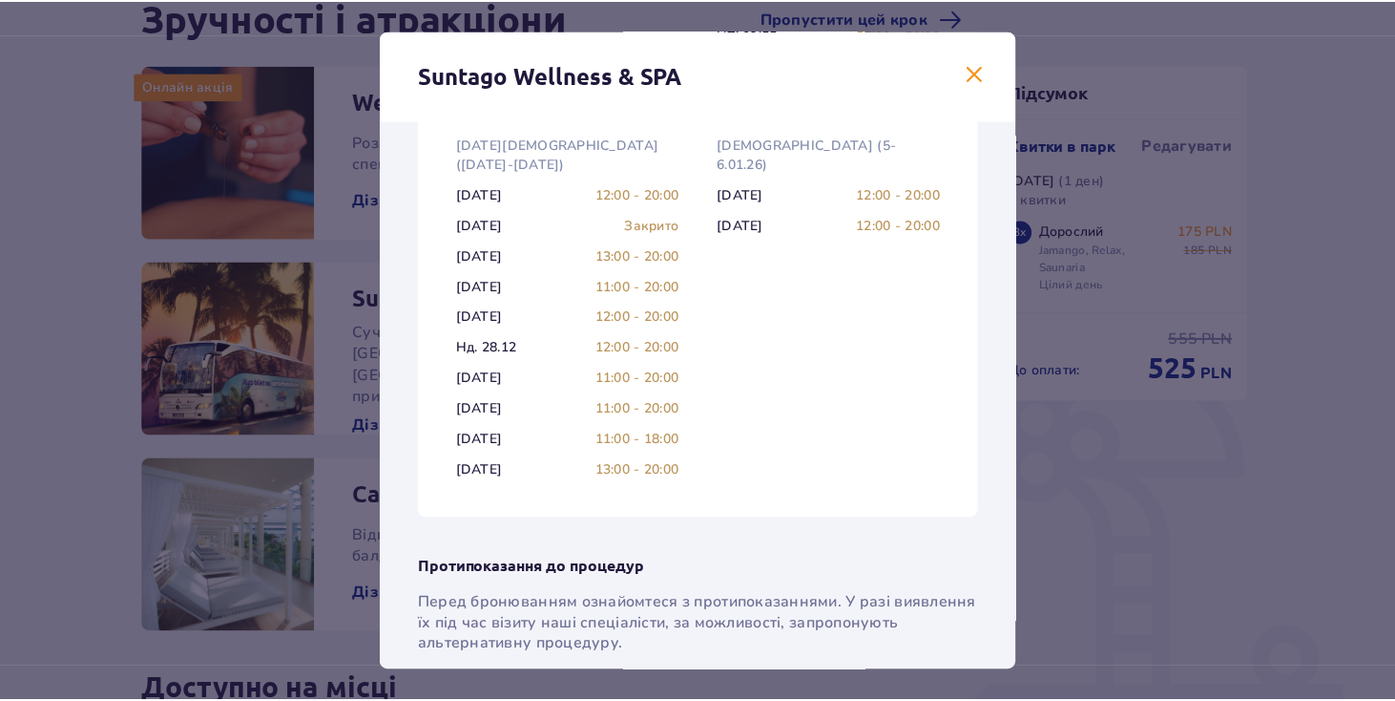
scroll to position [1352, 0]
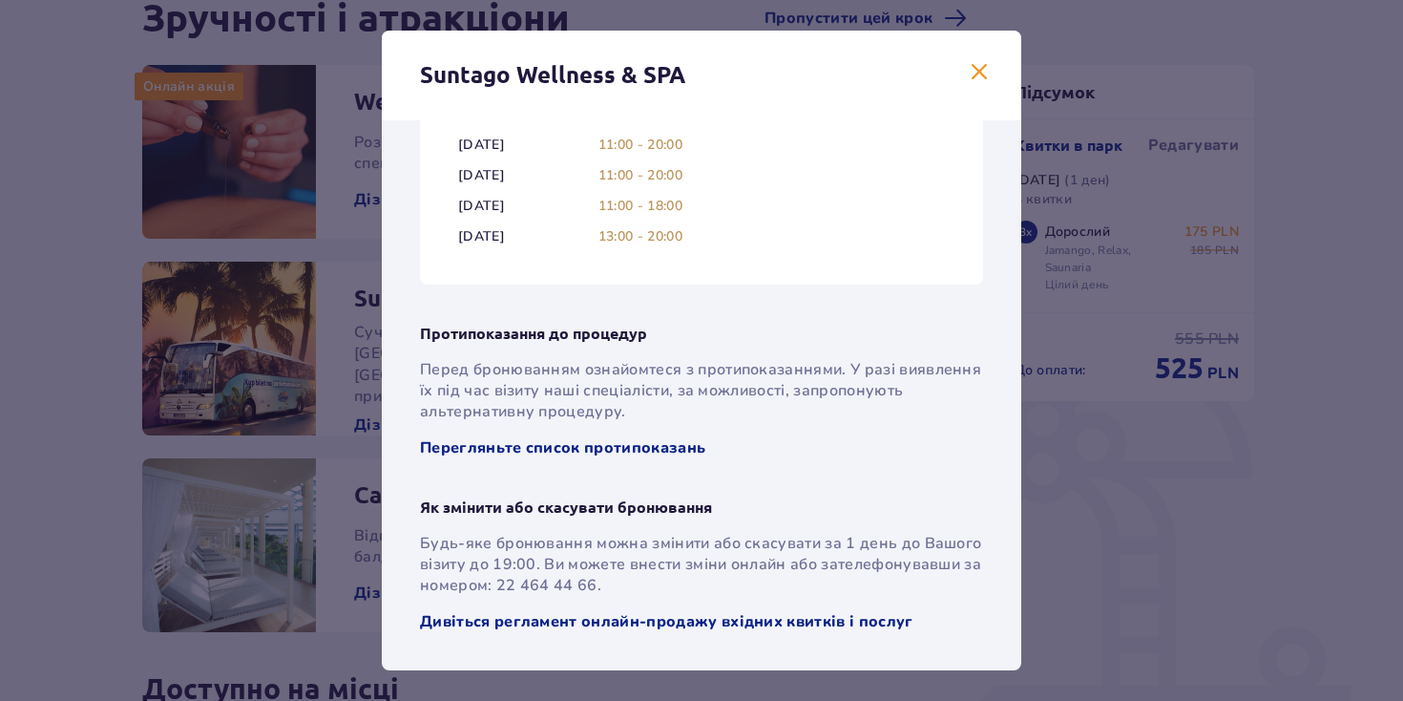
click at [979, 72] on span at bounding box center [979, 72] width 23 height 23
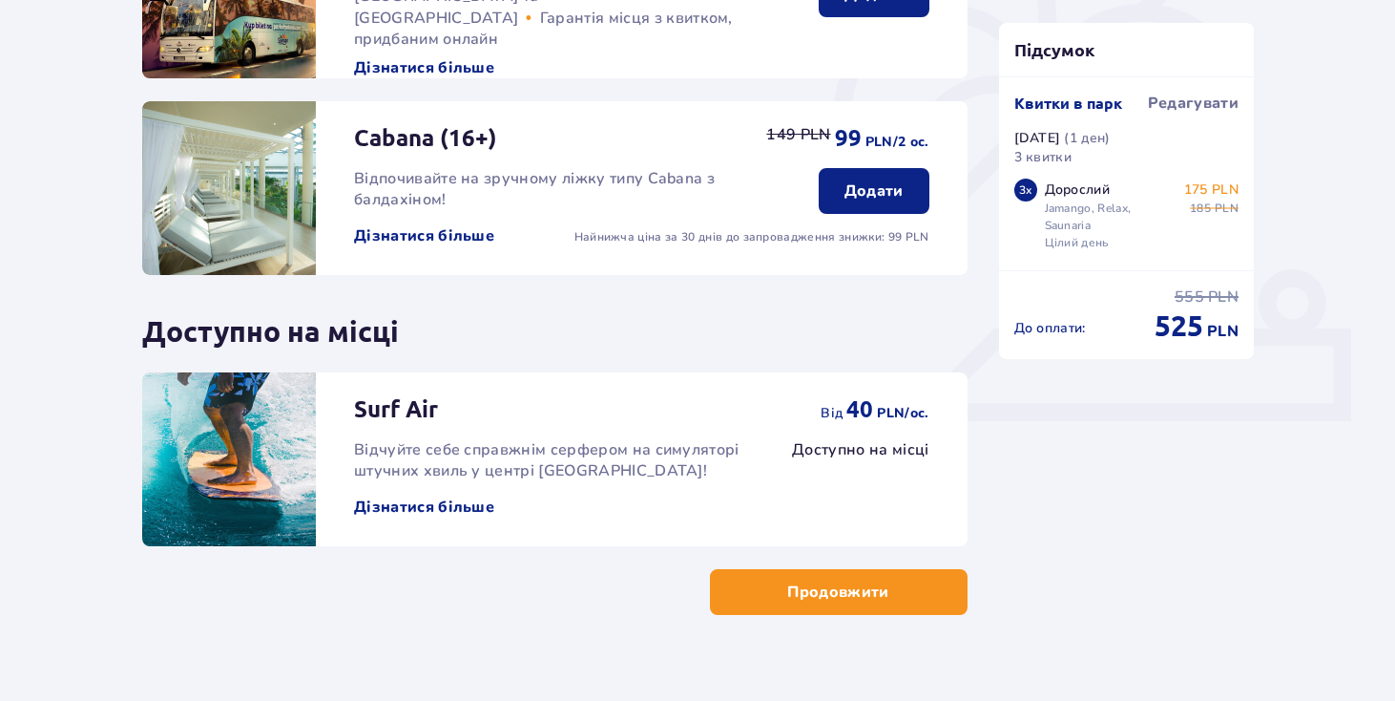
scroll to position [594, 0]
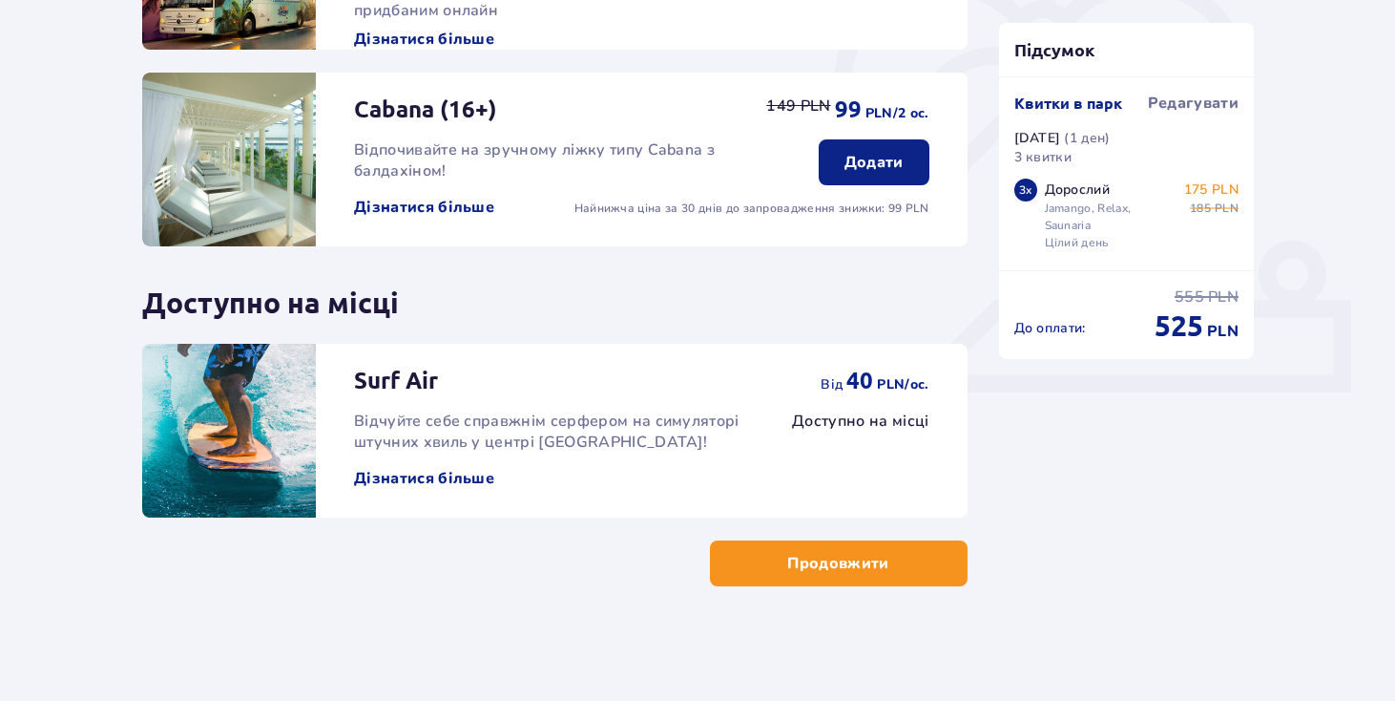
click at [859, 581] on button "Продовжити" at bounding box center [839, 563] width 258 height 46
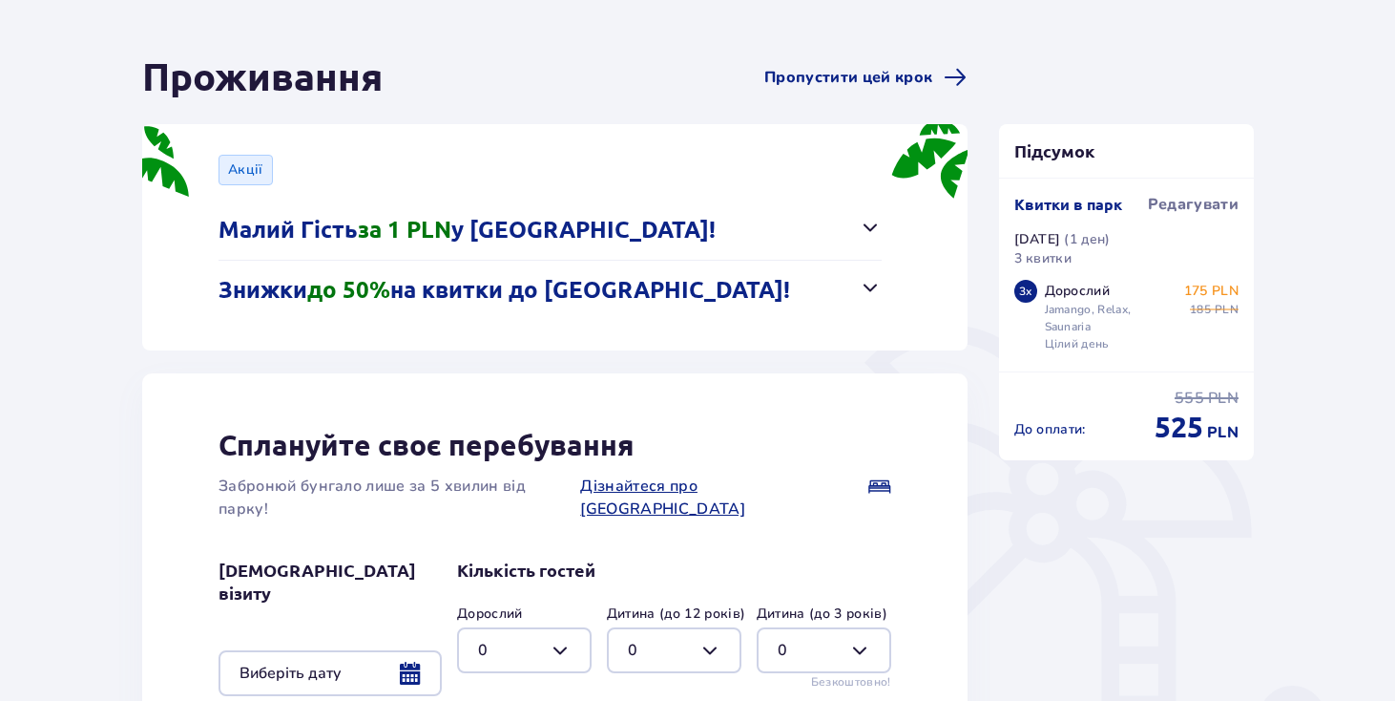
scroll to position [151, 0]
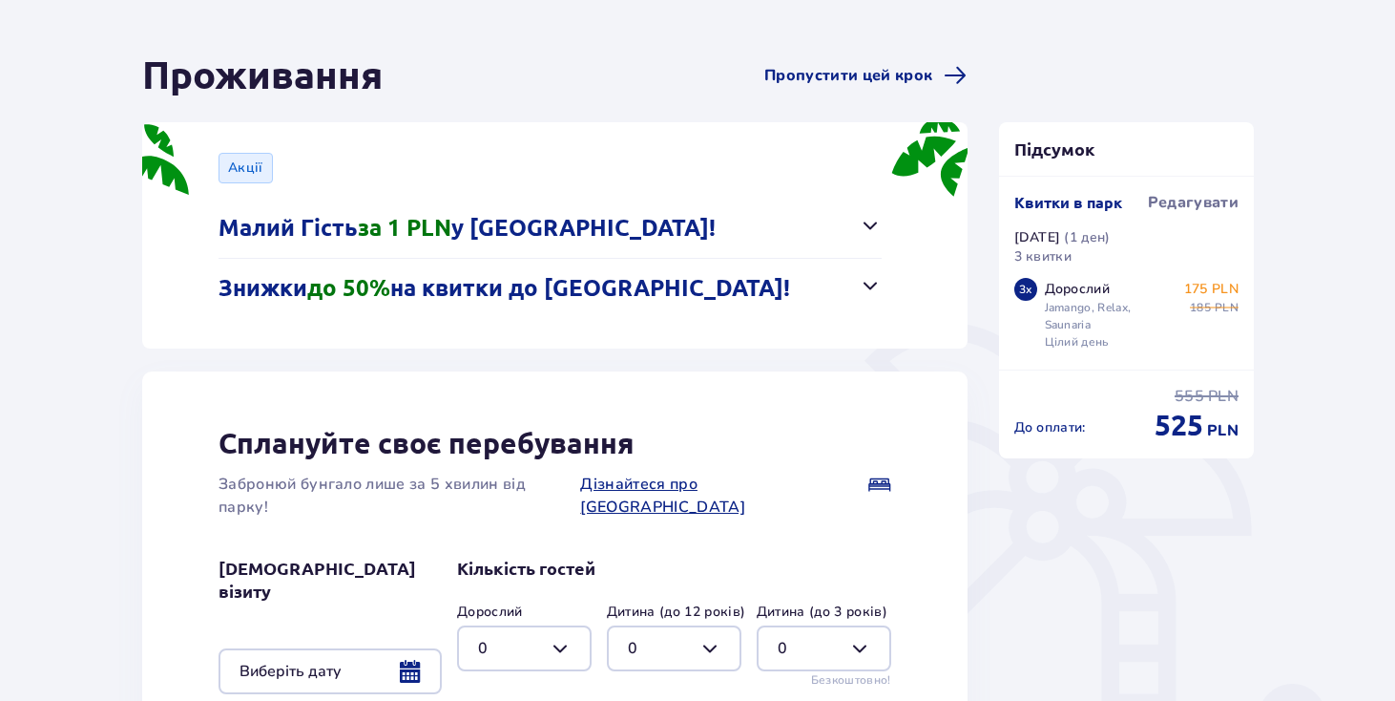
click at [829, 226] on button "Малий Гість за 1 PLN у Suntago Village!" at bounding box center [550, 228] width 663 height 59
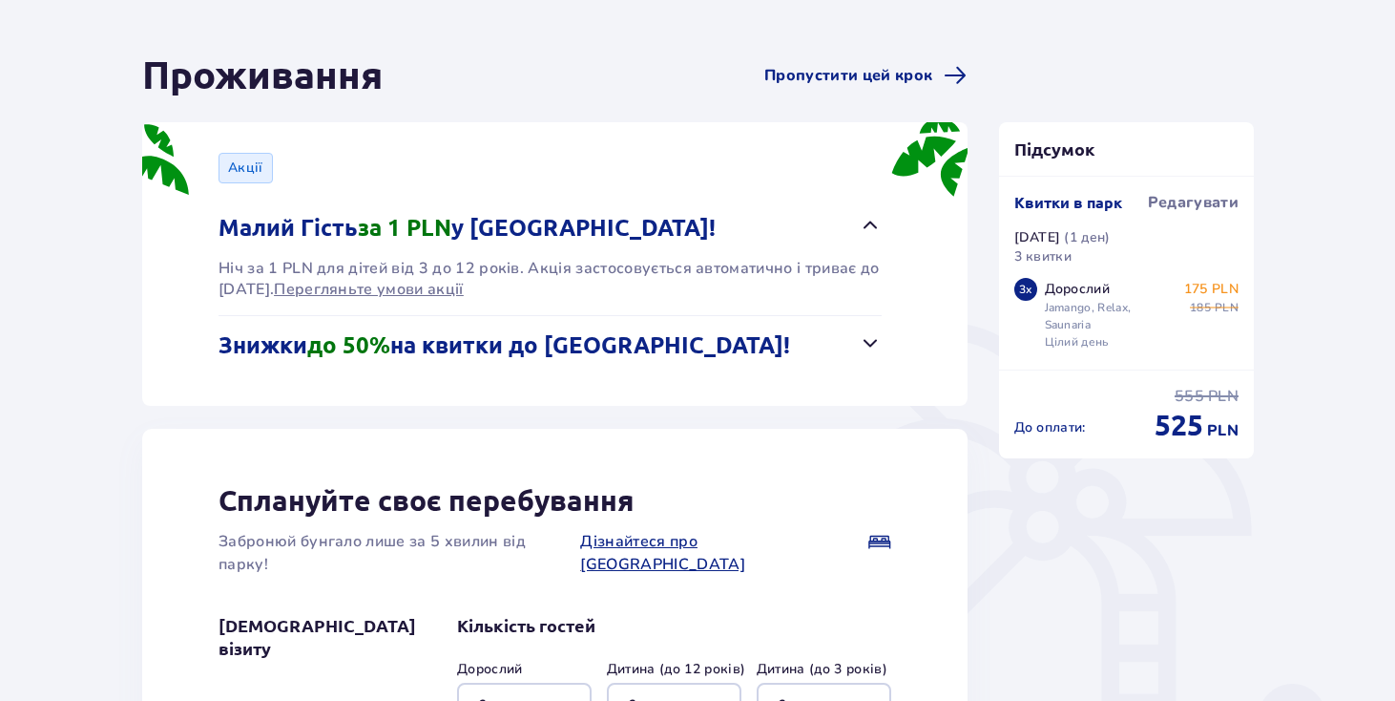
click at [829, 226] on button "Малий Гість за 1 PLN у Suntago Village!" at bounding box center [550, 228] width 663 height 59
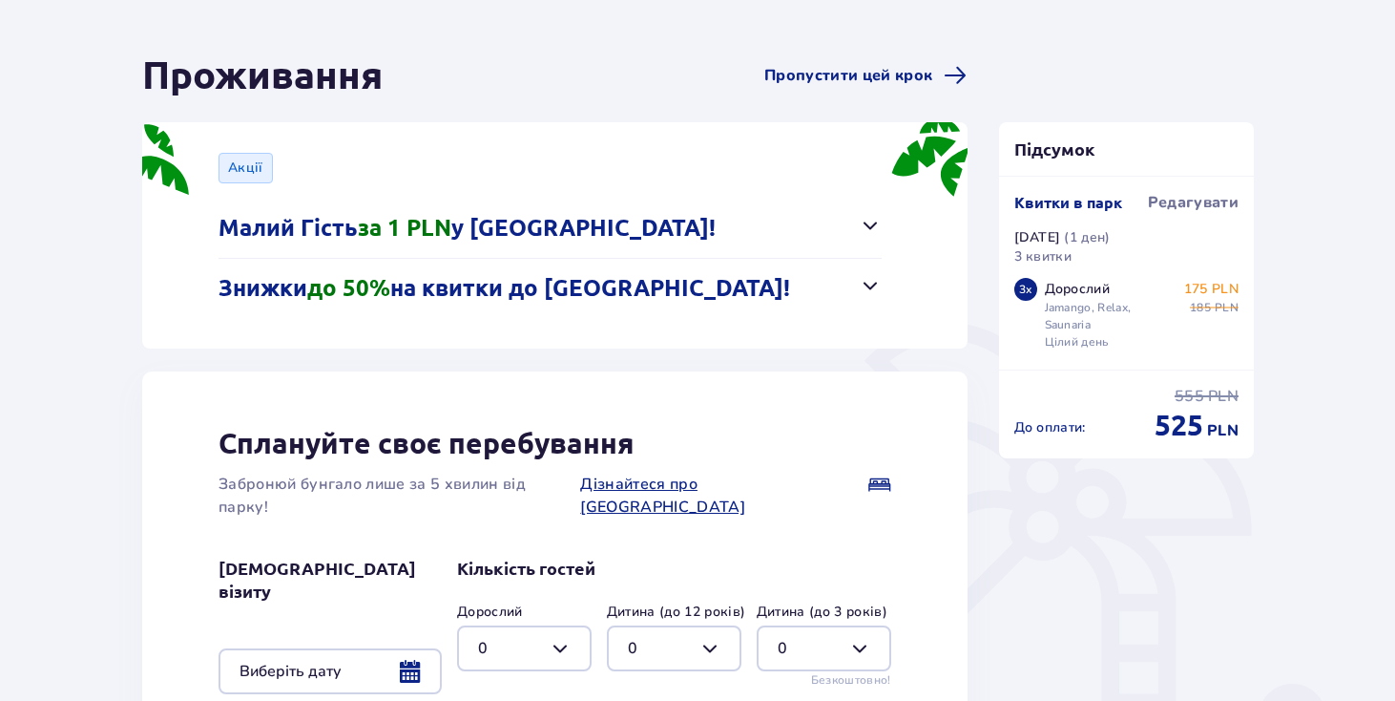
click at [754, 278] on button "Знижки до 50% на квитки до Suntago!" at bounding box center [550, 288] width 663 height 59
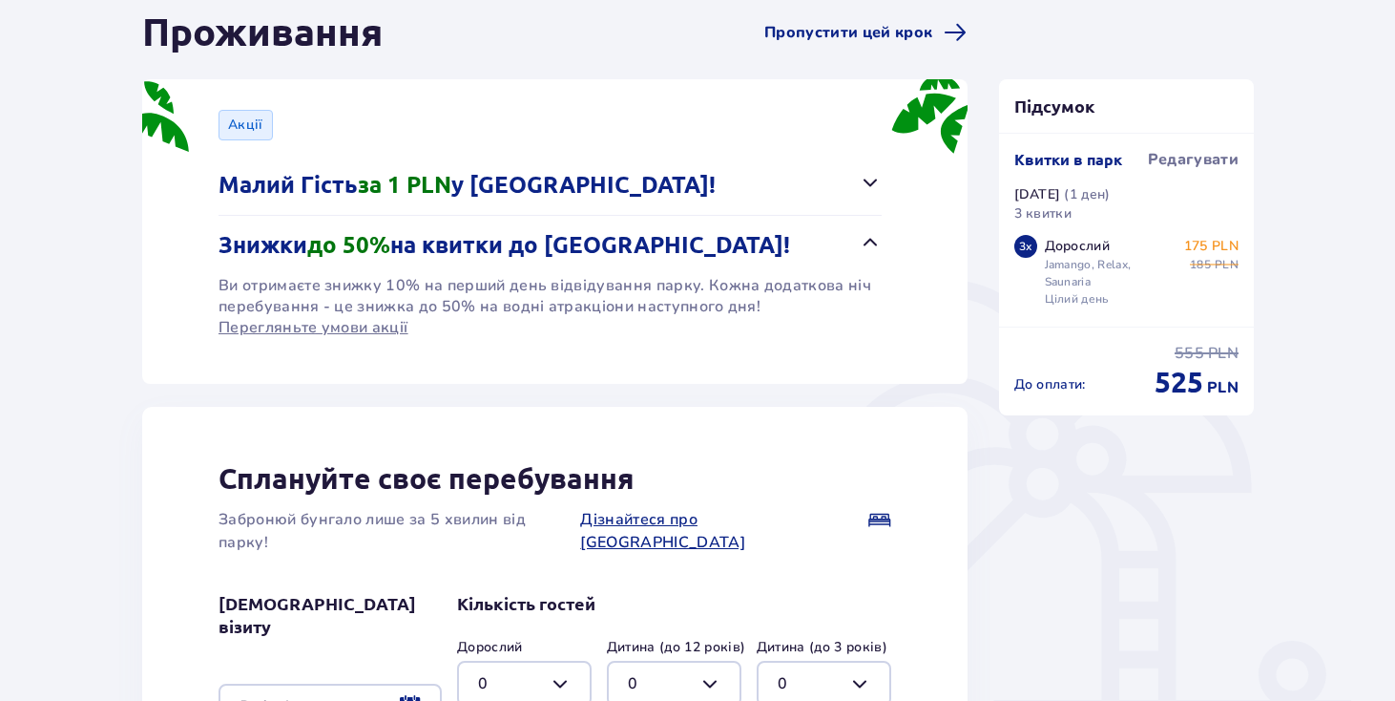
scroll to position [198, 0]
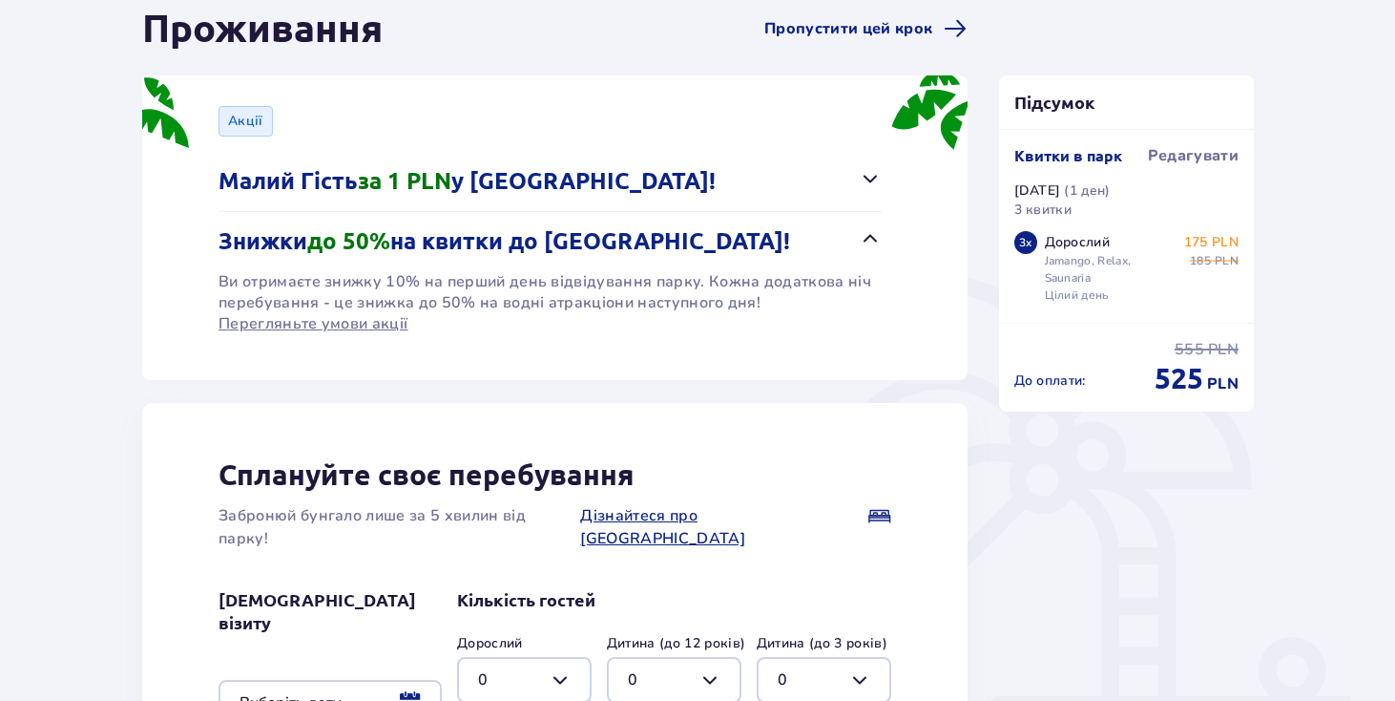
click at [759, 242] on button "Знижки до 50% на квитки до Suntago!" at bounding box center [550, 241] width 663 height 59
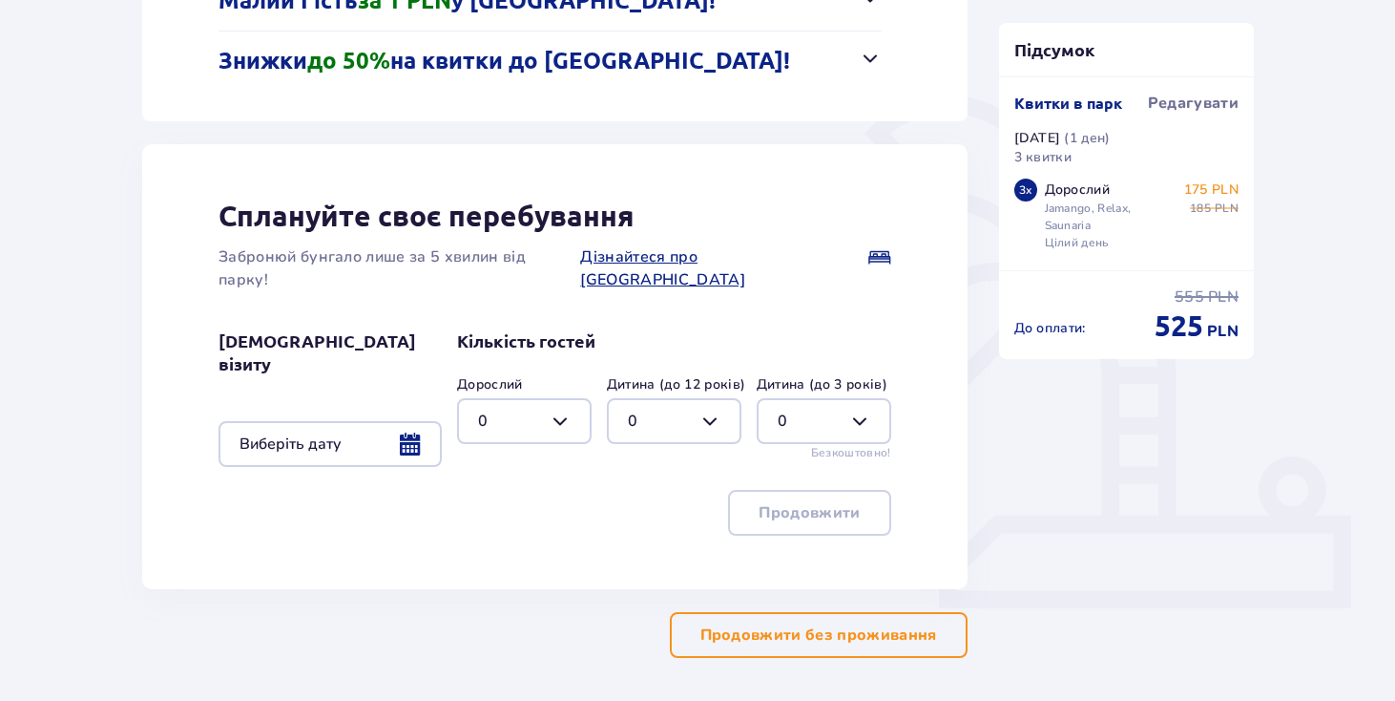
scroll to position [379, 0]
click at [814, 618] on button "Продовжити без проживання" at bounding box center [819, 634] width 298 height 46
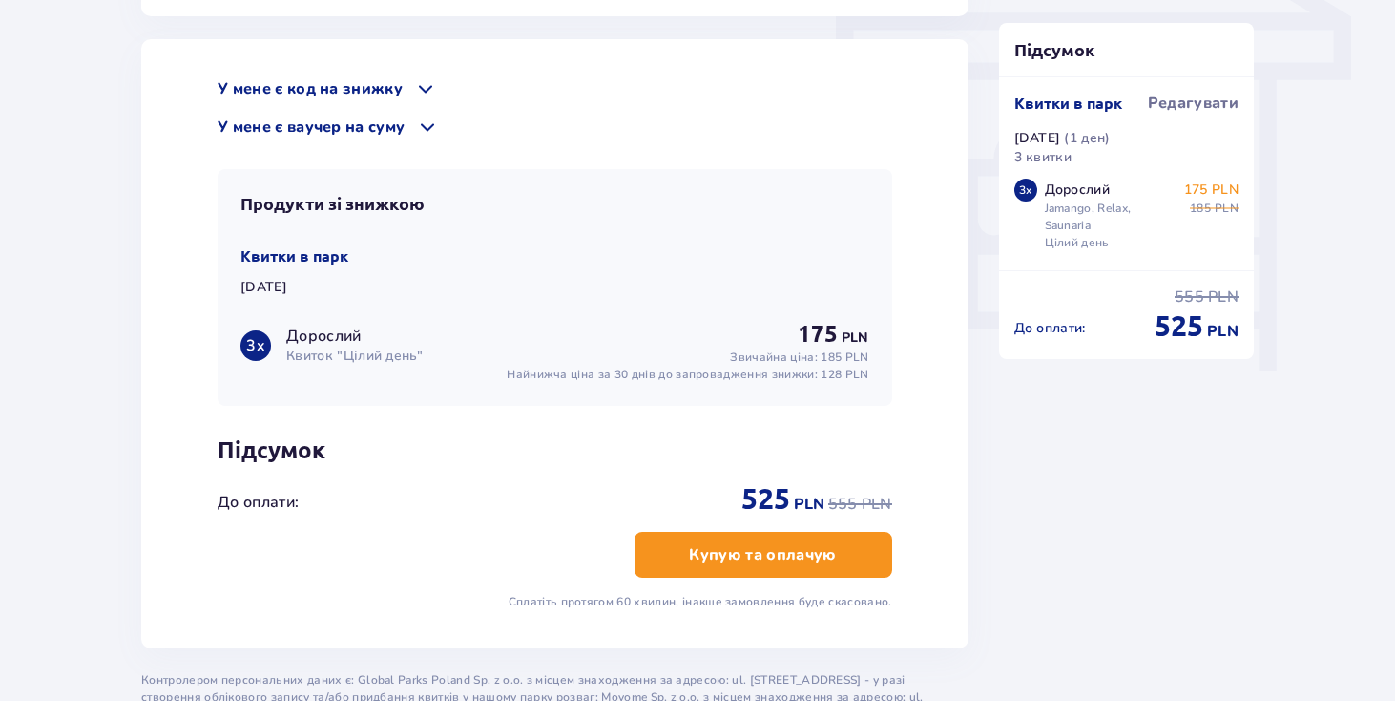
scroll to position [1690, 0]
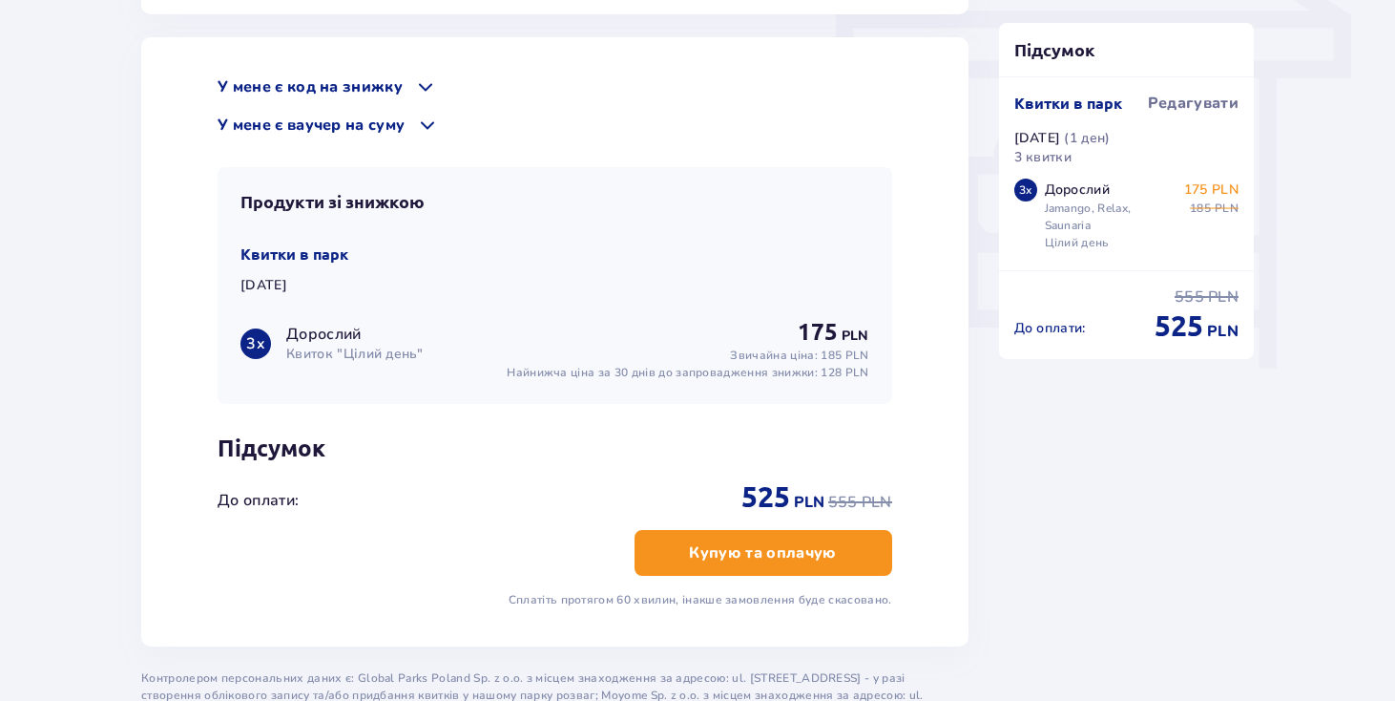
click at [346, 76] on p "У мене є код на знижку" at bounding box center [310, 86] width 185 height 21
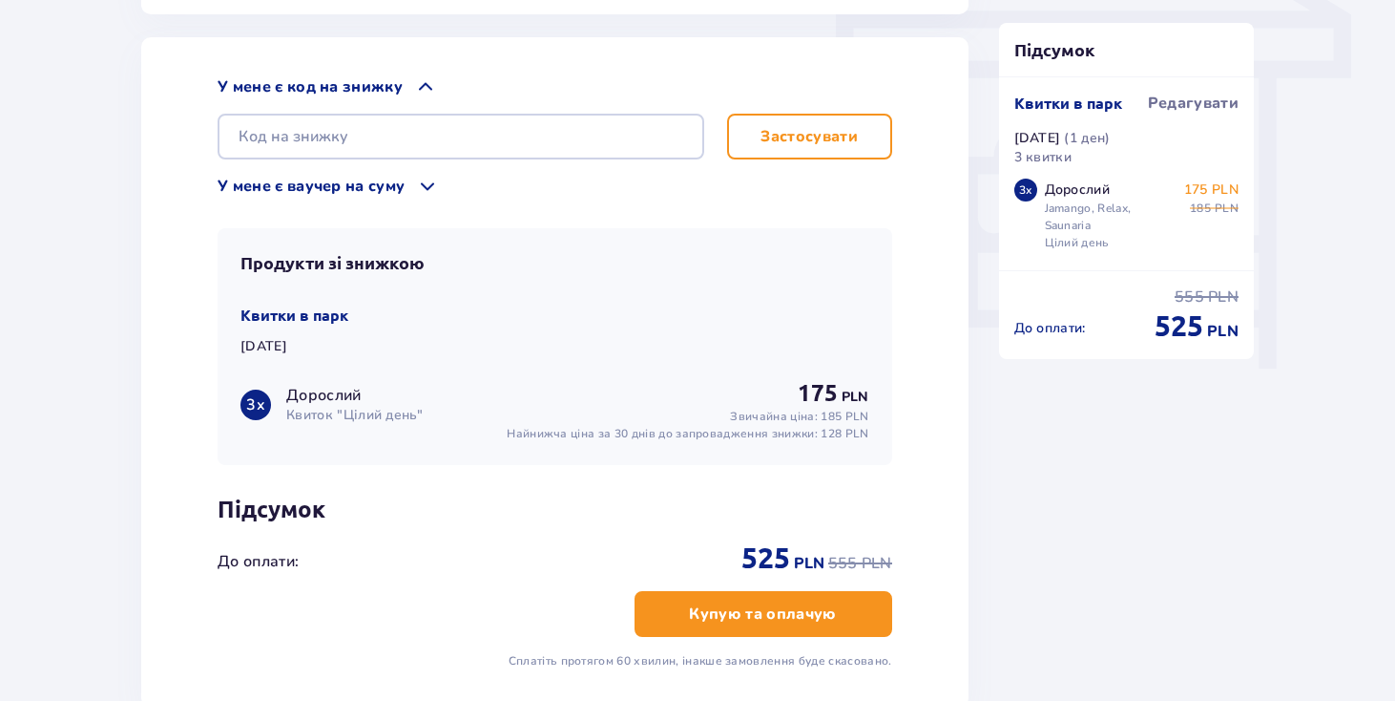
click at [346, 76] on p "У мене є код на знижку" at bounding box center [310, 86] width 185 height 21
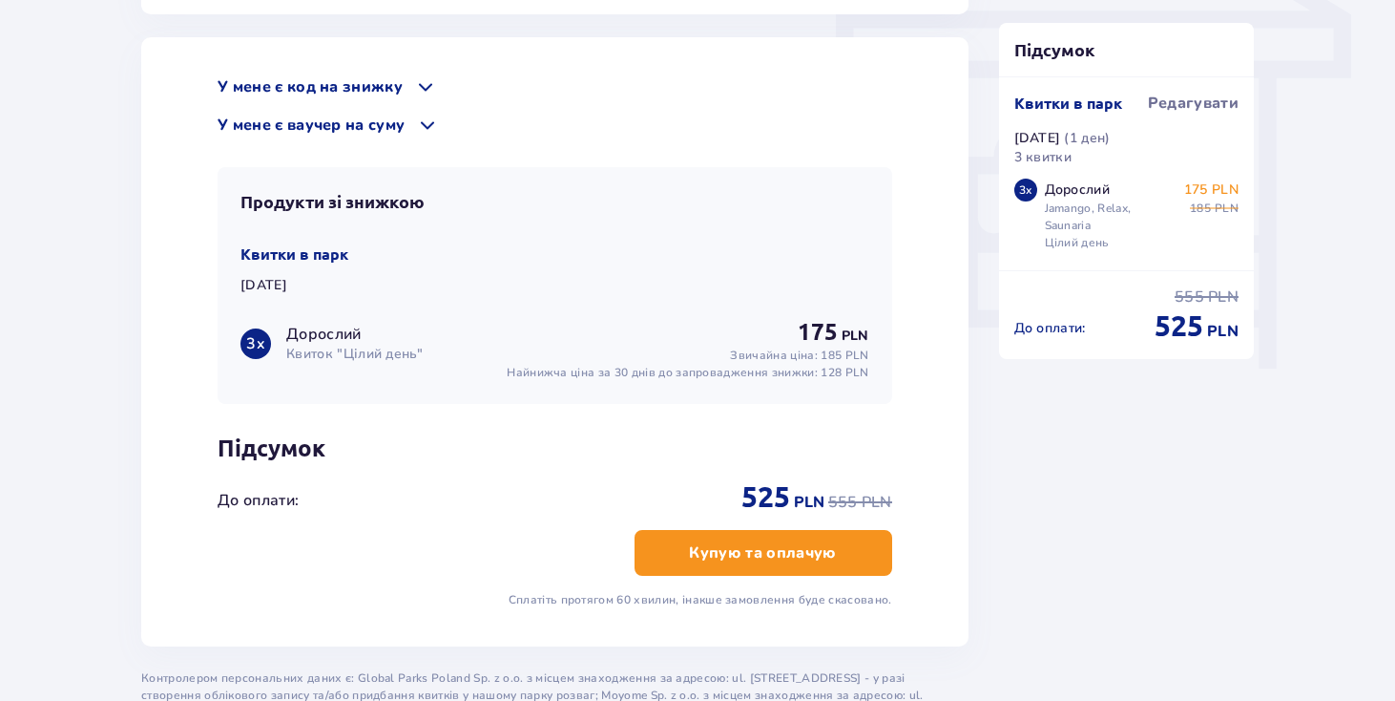
click at [360, 115] on p "У мене є ваучер на суму" at bounding box center [311, 125] width 187 height 21
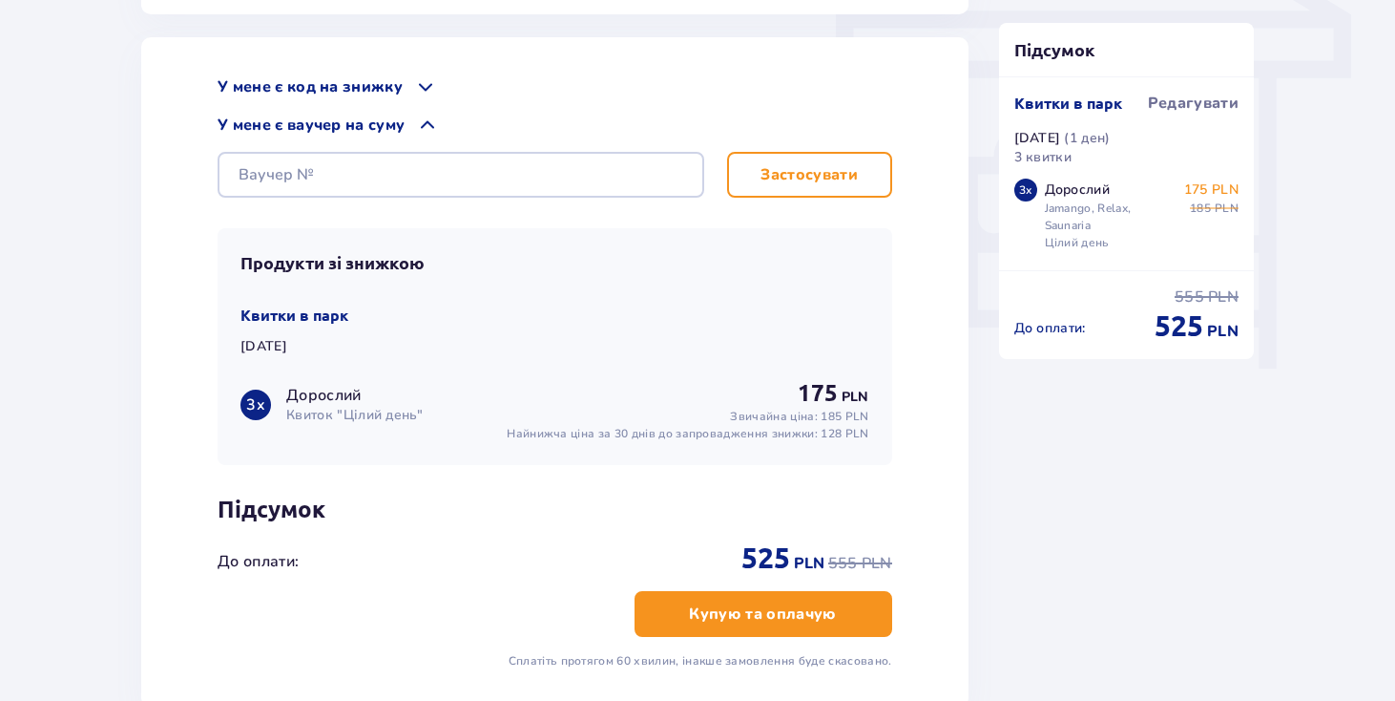
click at [360, 115] on p "У мене є ваучер на суму" at bounding box center [311, 125] width 187 height 21
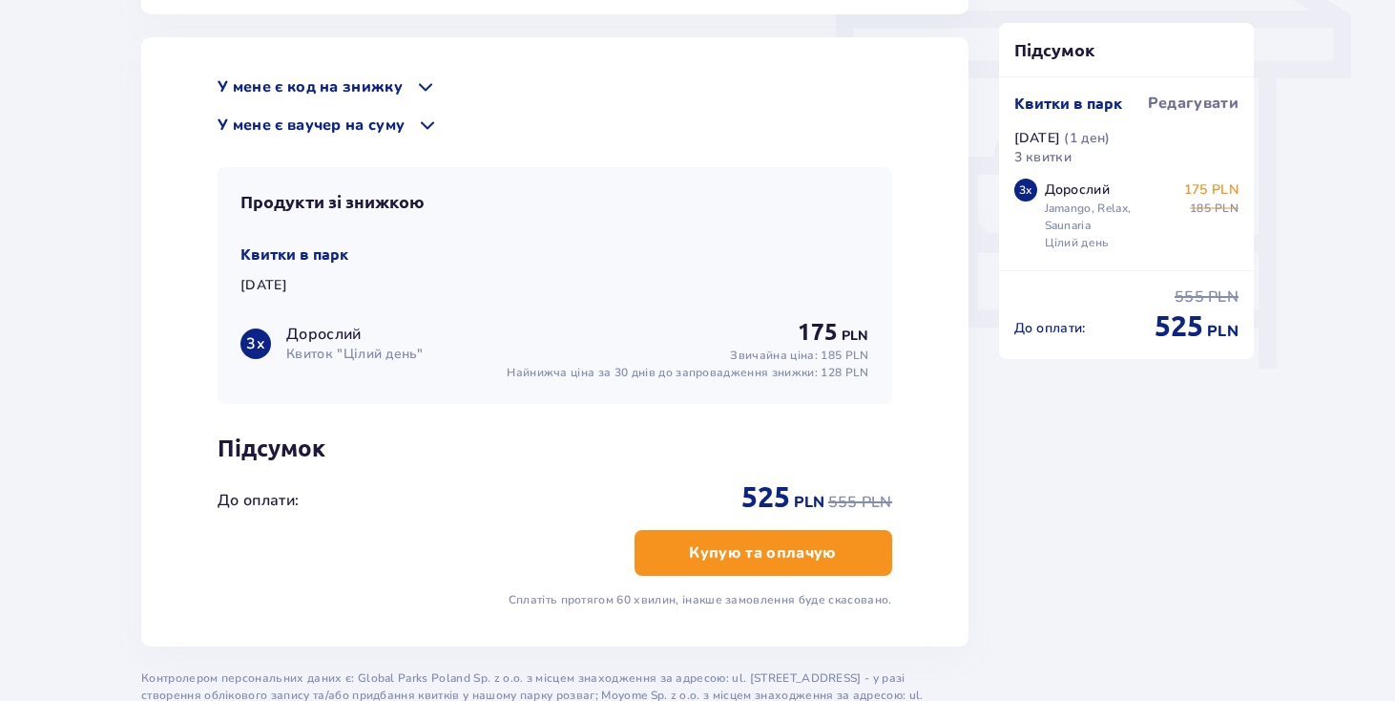
scroll to position [178, 0]
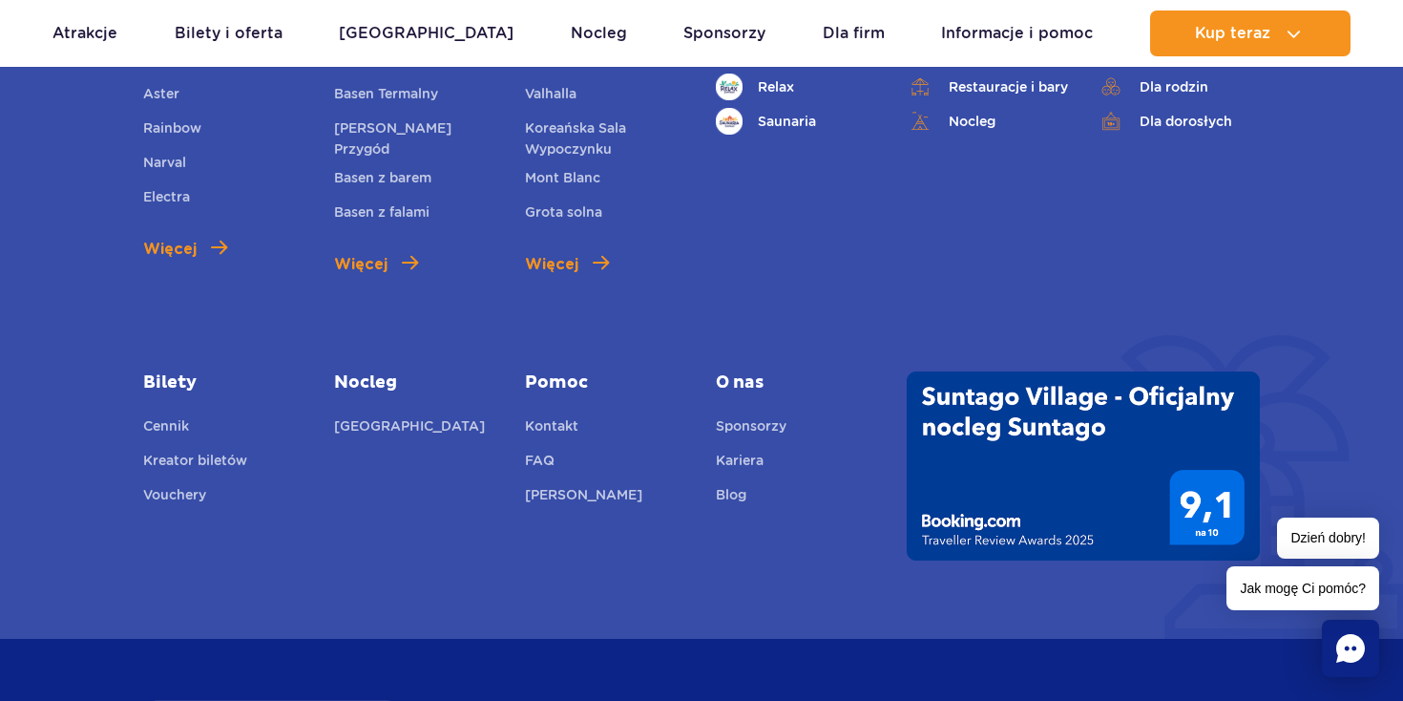
scroll to position [3068, 0]
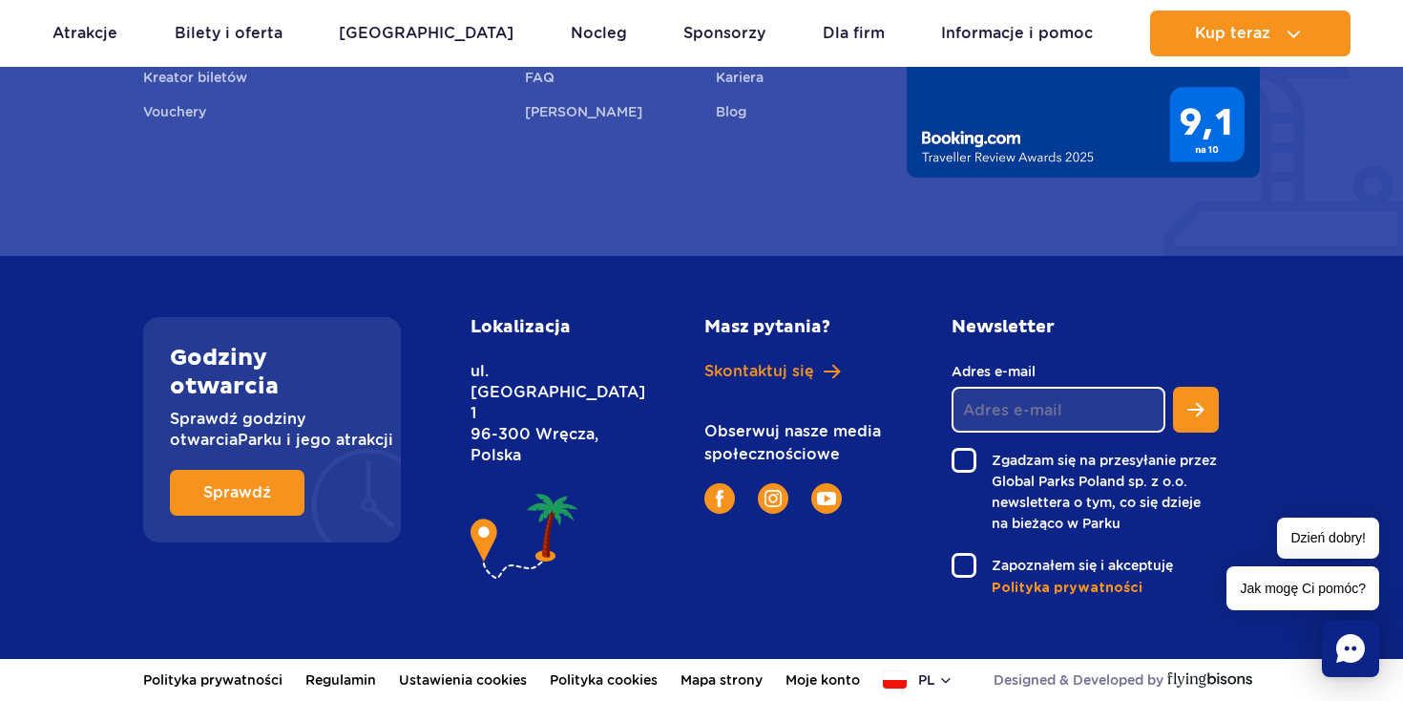
click at [567, 489] on img at bounding box center [525, 537] width 109 height 97
click at [499, 489] on img at bounding box center [525, 537] width 109 height 97
